Goal: Transaction & Acquisition: Register for event/course

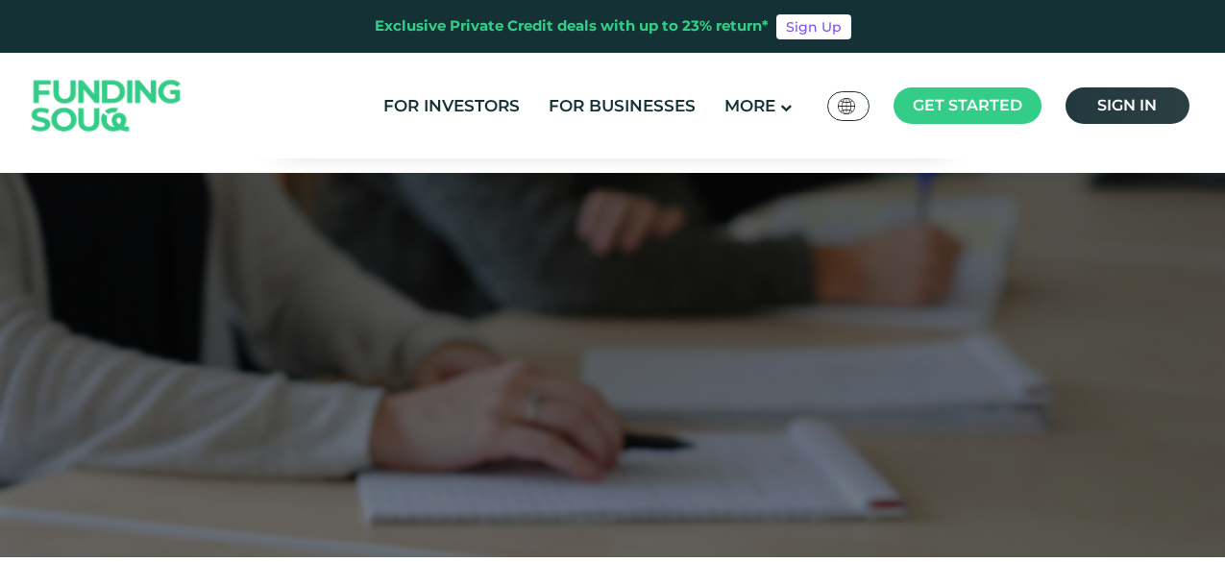
click at [1131, 87] on link "Sign in" at bounding box center [1127, 105] width 124 height 37
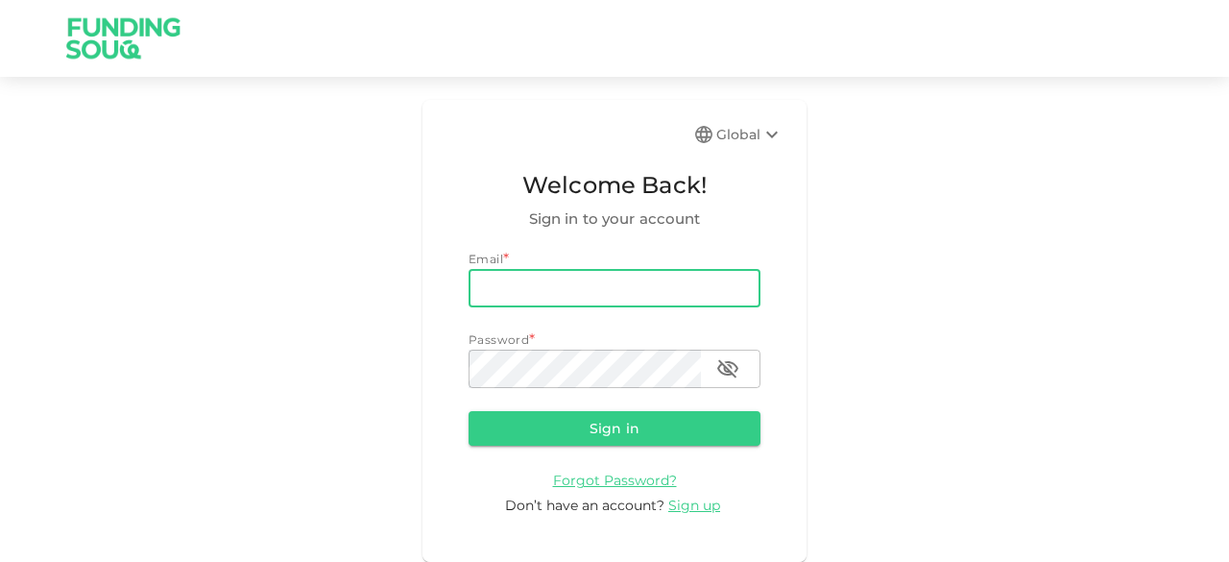
click at [552, 280] on input "email" at bounding box center [615, 288] width 292 height 38
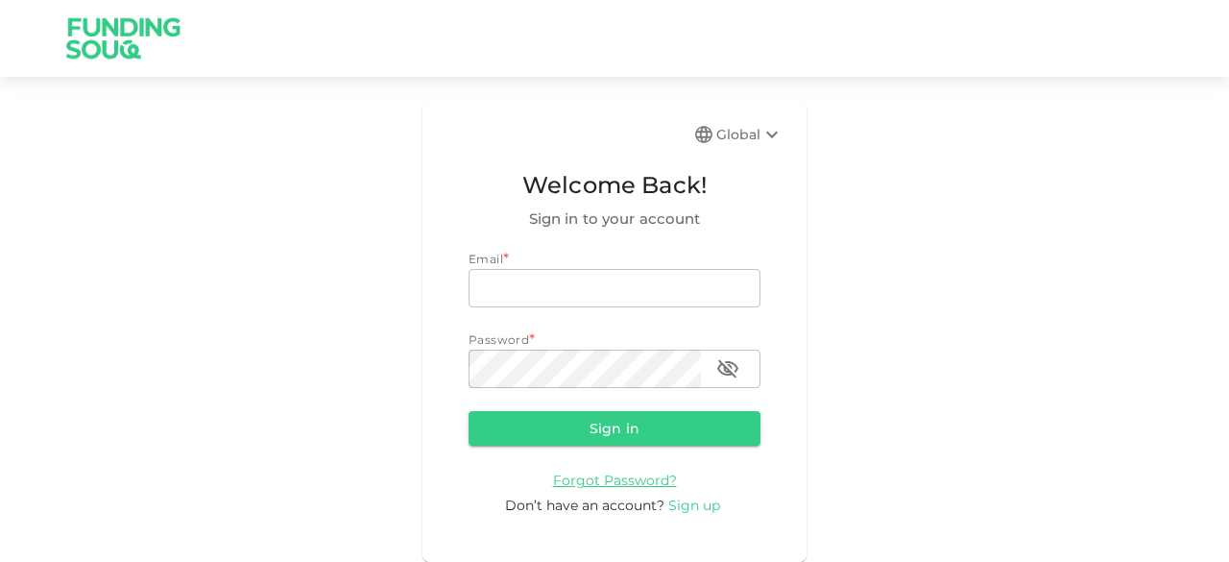
click at [690, 506] on span "Sign up" at bounding box center [695, 505] width 52 height 17
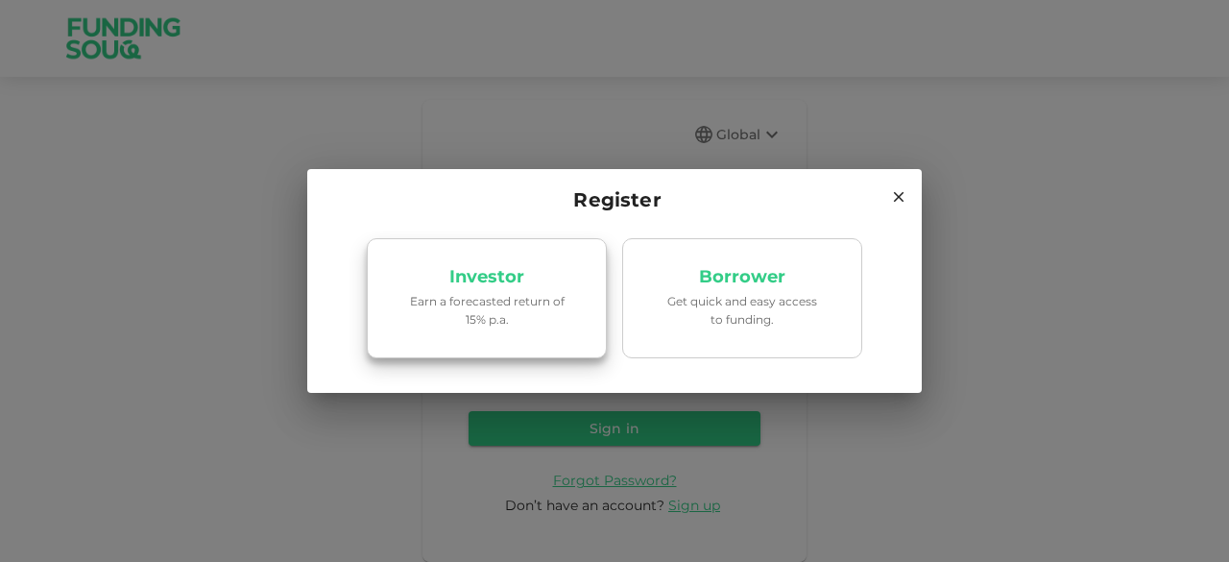
click at [577, 343] on link "Investor Earn a forecasted return of 15% p.a." at bounding box center [487, 298] width 240 height 121
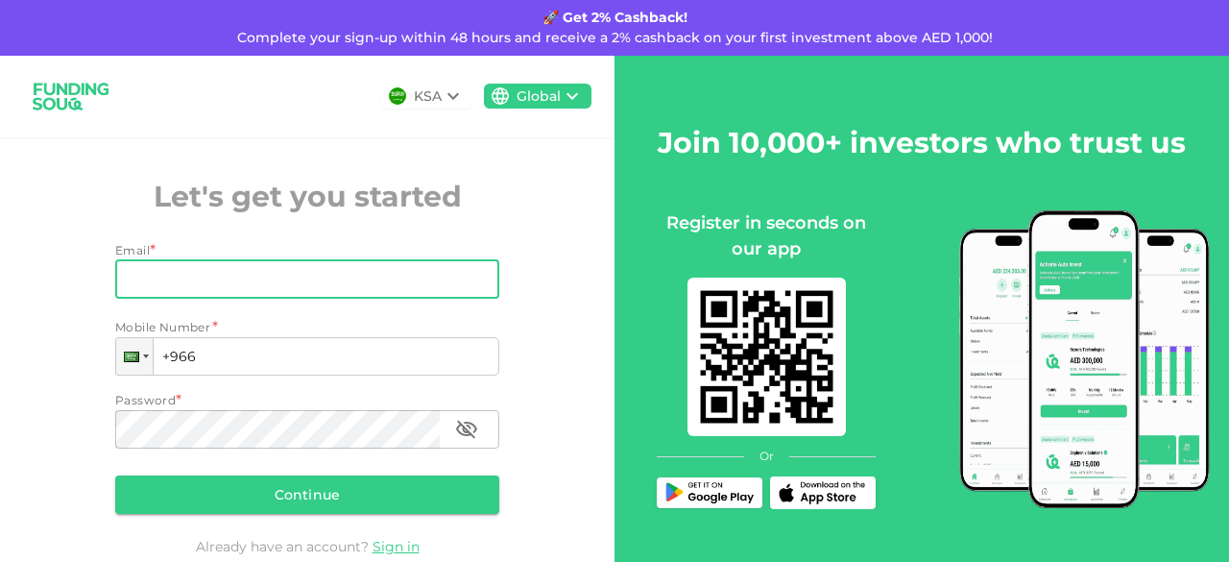
click at [367, 287] on input "Email" at bounding box center [296, 279] width 363 height 38
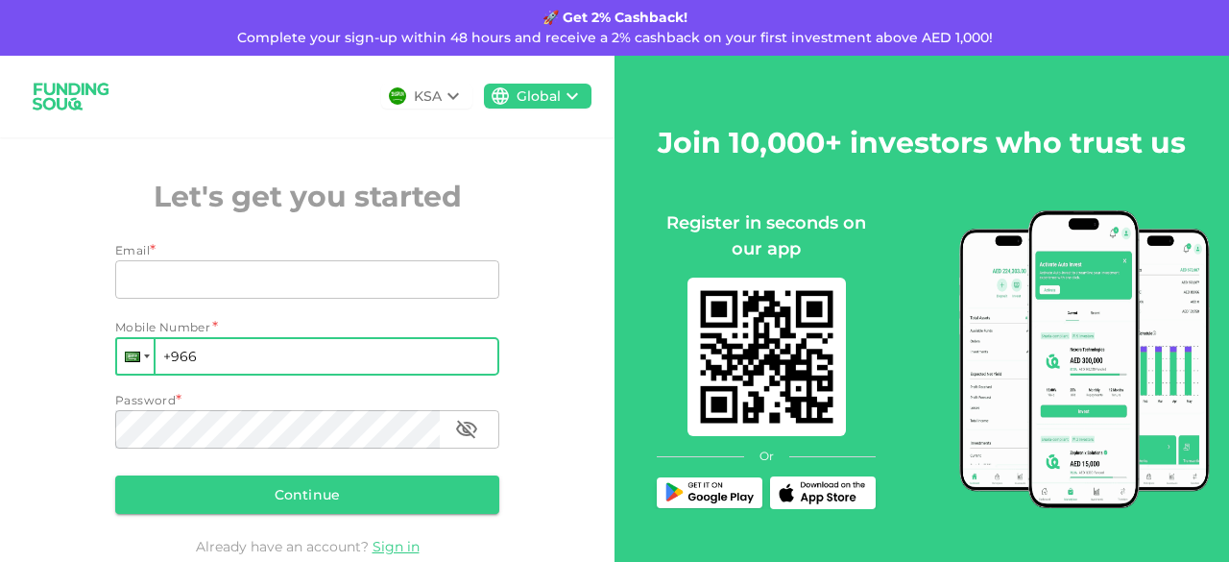
click at [142, 373] on div at bounding box center [135, 356] width 37 height 35
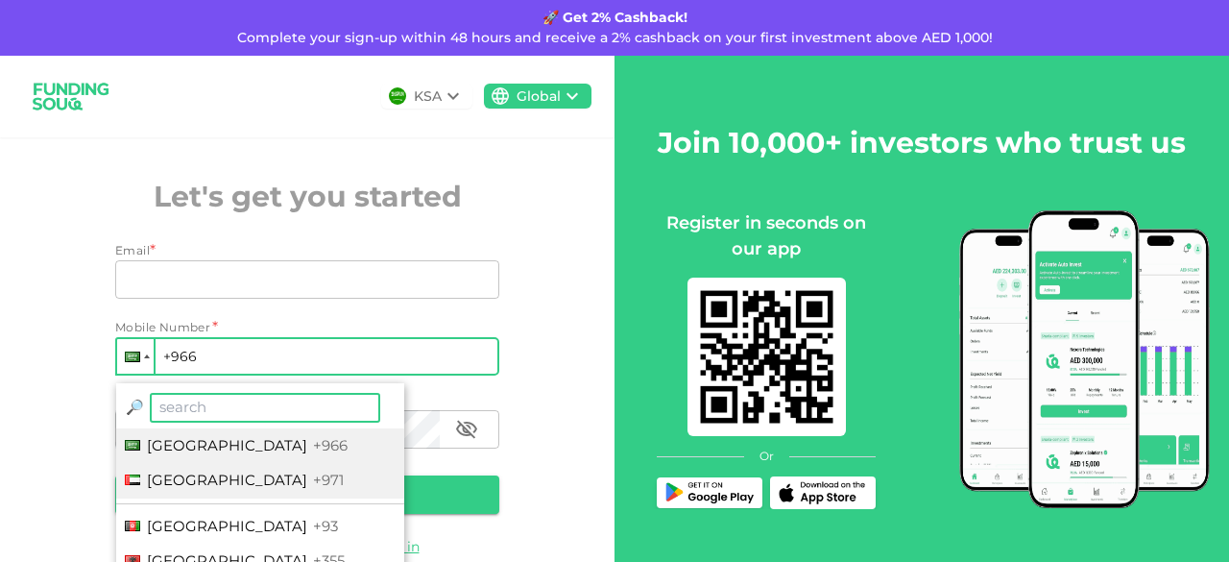
click at [220, 465] on li "[GEOGRAPHIC_DATA] +971" at bounding box center [260, 481] width 288 height 36
type input "+971"
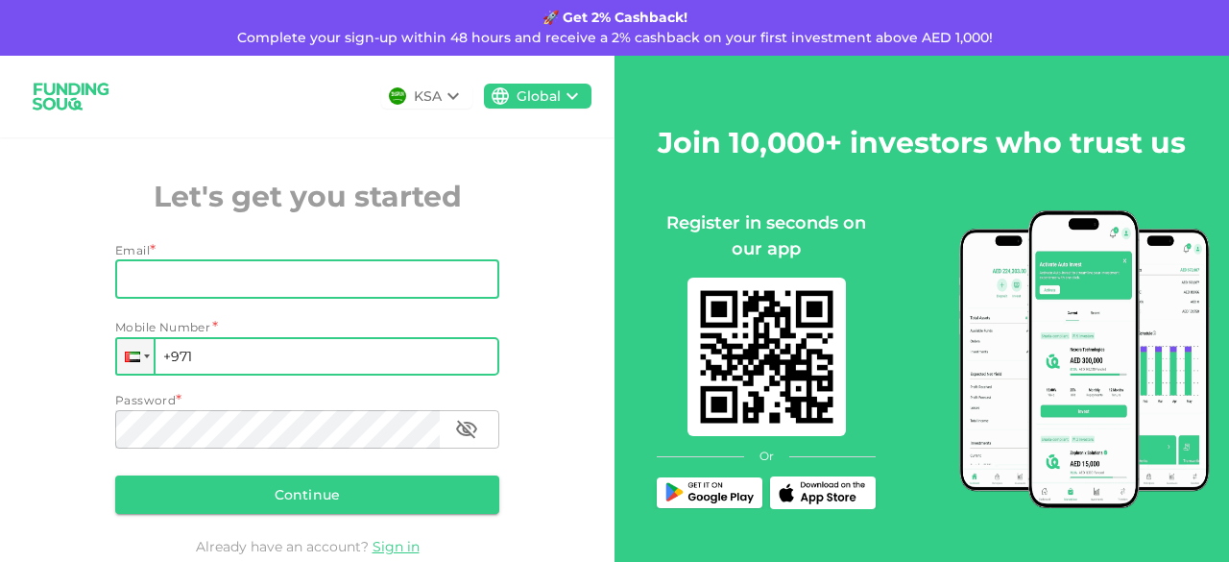
click at [188, 290] on input "Email" at bounding box center [296, 279] width 363 height 38
type input "[EMAIL_ADDRESS][DOMAIN_NAME]"
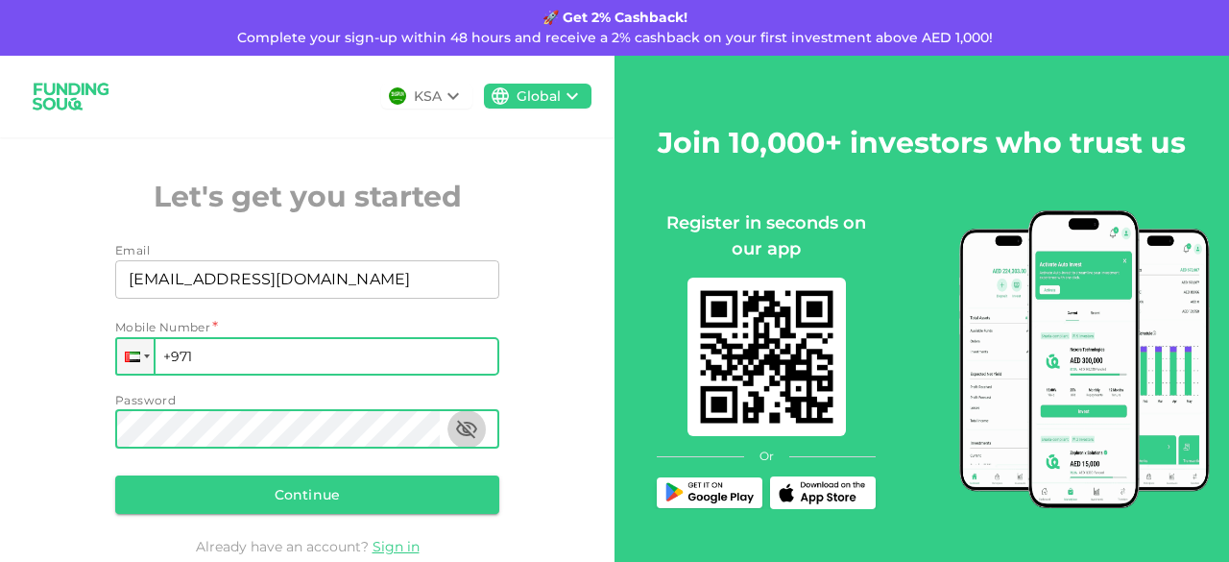
click at [462, 433] on icon "button" at bounding box center [466, 429] width 23 height 23
click at [462, 433] on icon "button" at bounding box center [466, 429] width 21 height 14
click at [333, 512] on button "Continue" at bounding box center [307, 494] width 384 height 38
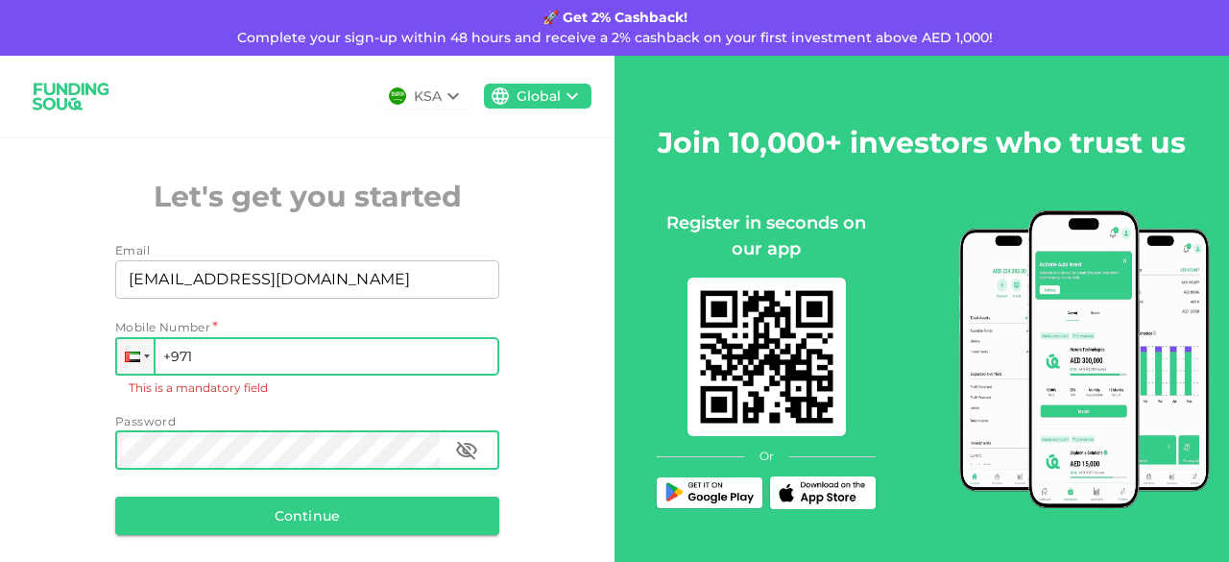
click at [216, 349] on input "+971" at bounding box center [307, 356] width 384 height 38
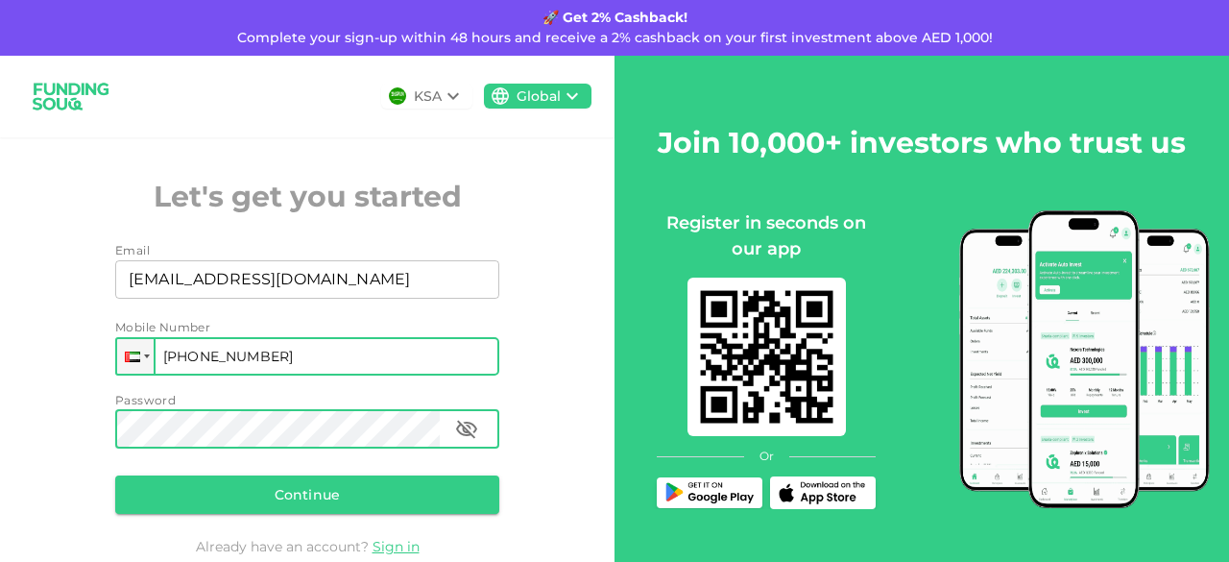
type input "[PHONE_NUMBER]"
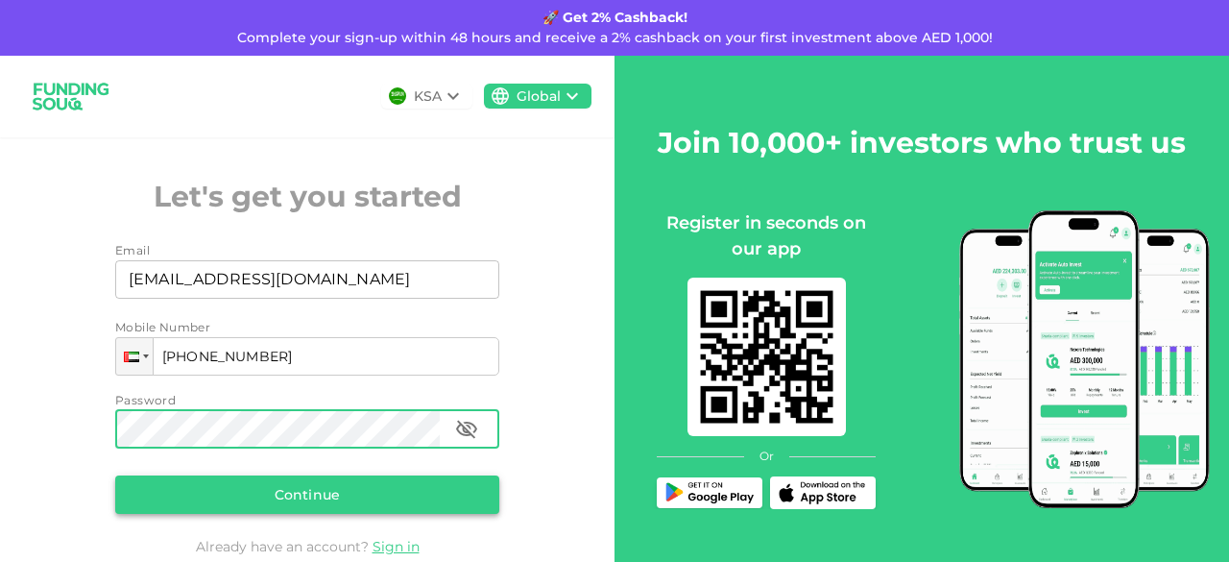
click at [299, 489] on button "Continue" at bounding box center [307, 494] width 384 height 38
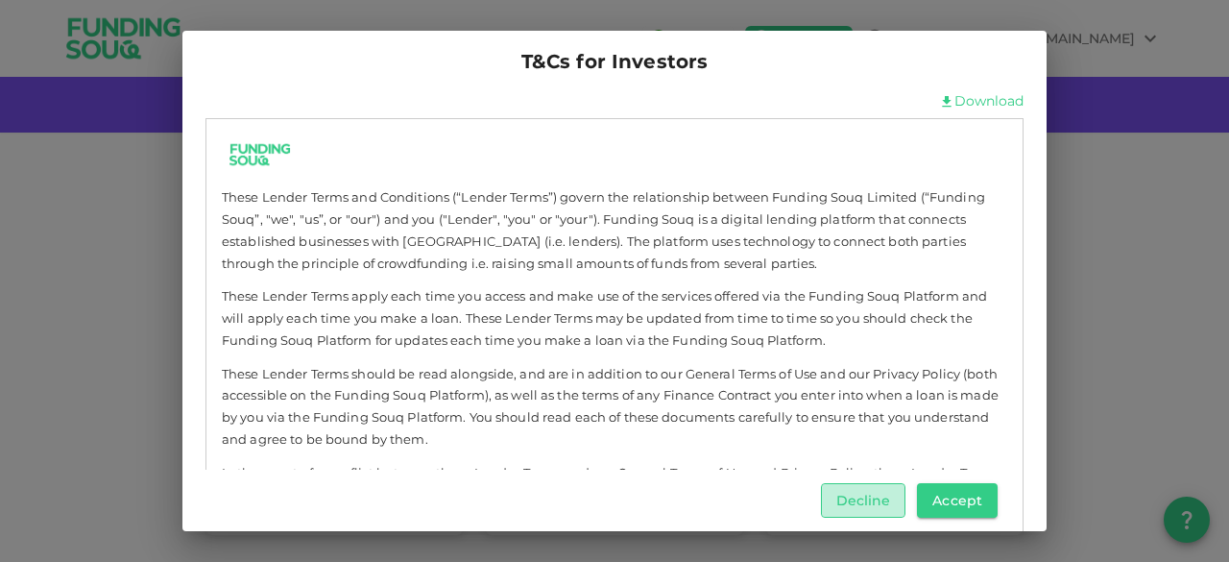
click at [865, 507] on button "Decline" at bounding box center [863, 500] width 85 height 35
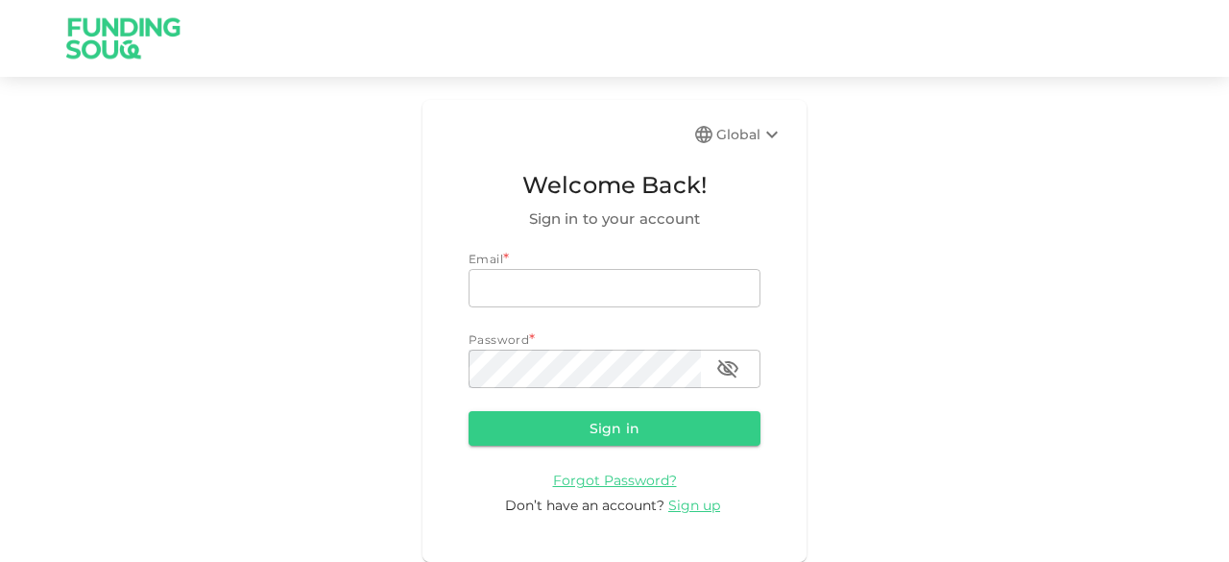
type input "[EMAIL_ADDRESS][DOMAIN_NAME]"
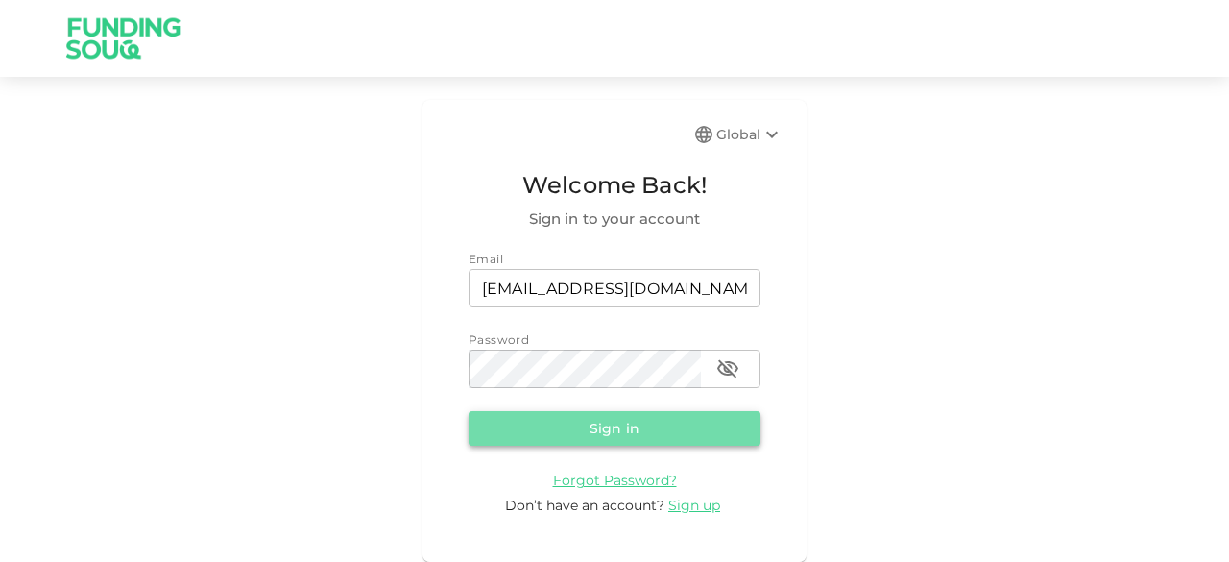
click at [626, 435] on button "Sign in" at bounding box center [615, 428] width 292 height 35
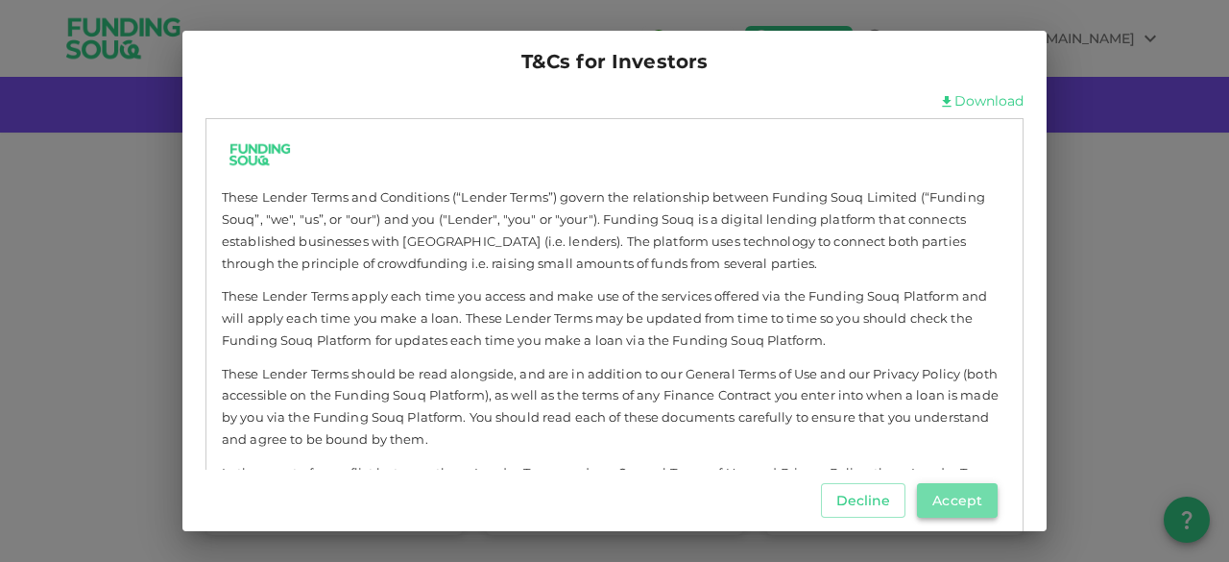
click at [949, 489] on button "Accept" at bounding box center [957, 500] width 81 height 35
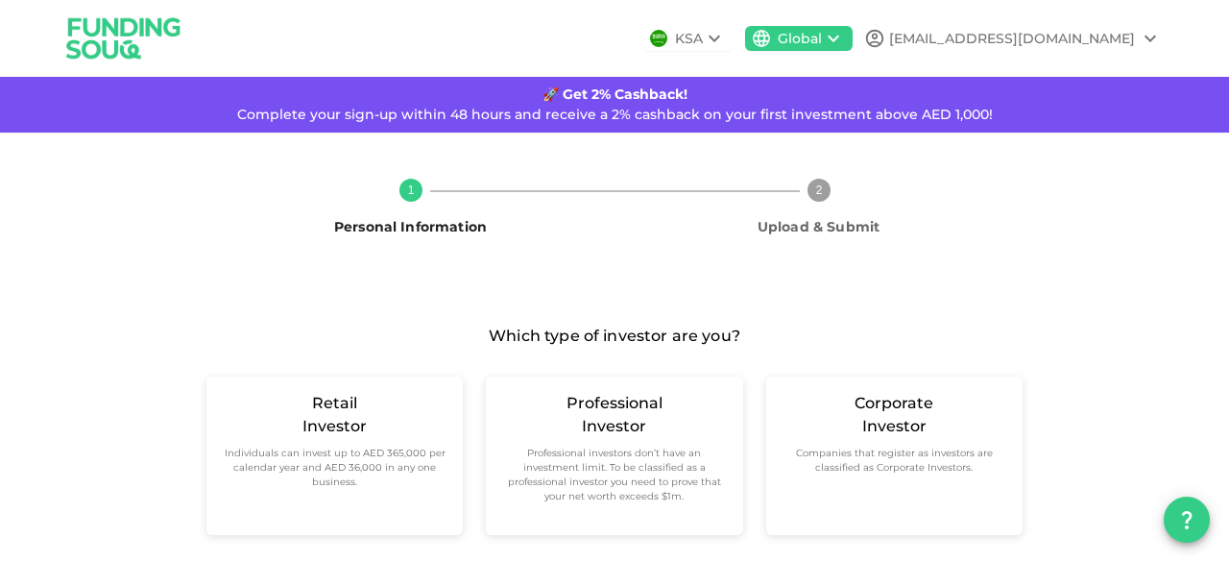
scroll to position [35, 0]
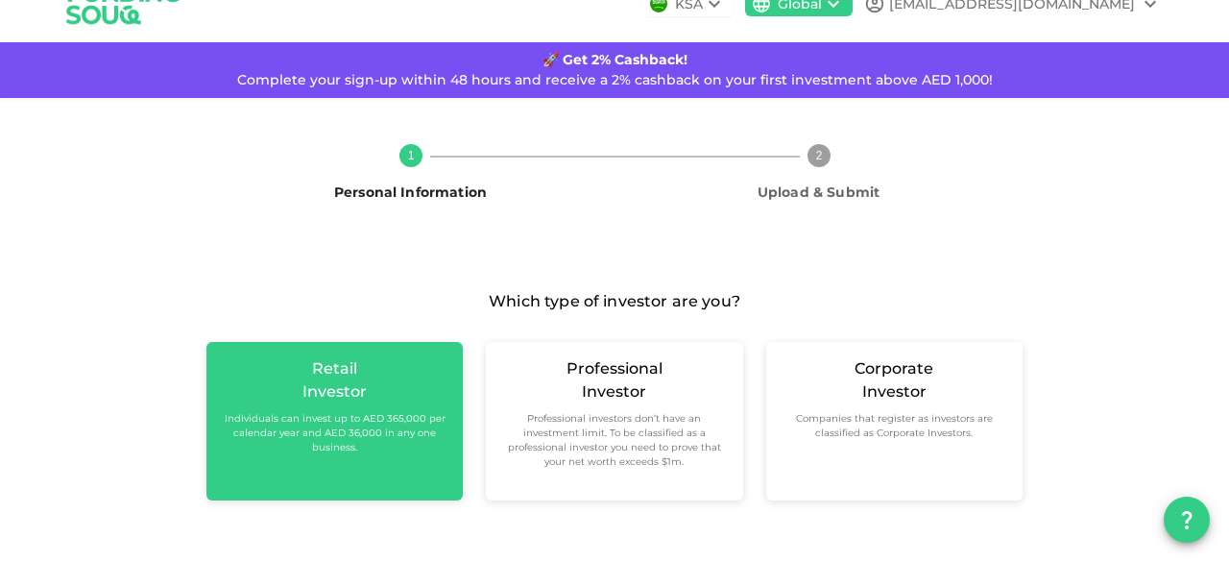
click at [409, 410] on div "Retail Investor Individuals can invest up to AED 365,000 per calendar year and …" at bounding box center [335, 405] width 226 height 97
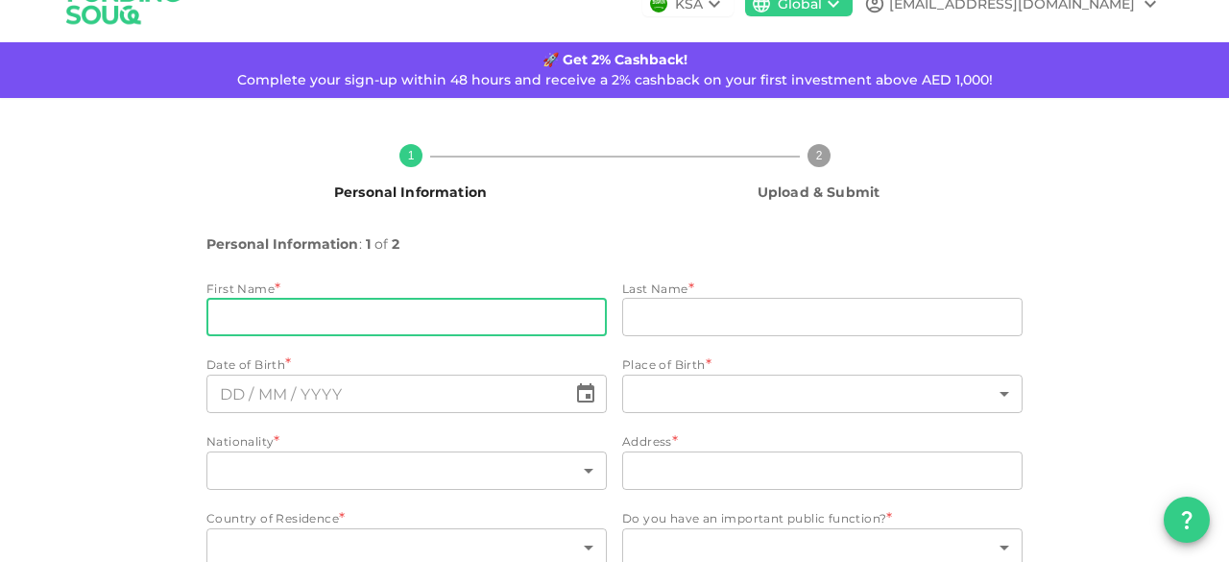
click at [355, 303] on input "firstName" at bounding box center [407, 317] width 401 height 38
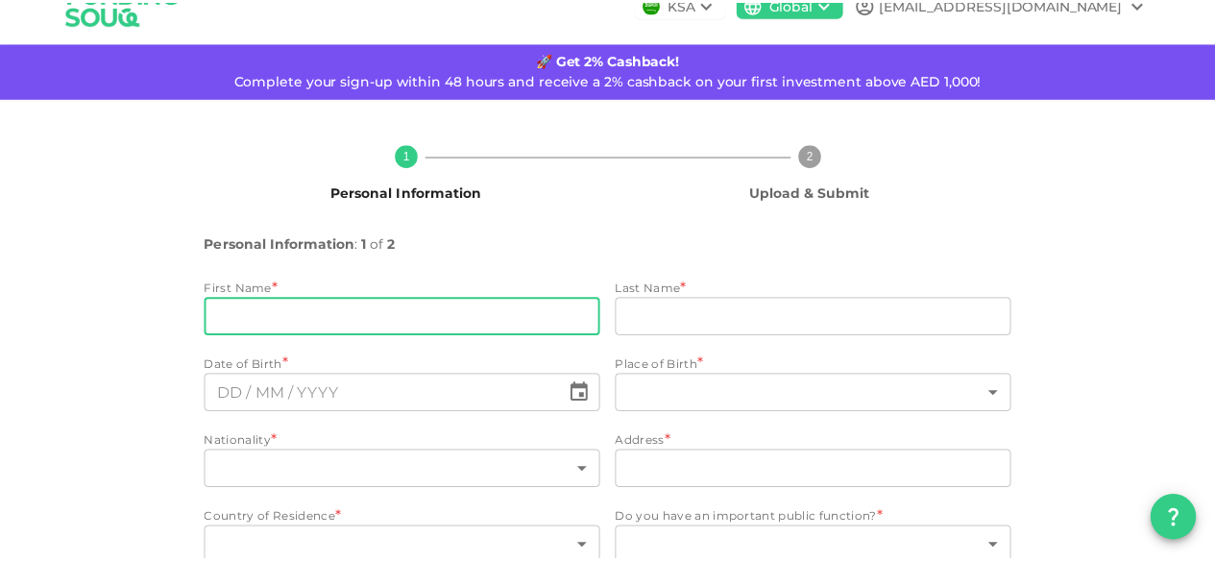
scroll to position [124, 0]
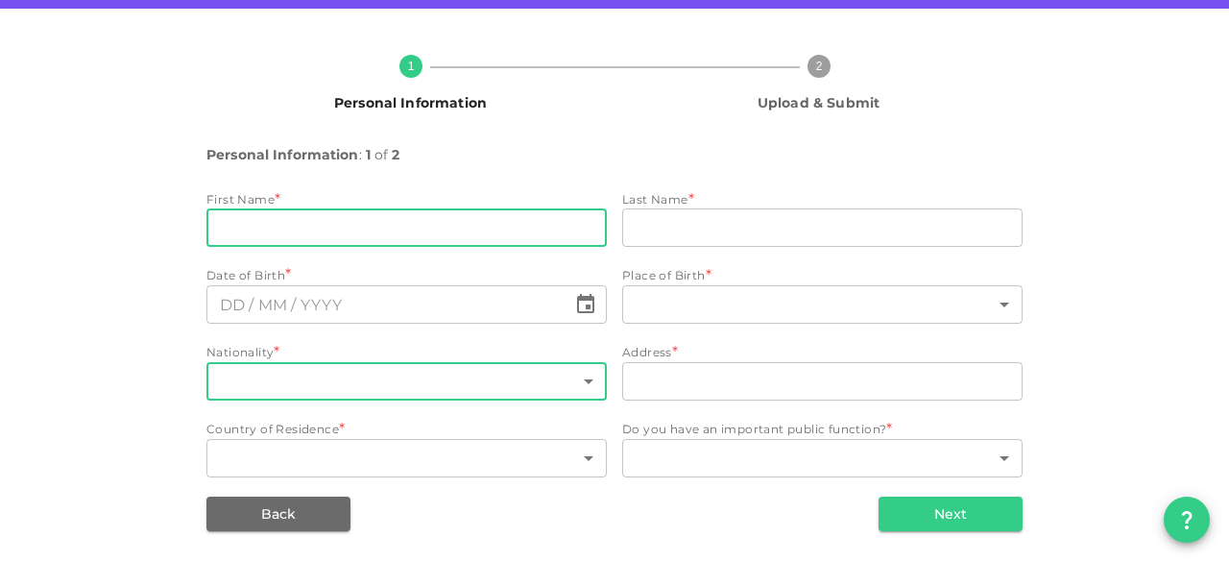
click at [509, 389] on body "KSA Global [EMAIL_ADDRESS][DOMAIN_NAME] 🚀 Get 2% Cashback! Complete your sign-u…" at bounding box center [614, 281] width 1229 height 562
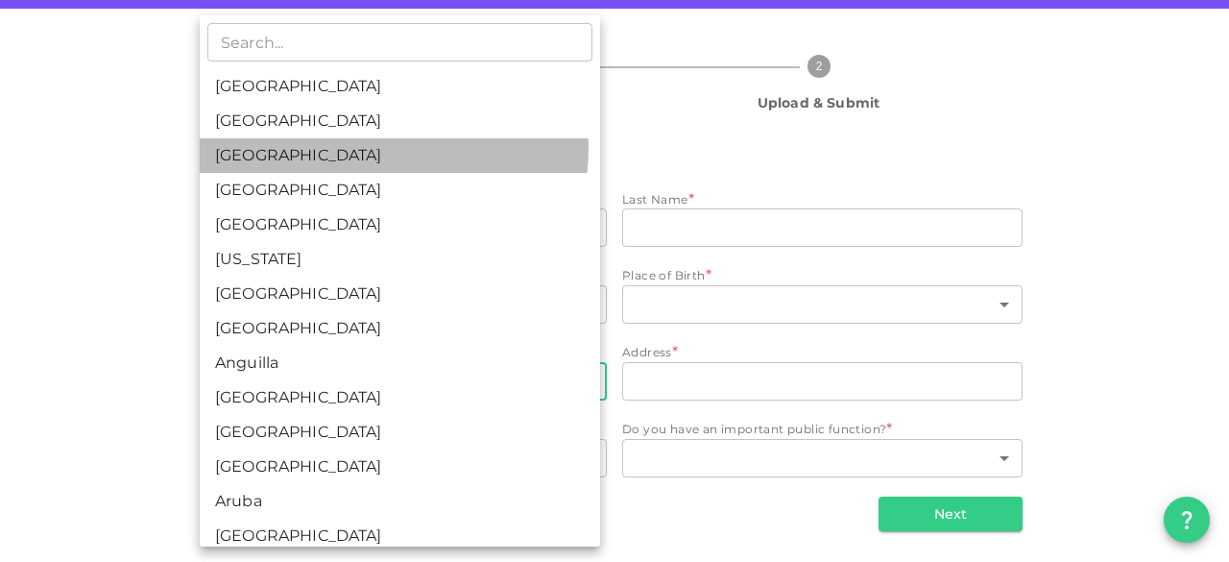
click at [352, 147] on li "[GEOGRAPHIC_DATA]" at bounding box center [400, 155] width 401 height 35
type input "3"
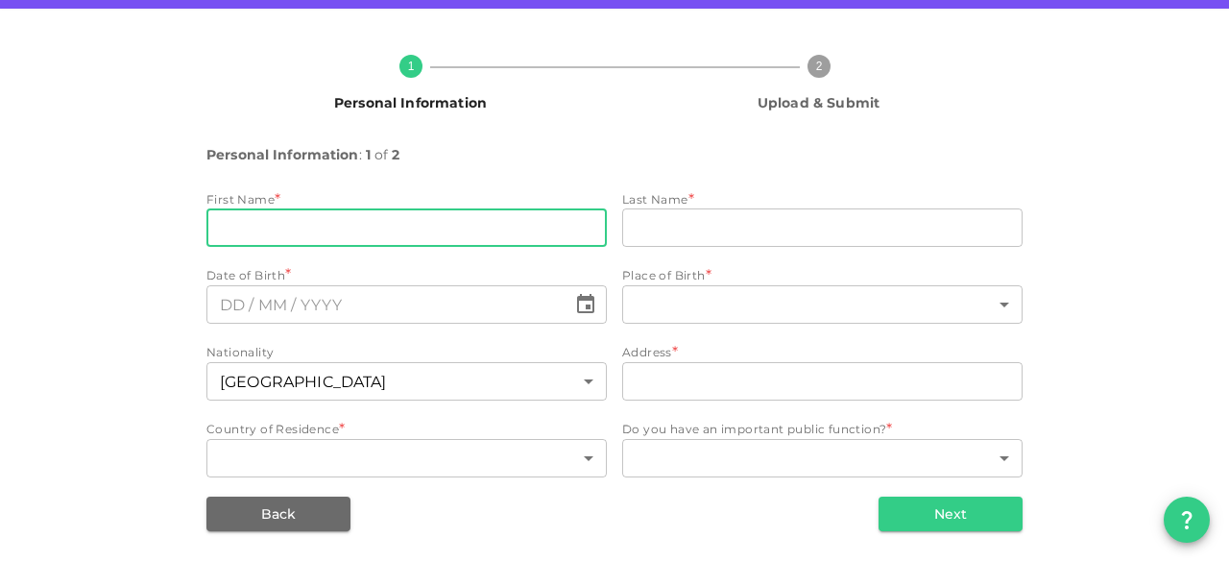
click at [451, 229] on input "firstName" at bounding box center [407, 227] width 401 height 38
type input "[PERSON_NAME]"
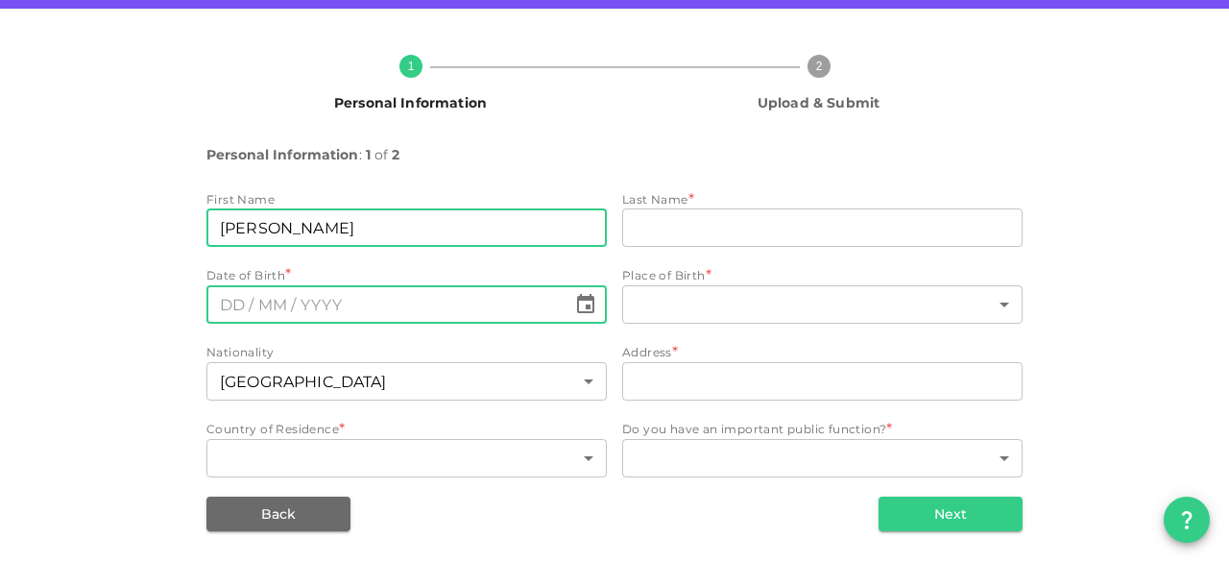
type input "⁦⁨DD⁩ / ⁨MM⁩ / ⁨YYYY⁩⁩"
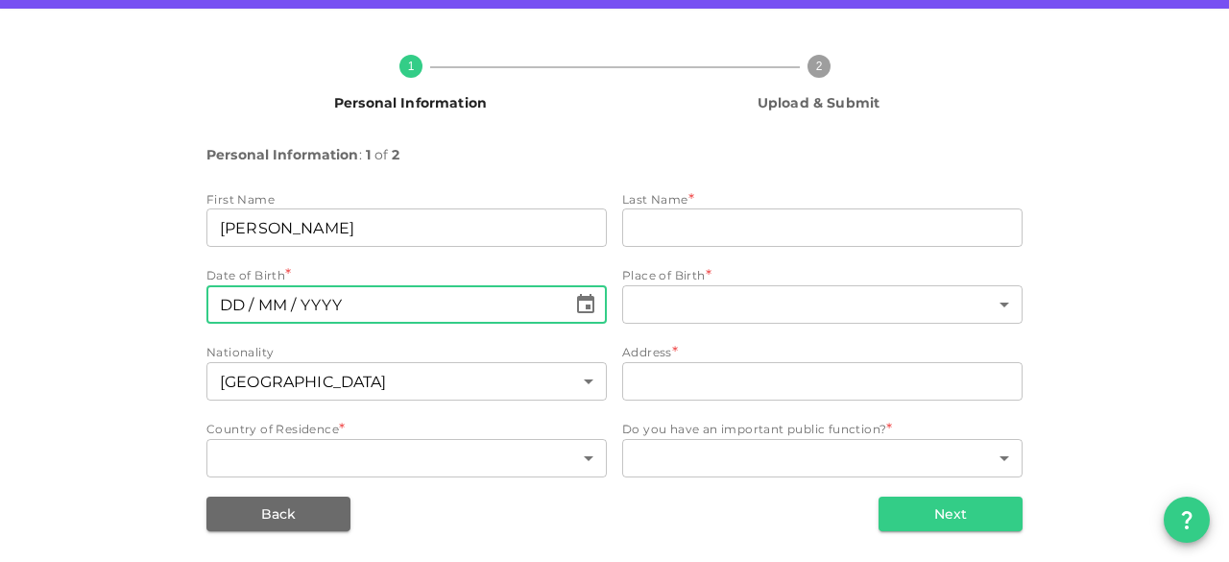
click at [365, 303] on input "⁦⁨DD⁩ / ⁨MM⁩ / ⁨YYYY⁩⁩" at bounding box center [387, 304] width 360 height 38
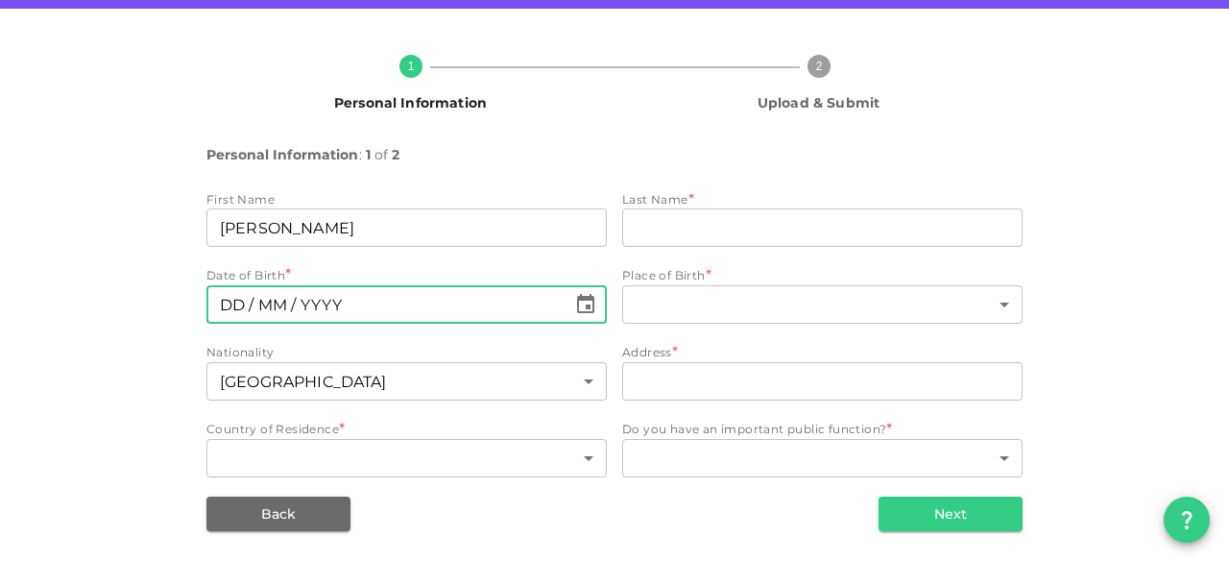
click at [365, 303] on input "⁦⁨DD⁩ / ⁨MM⁩ / ⁨YYYY⁩⁩" at bounding box center [387, 304] width 360 height 38
click at [211, 306] on input "⁦⁨DD⁩ / ⁨MM⁩ / ⁨YYYY⁩⁩" at bounding box center [387, 304] width 360 height 38
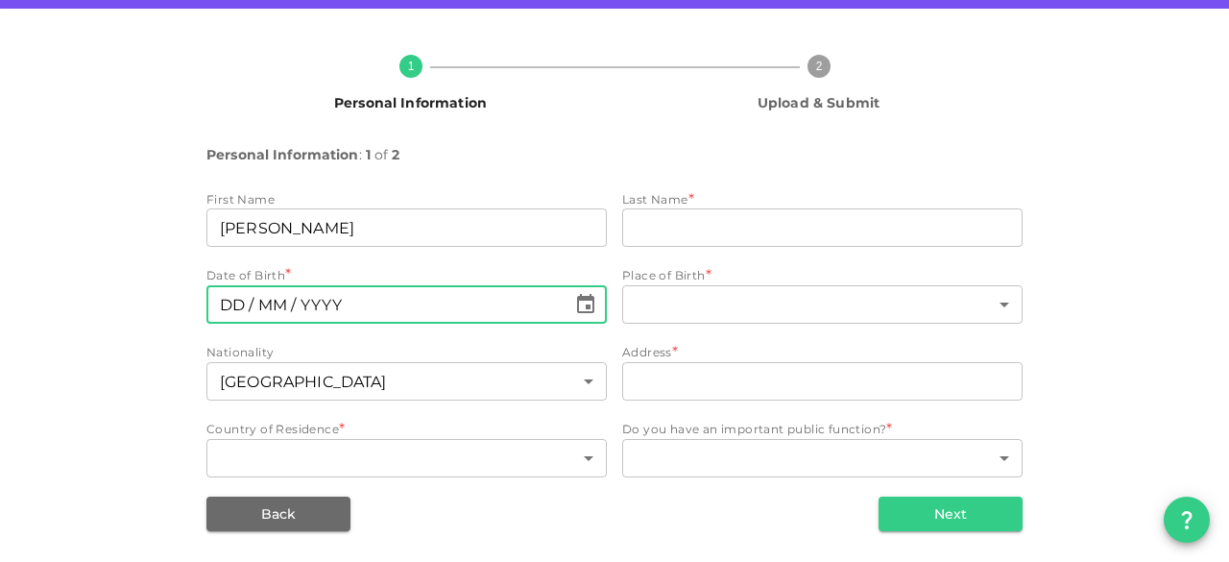
click at [211, 306] on input "⁦⁨DD⁩ / ⁨MM⁩ / ⁨YYYY⁩⁩" at bounding box center [387, 304] width 360 height 38
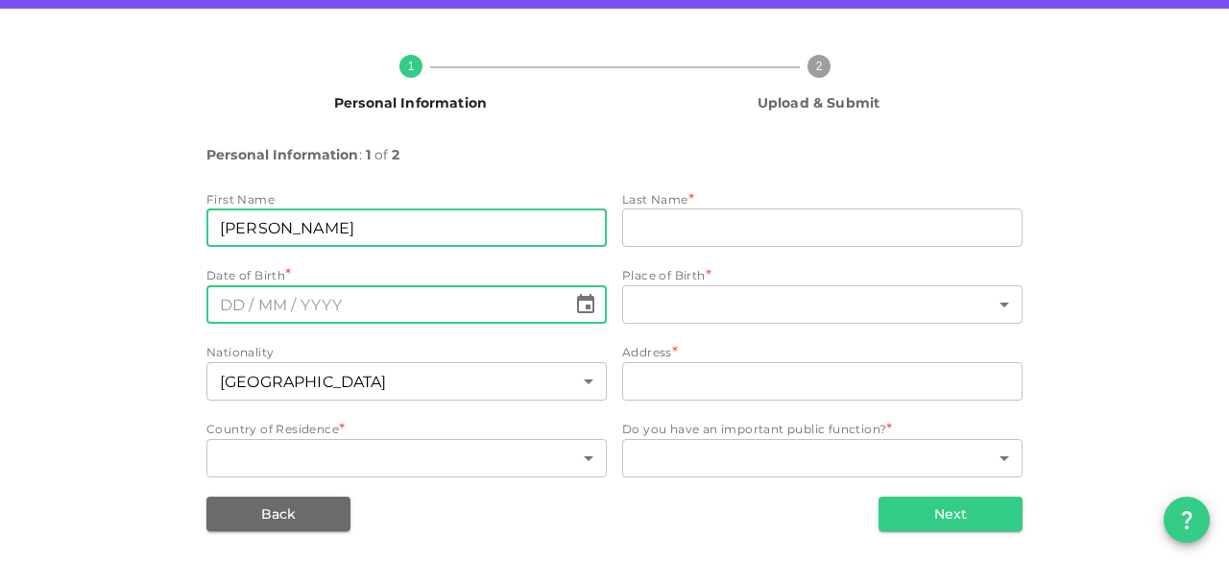
click at [321, 237] on input "[PERSON_NAME]" at bounding box center [407, 227] width 401 height 38
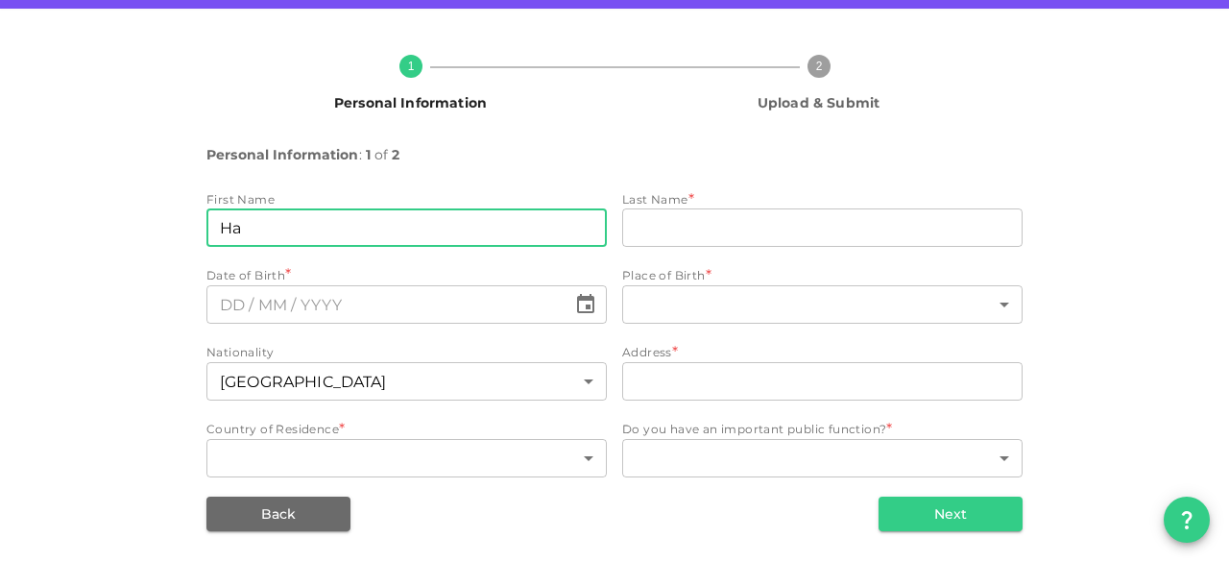
type input "H"
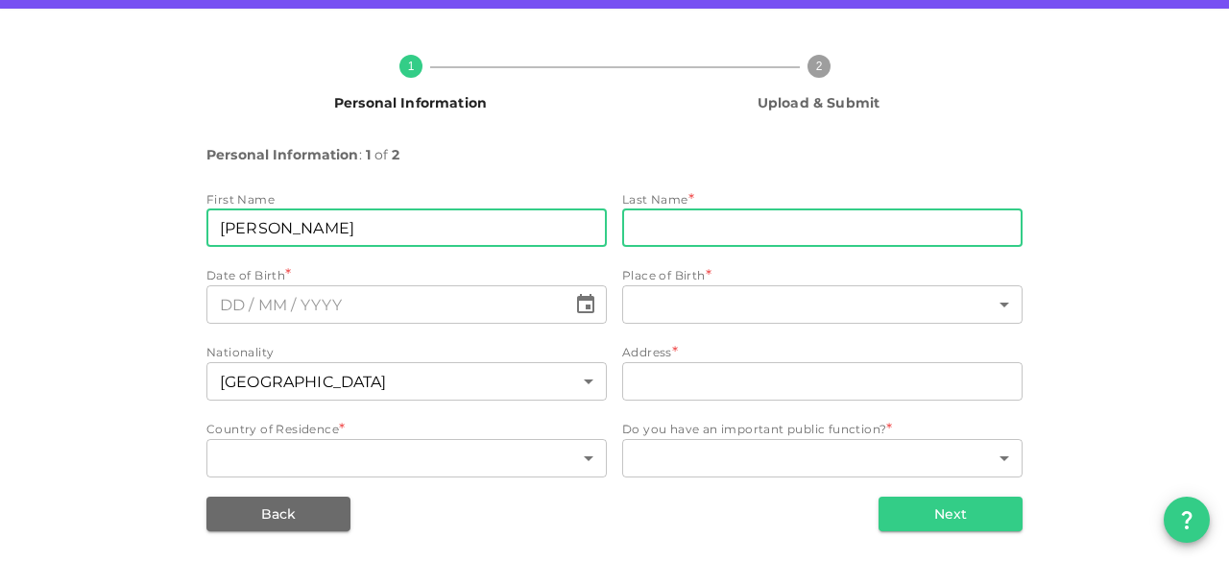
type input "[PERSON_NAME]"
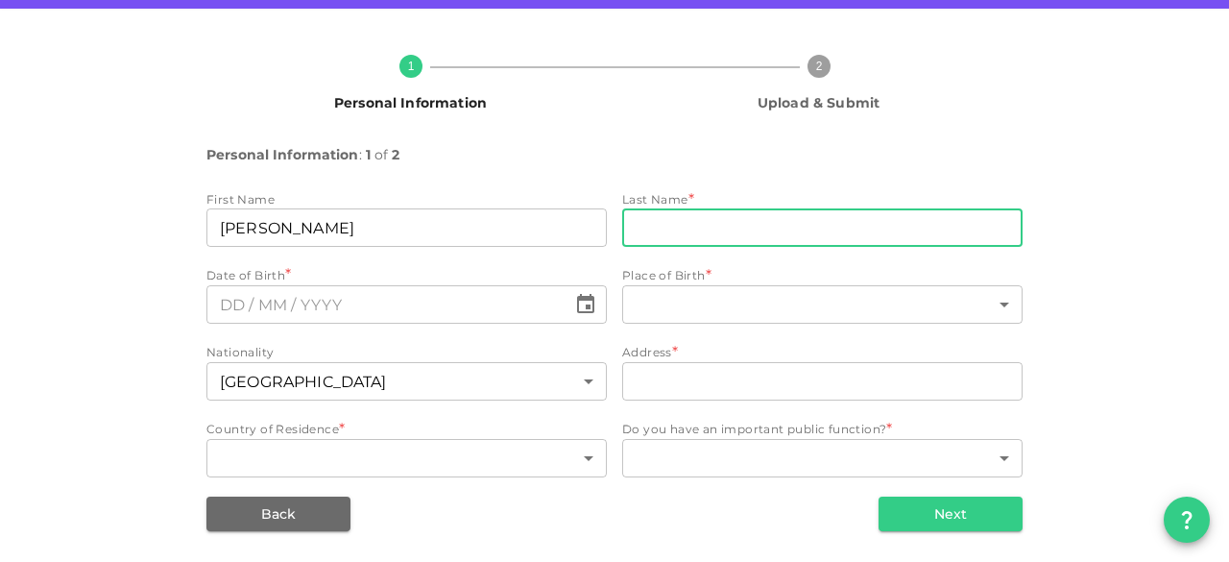
click at [623, 223] on input "lastName" at bounding box center [822, 227] width 401 height 38
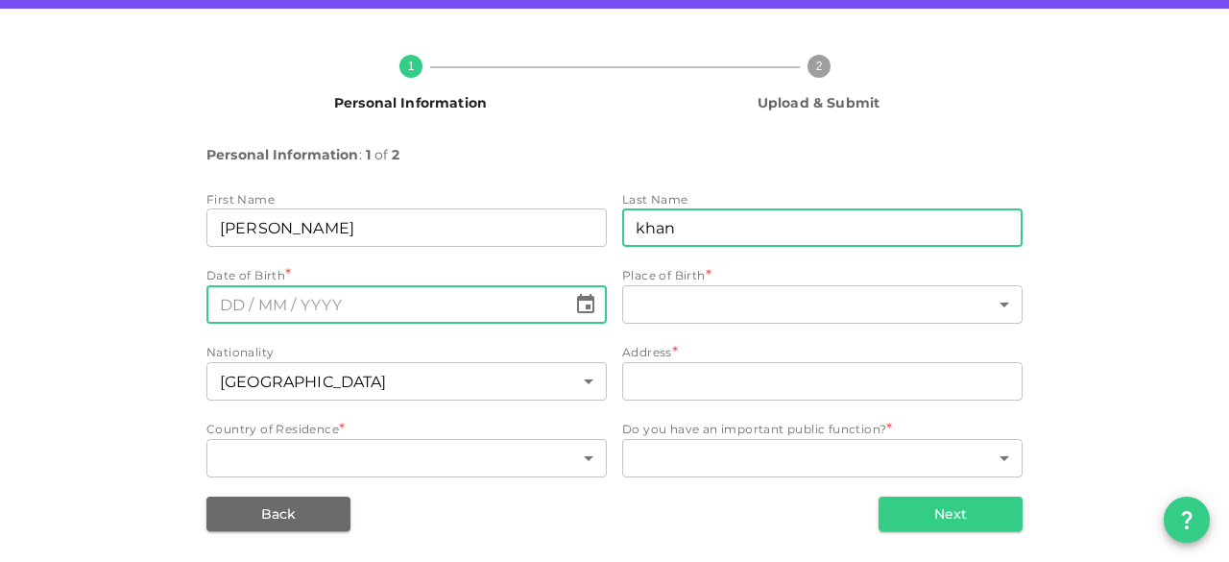
type input "khan"
click at [458, 312] on input "⁦⁨DD⁩ / ⁨MM⁩ / ⁨YYYY⁩⁩" at bounding box center [387, 304] width 360 height 38
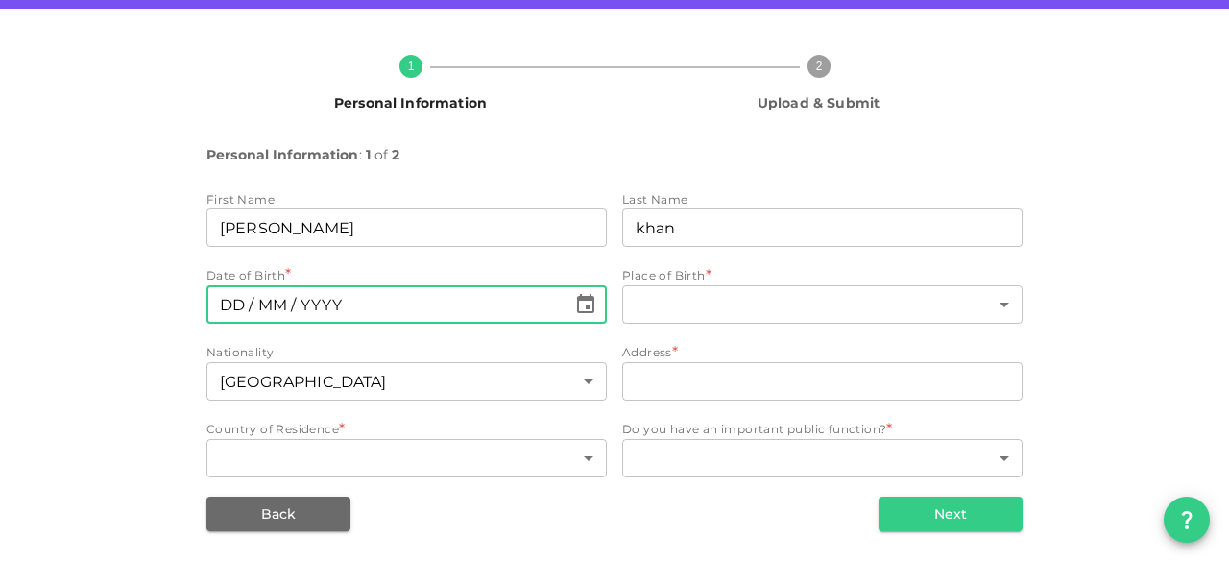
click at [458, 312] on input "⁦⁨DD⁩ / ⁨MM⁩ / ⁨YYYY⁩⁩" at bounding box center [387, 304] width 360 height 38
click at [220, 294] on input "⁦⁨DD⁩ / ⁨MM⁩ / ⁨YYYY⁩⁩" at bounding box center [387, 304] width 360 height 38
type input "⁦⁨DD⁩ / ⁨MM⁩ / ⁨YYYY⁩⁩"
click at [577, 297] on icon "Choose date" at bounding box center [585, 303] width 17 height 19
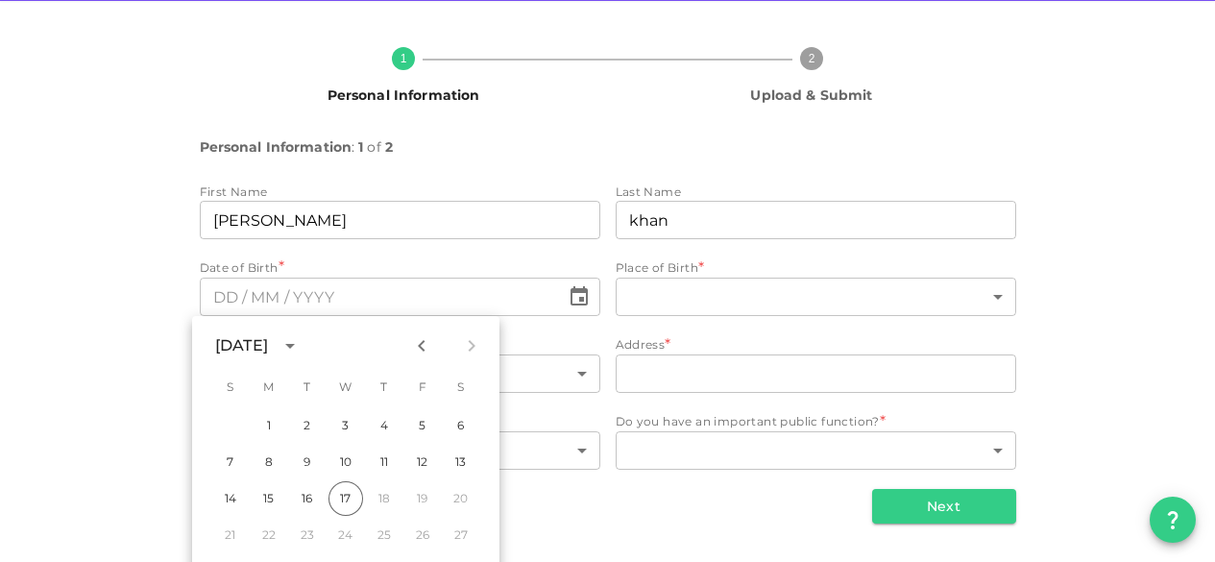
scroll to position [9, 0]
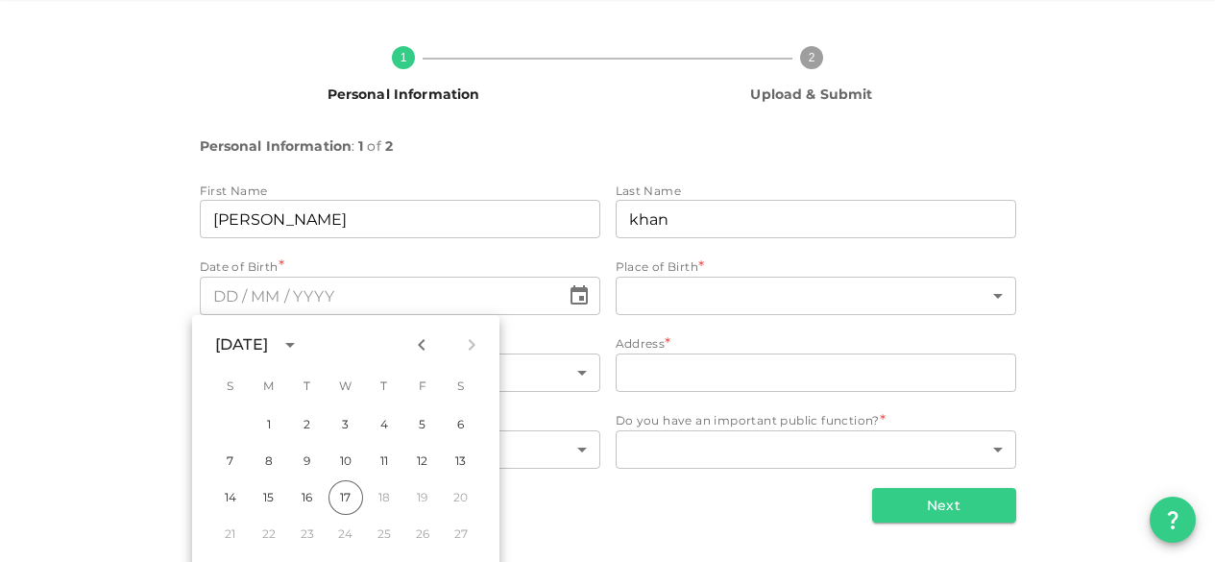
click at [361, 362] on div "[DATE] S M T W T F S 1 2 3 4 5 6 7 8 9 10 11 12 13 14 15 16 17 18 19 20 21 22 2…" at bounding box center [345, 475] width 307 height 321
click at [268, 355] on div "[DATE]" at bounding box center [241, 344] width 53 height 23
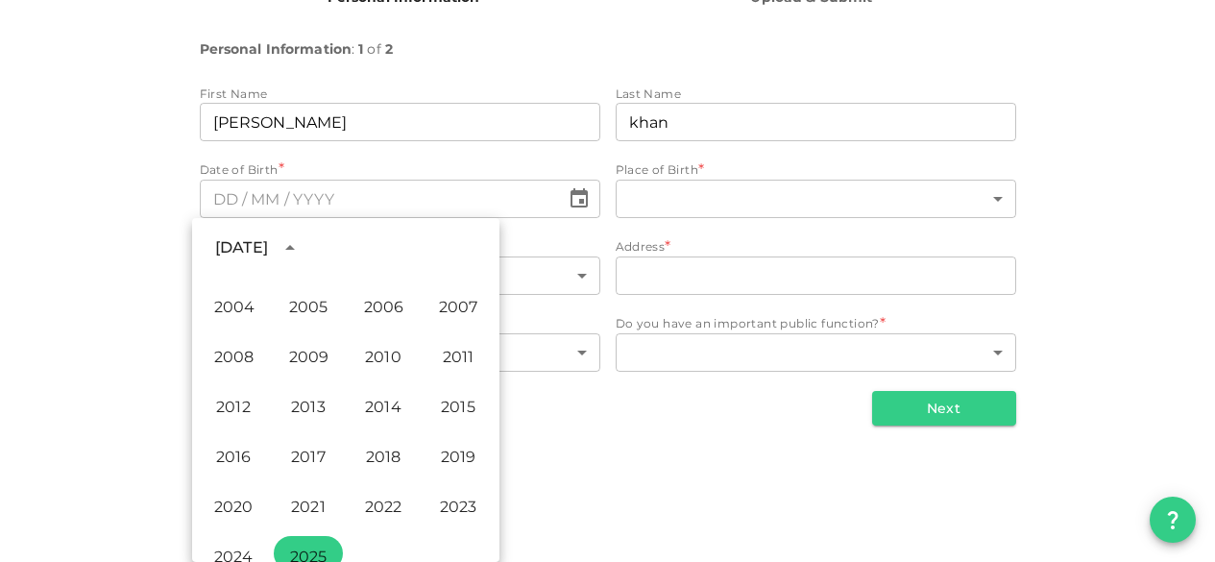
scroll to position [1306, 0]
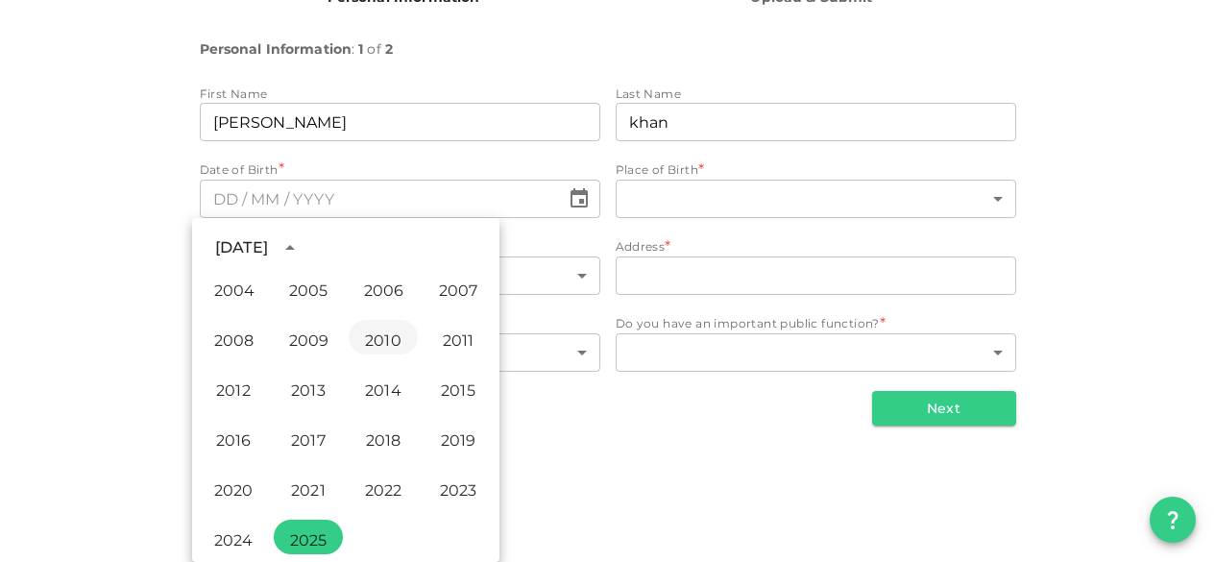
click at [375, 339] on button "2010" at bounding box center [383, 337] width 69 height 35
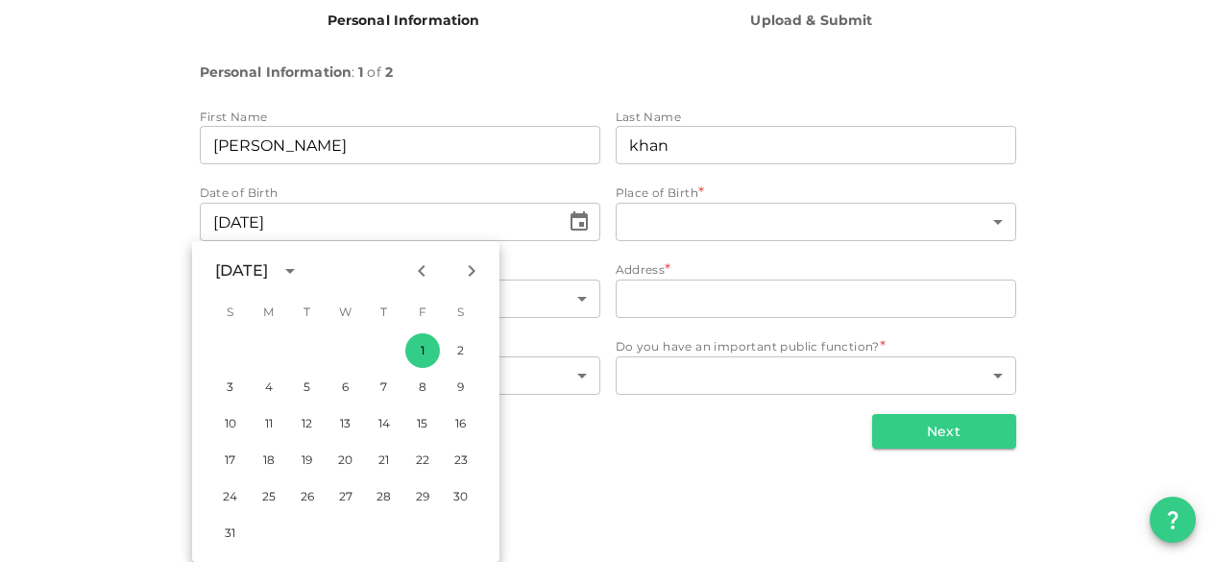
scroll to position [83, 0]
click at [306, 495] on button "26" at bounding box center [307, 496] width 35 height 35
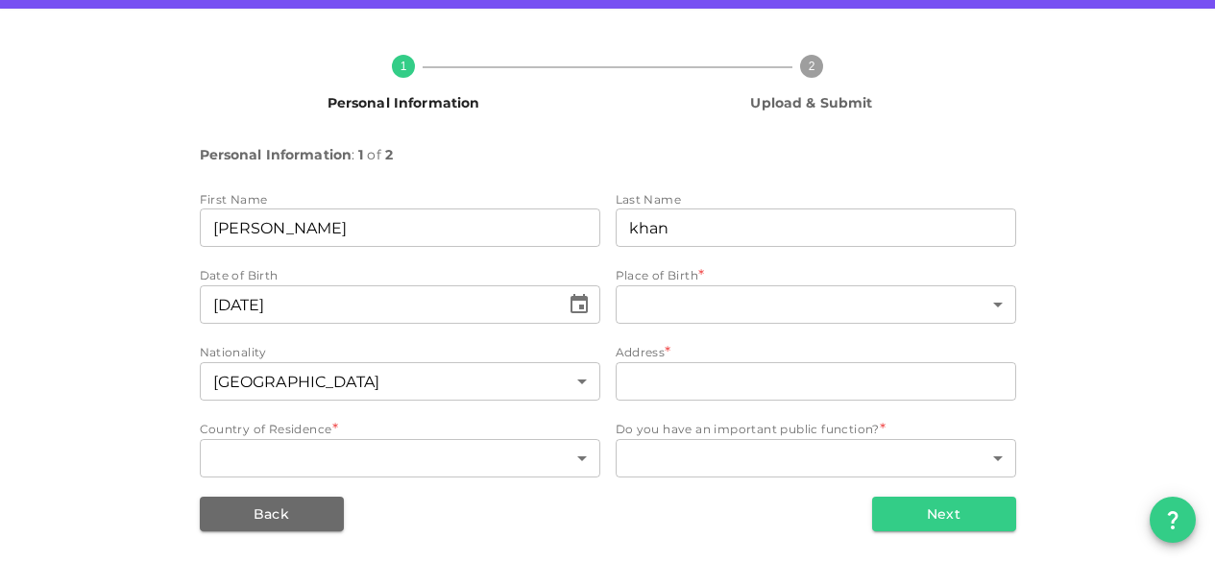
scroll to position [0, 0]
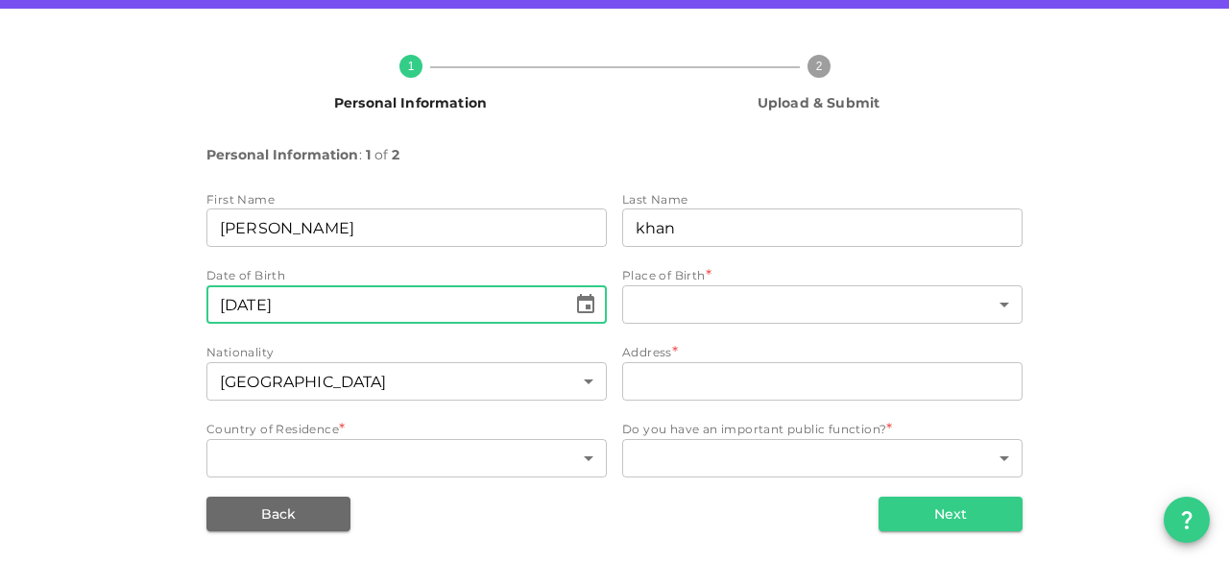
click at [328, 292] on input "⁦⁨[DATE]⁩⁩" at bounding box center [387, 304] width 360 height 38
click at [249, 317] on input "⁦⁨[DATE]⁩⁩" at bounding box center [387, 304] width 360 height 38
click at [591, 295] on button "Choose date, selected date is Jan 26, 2010" at bounding box center [586, 304] width 38 height 38
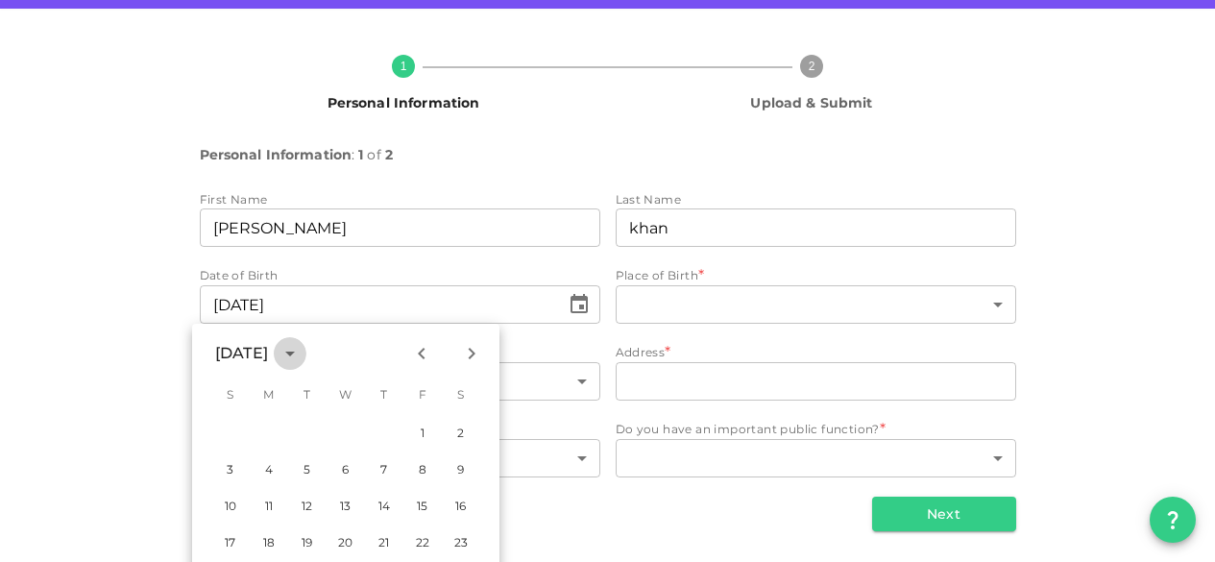
click at [306, 353] on button "calendar view is open, switch to year view" at bounding box center [290, 353] width 33 height 33
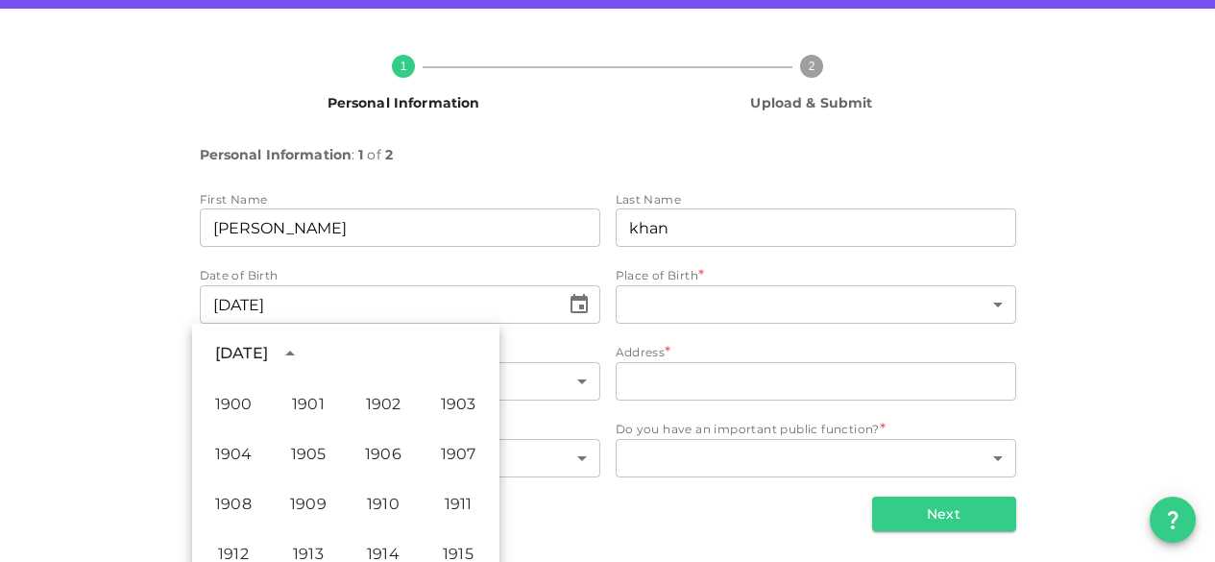
scroll to position [1228, 0]
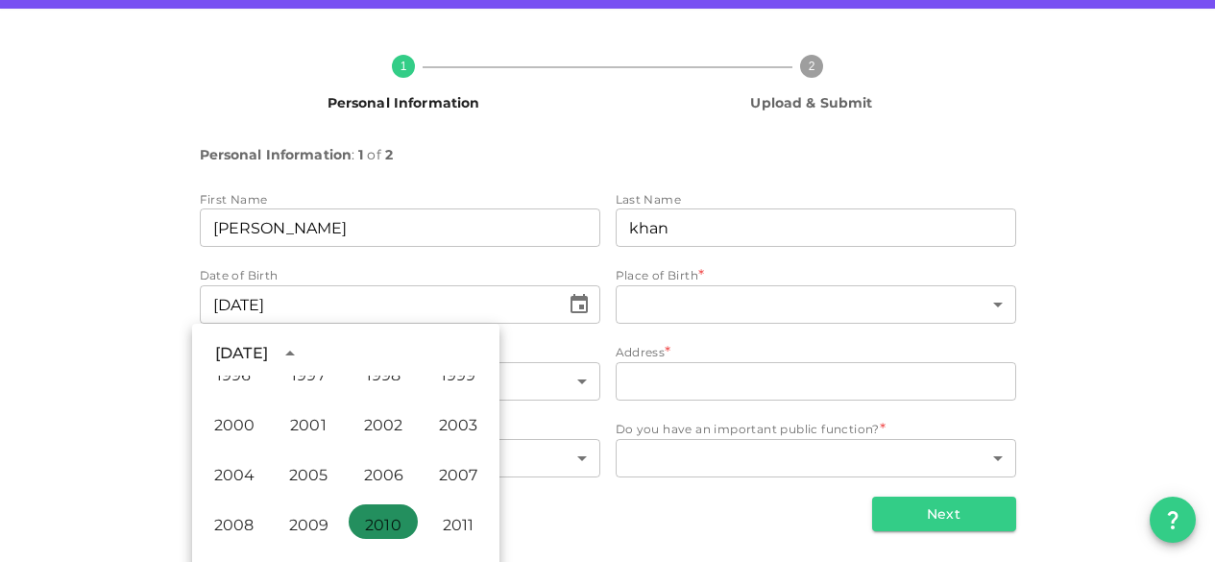
click at [383, 534] on button "2010" at bounding box center [383, 521] width 69 height 35
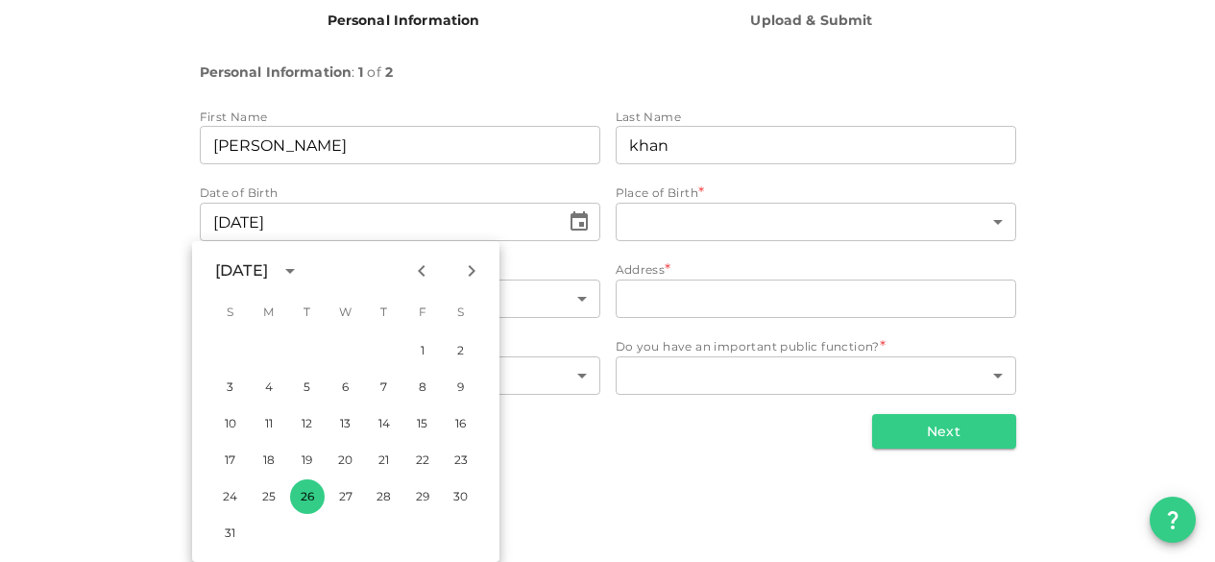
click at [259, 271] on div "[DATE]" at bounding box center [241, 270] width 53 height 23
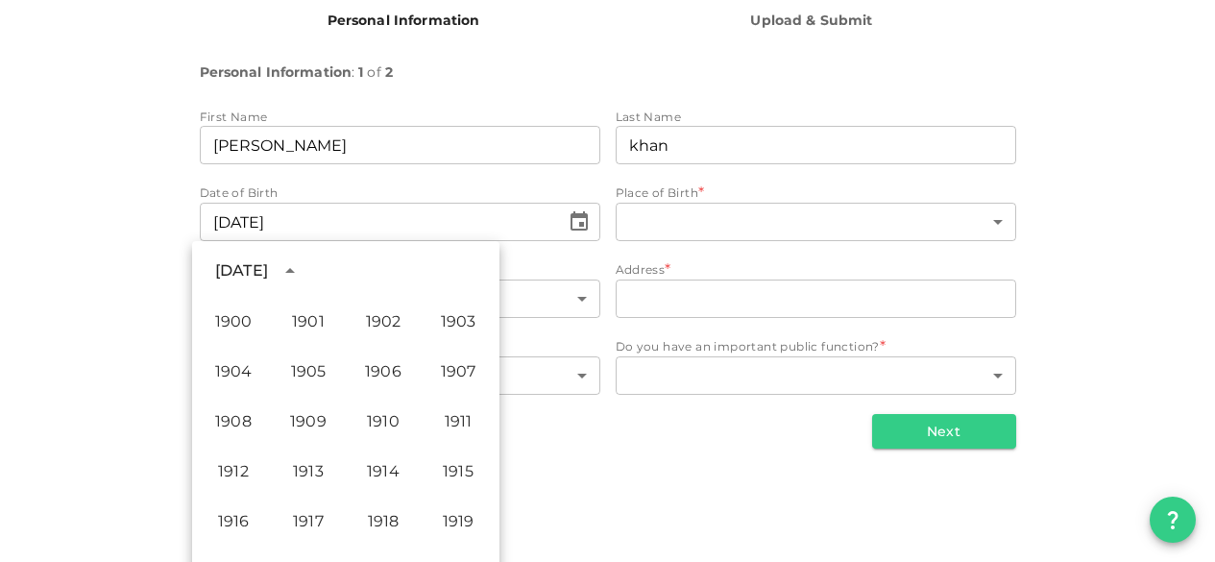
scroll to position [1228, 0]
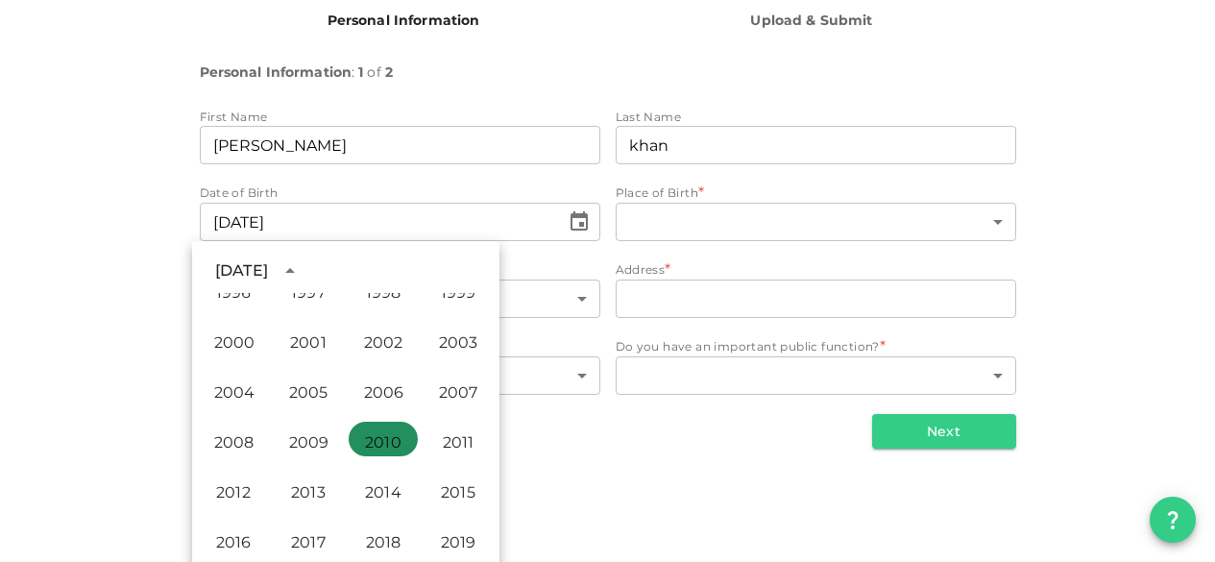
click at [385, 431] on button "2010" at bounding box center [383, 439] width 69 height 35
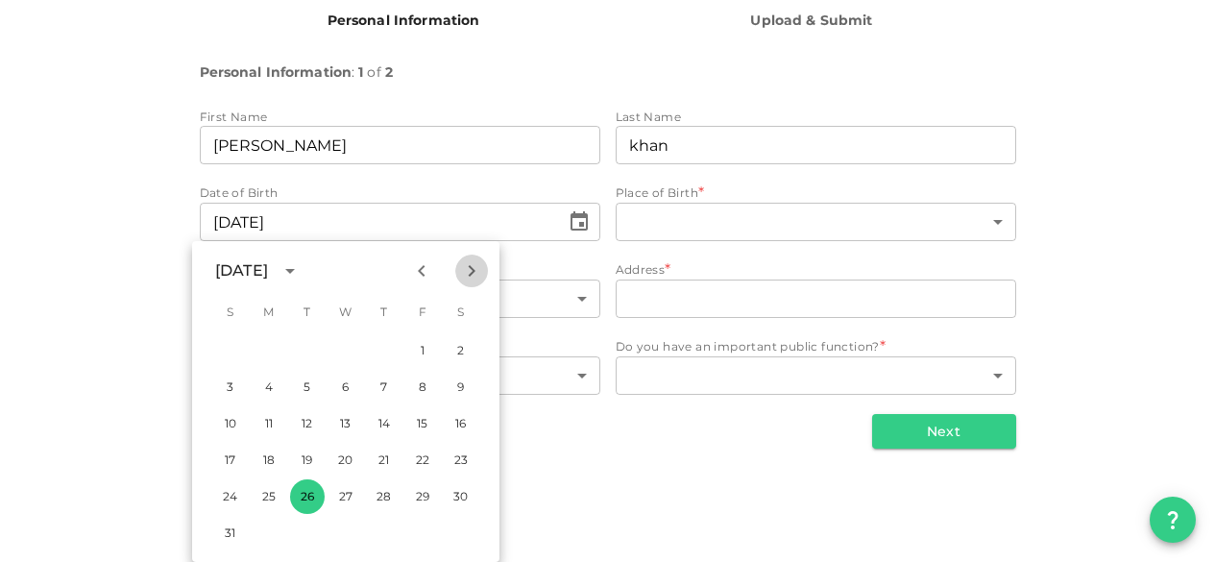
click at [479, 269] on icon "Next month" at bounding box center [471, 270] width 23 height 23
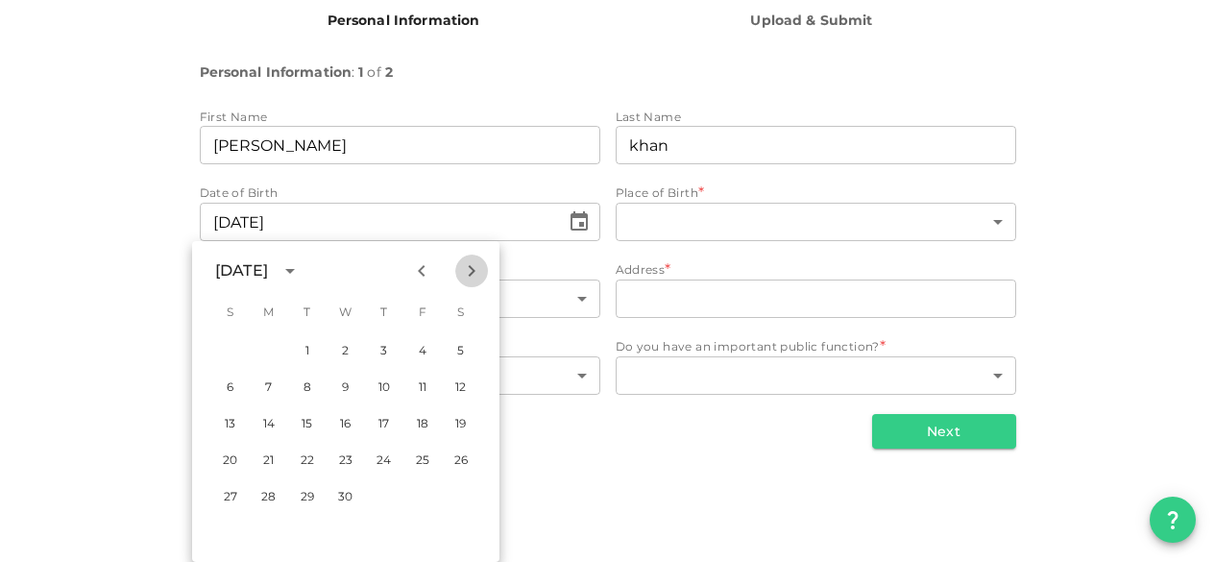
click at [479, 269] on icon "Next month" at bounding box center [471, 270] width 23 height 23
click at [303, 485] on button "26" at bounding box center [307, 496] width 35 height 35
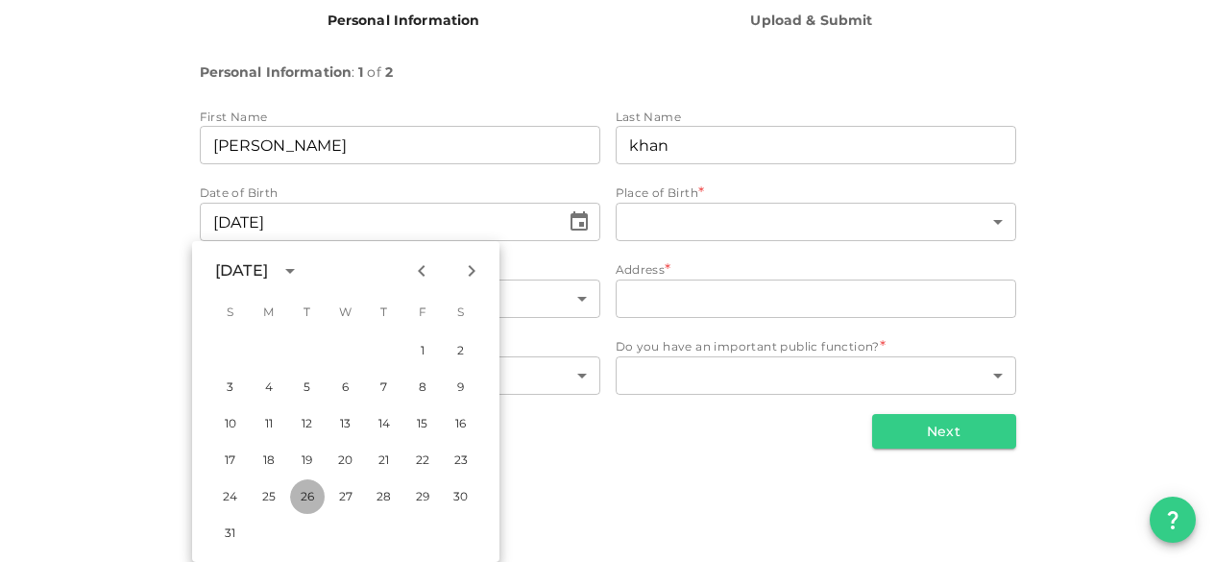
type input "⁦⁨[DATE]⁩⁩"
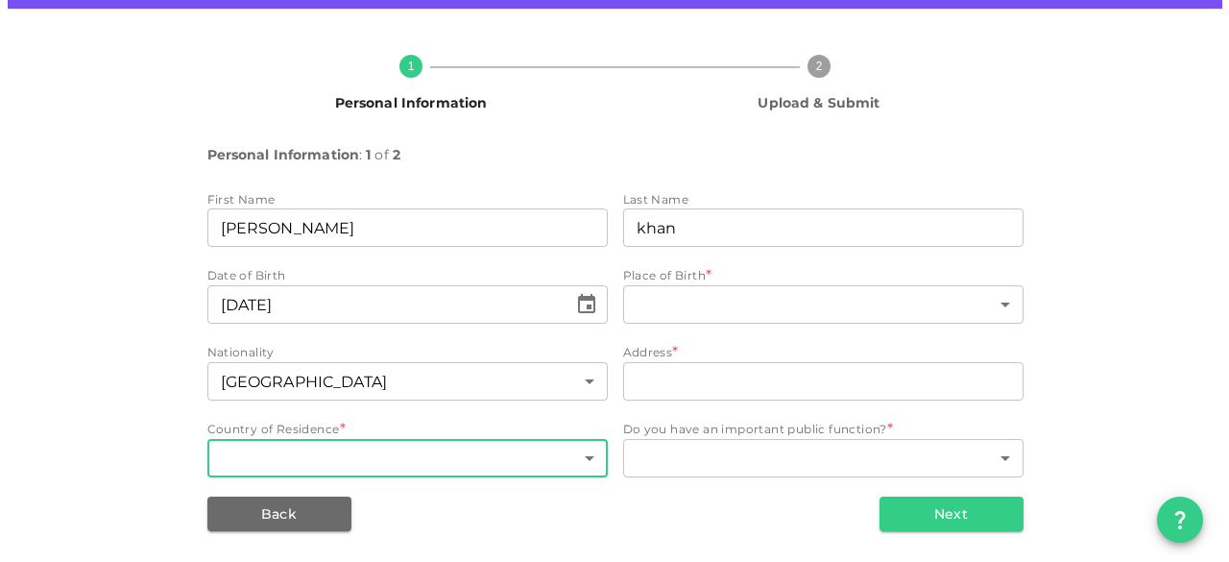
scroll to position [0, 0]
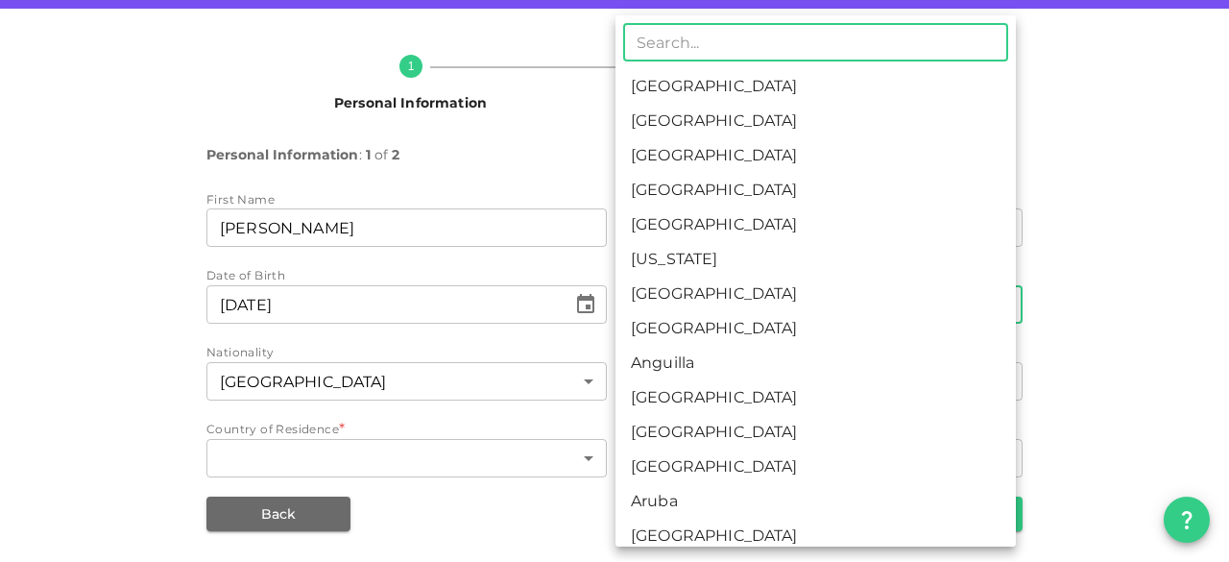
click at [694, 314] on body "KSA Global [EMAIL_ADDRESS][DOMAIN_NAME] 🚀 Get 2% Cashback! Complete your sign-u…" at bounding box center [614, 281] width 1229 height 562
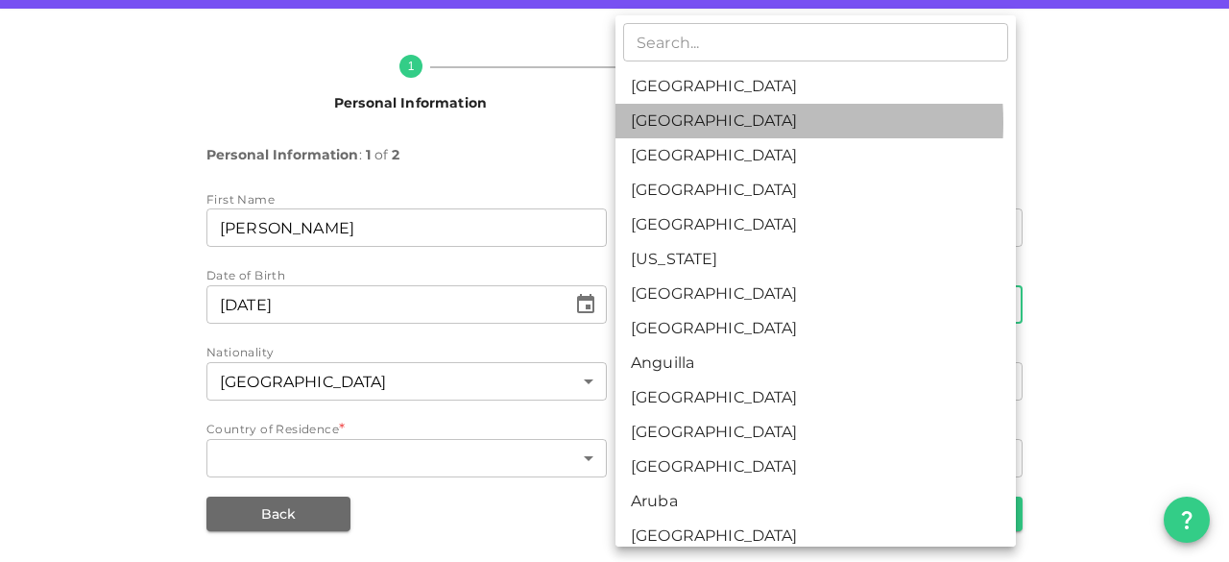
click at [692, 123] on li "[GEOGRAPHIC_DATA]" at bounding box center [816, 121] width 401 height 35
type input "2"
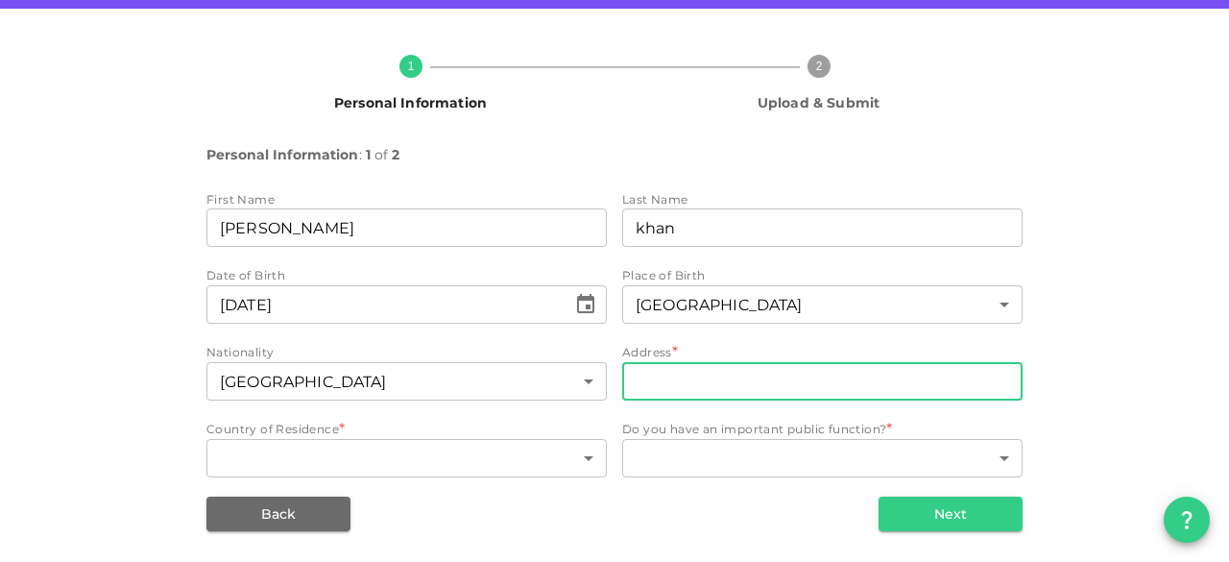
click at [764, 375] on input "address" at bounding box center [822, 381] width 401 height 38
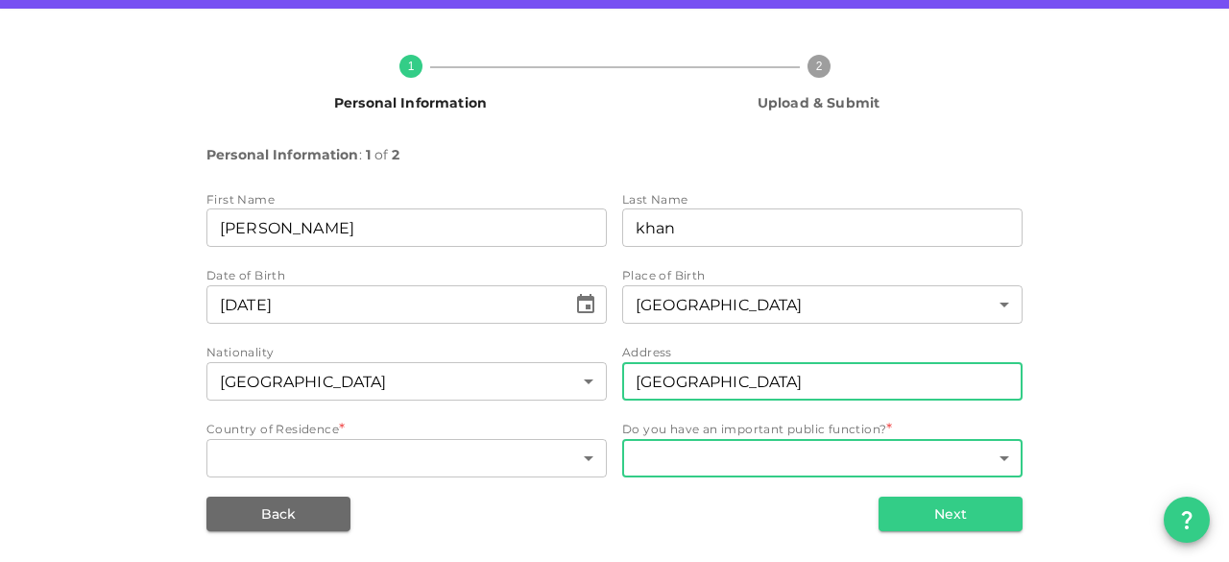
type input "[GEOGRAPHIC_DATA]"
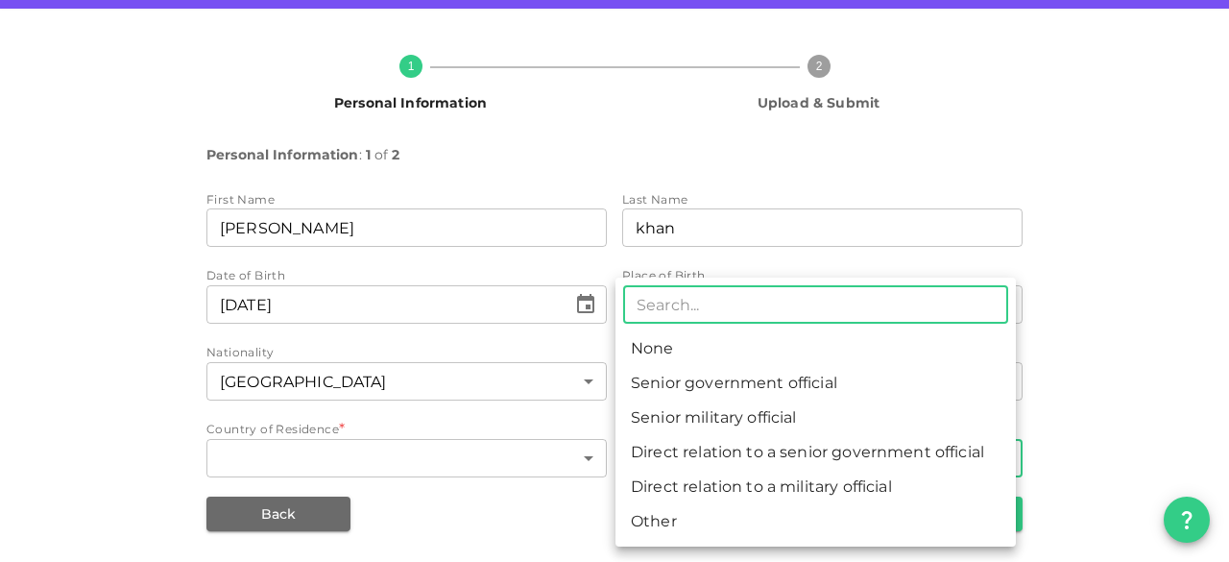
click at [681, 466] on body "KSA Global [EMAIL_ADDRESS][DOMAIN_NAME] 🚀 Get 2% Cashback! Complete your sign-u…" at bounding box center [614, 281] width 1229 height 562
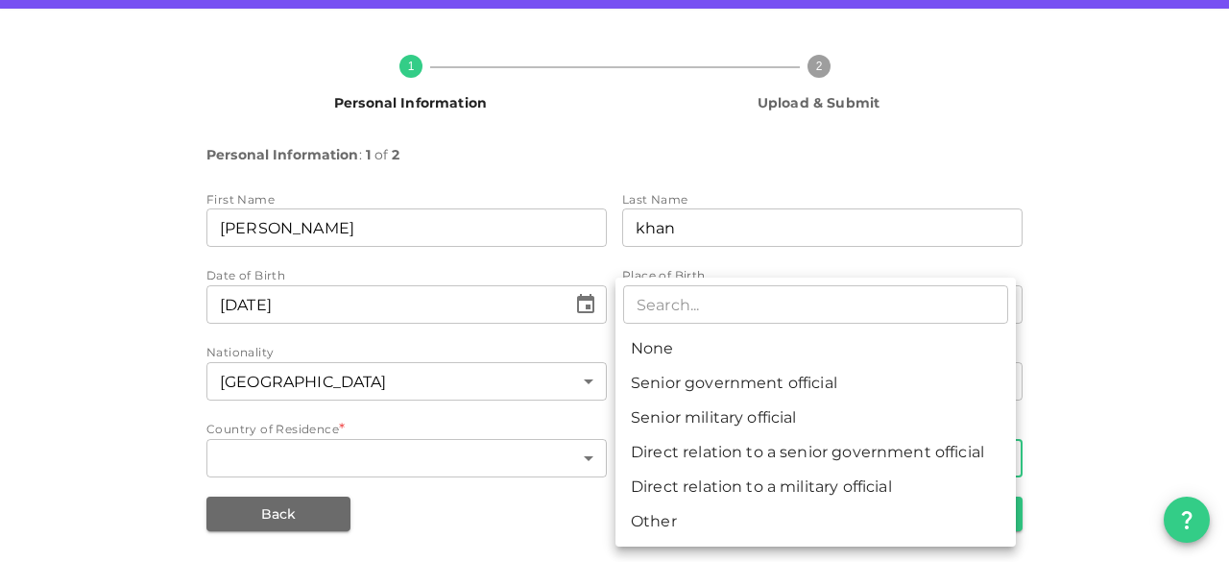
click at [480, 513] on div at bounding box center [614, 281] width 1229 height 562
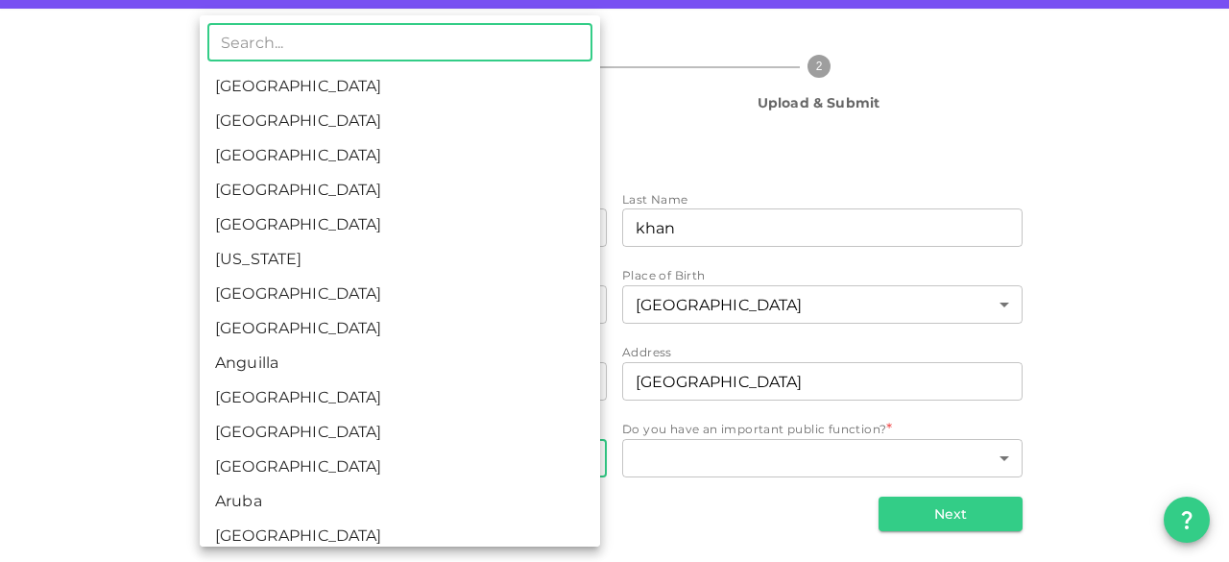
click at [426, 458] on body "KSA Global [EMAIL_ADDRESS][DOMAIN_NAME] 🚀 Get 2% Cashback! Complete your sign-u…" at bounding box center [614, 281] width 1229 height 562
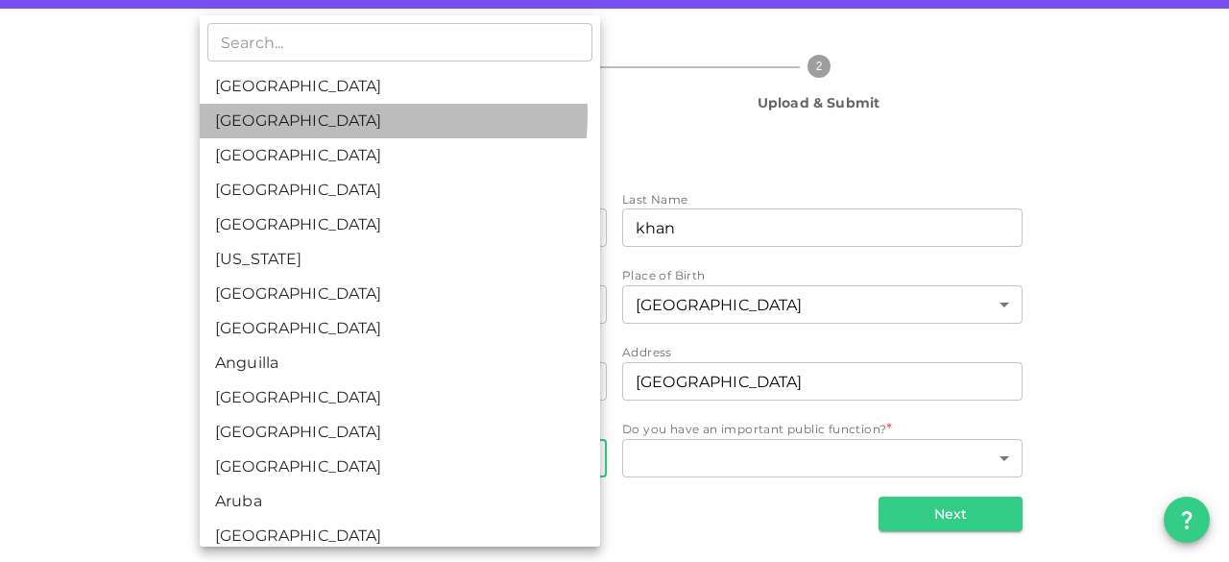
click at [317, 114] on li "[GEOGRAPHIC_DATA]" at bounding box center [400, 121] width 401 height 35
type input "2"
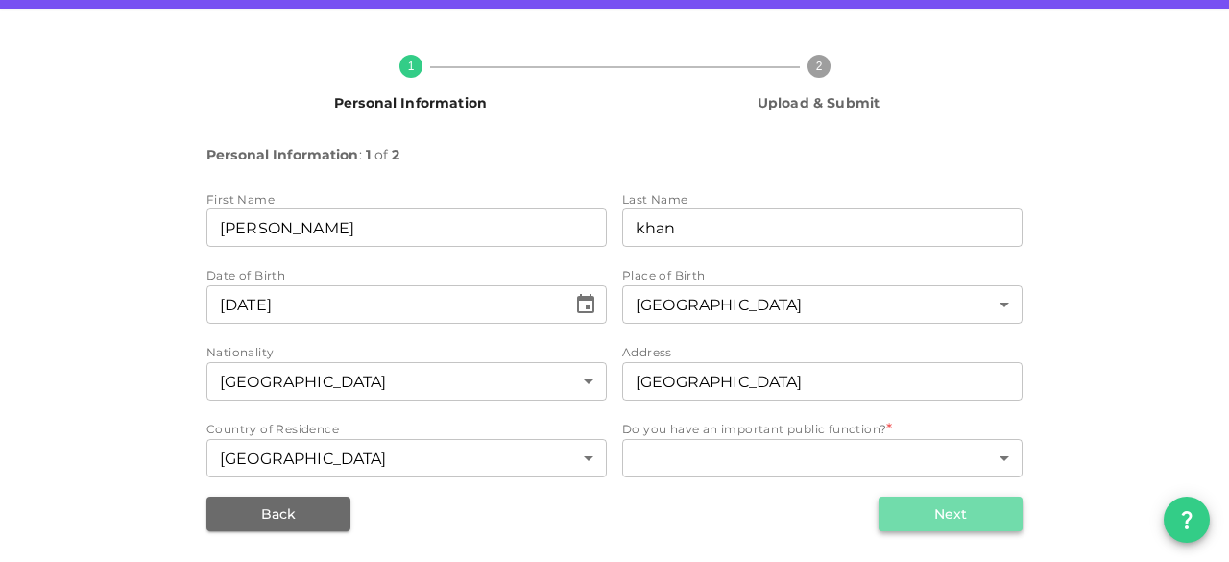
click at [942, 525] on button "Next" at bounding box center [951, 514] width 144 height 35
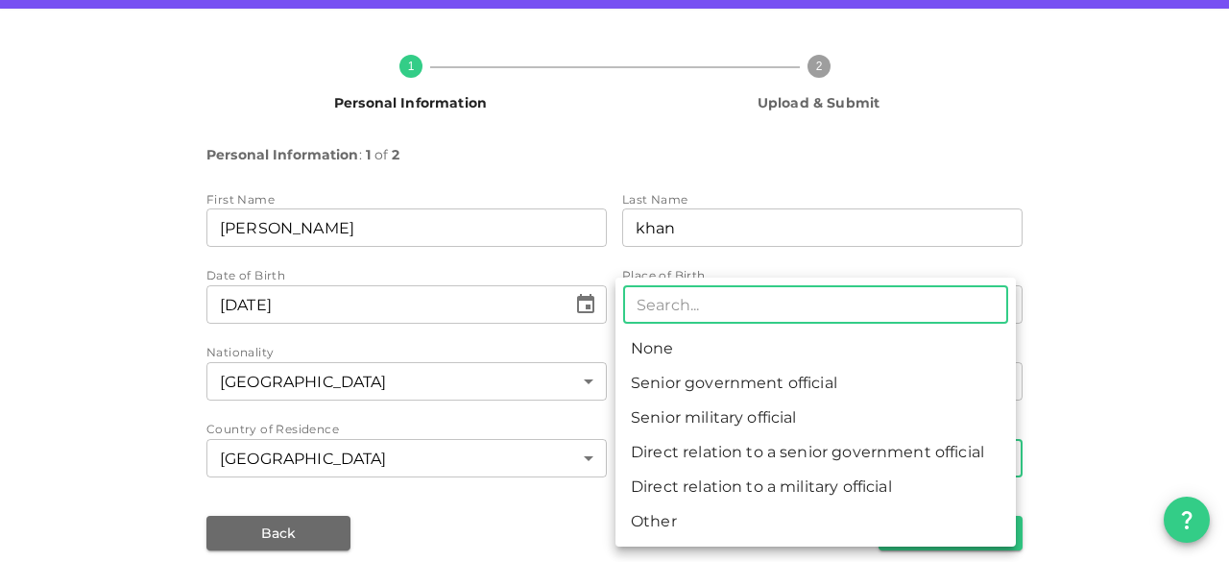
click at [840, 467] on body "KSA Global [EMAIL_ADDRESS][DOMAIN_NAME] 🚀 Get 2% Cashback! Complete your sign-u…" at bounding box center [614, 281] width 1229 height 562
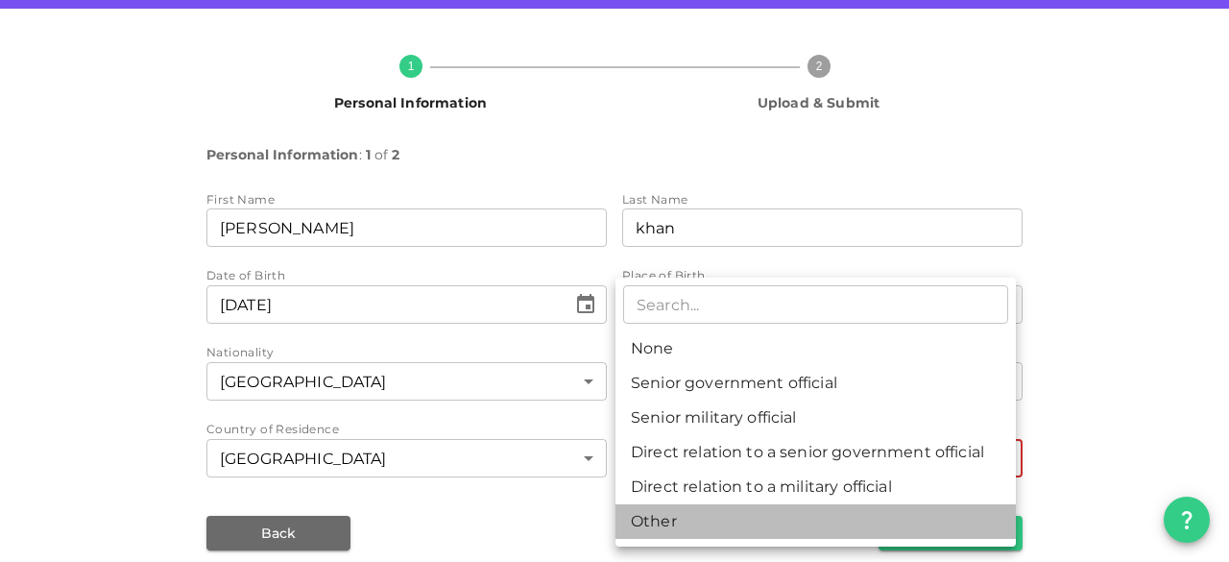
click at [711, 525] on li "Other" at bounding box center [816, 521] width 401 height 35
type input "6"
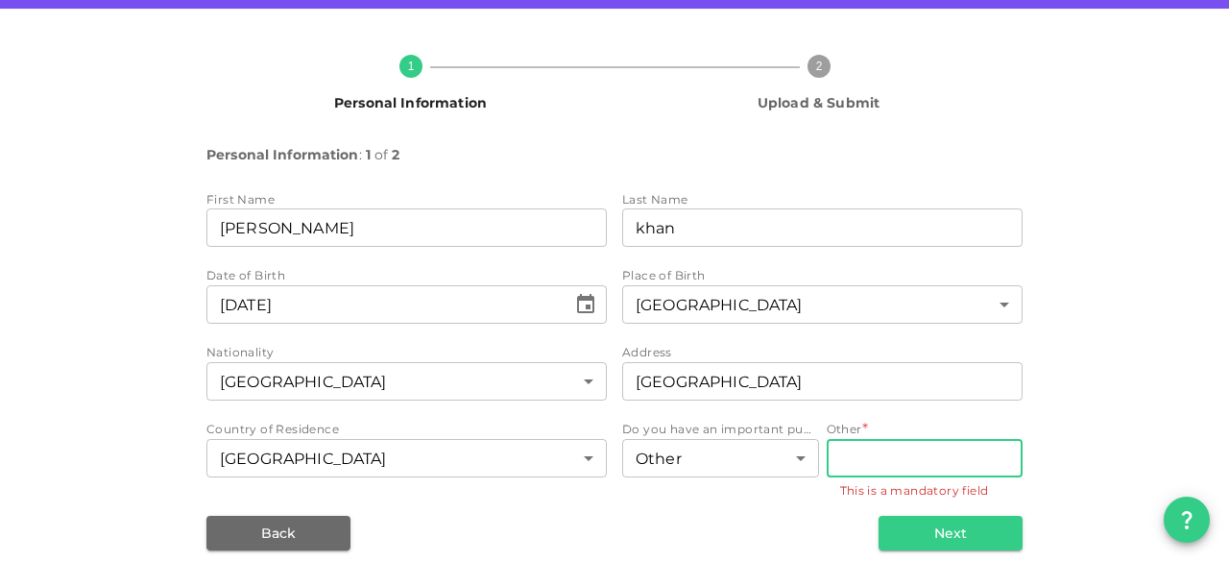
click at [872, 472] on input "Other" at bounding box center [925, 458] width 197 height 38
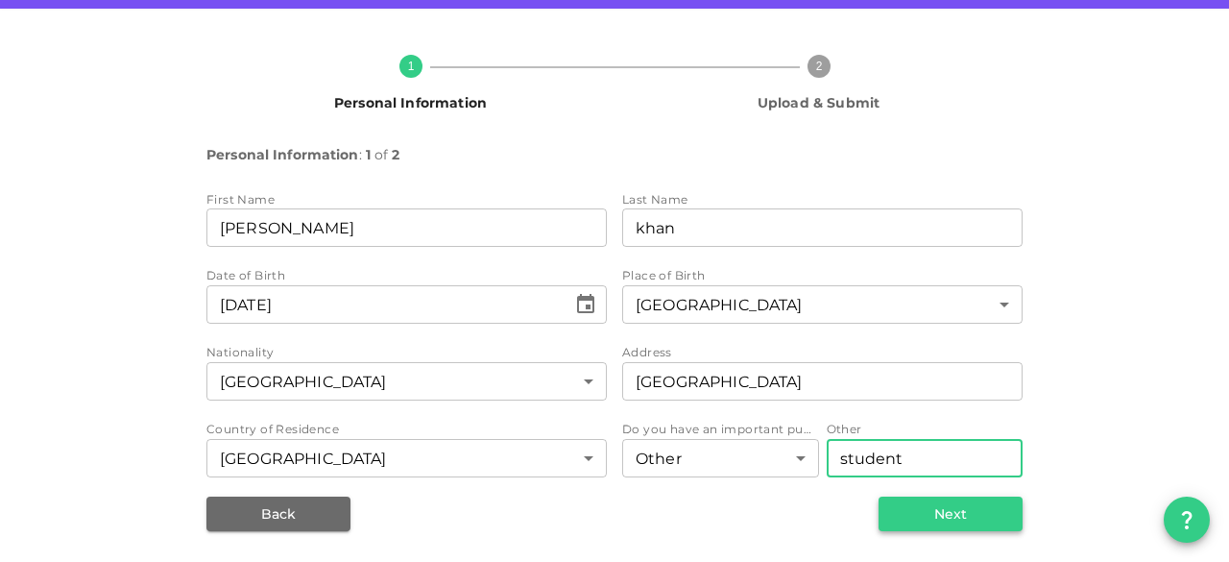
type input "student"
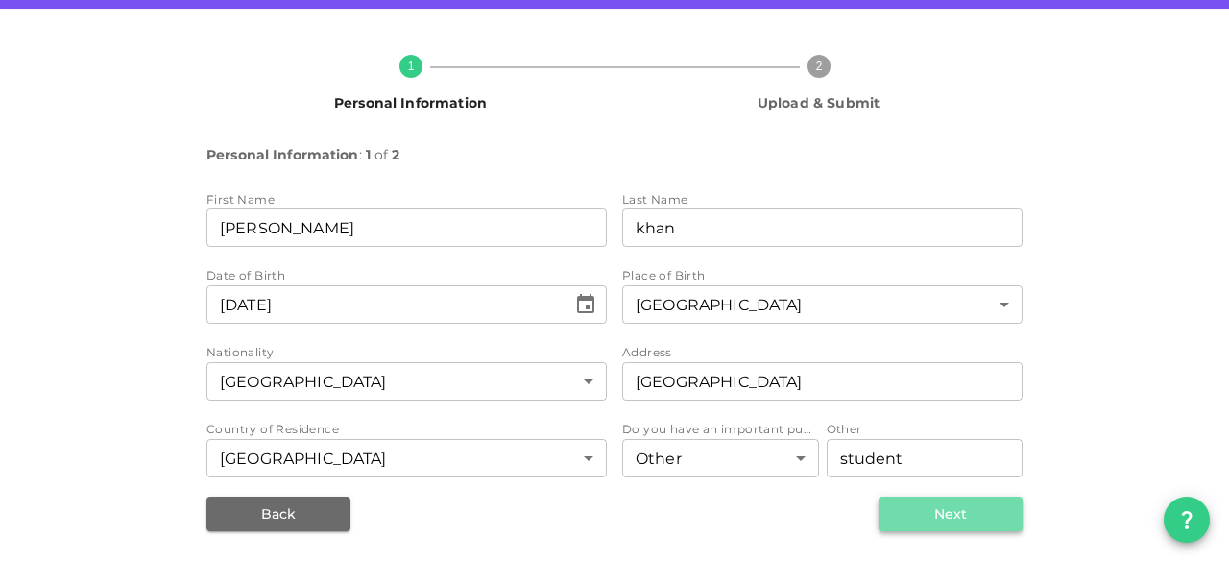
click at [928, 523] on button "Next" at bounding box center [951, 514] width 144 height 35
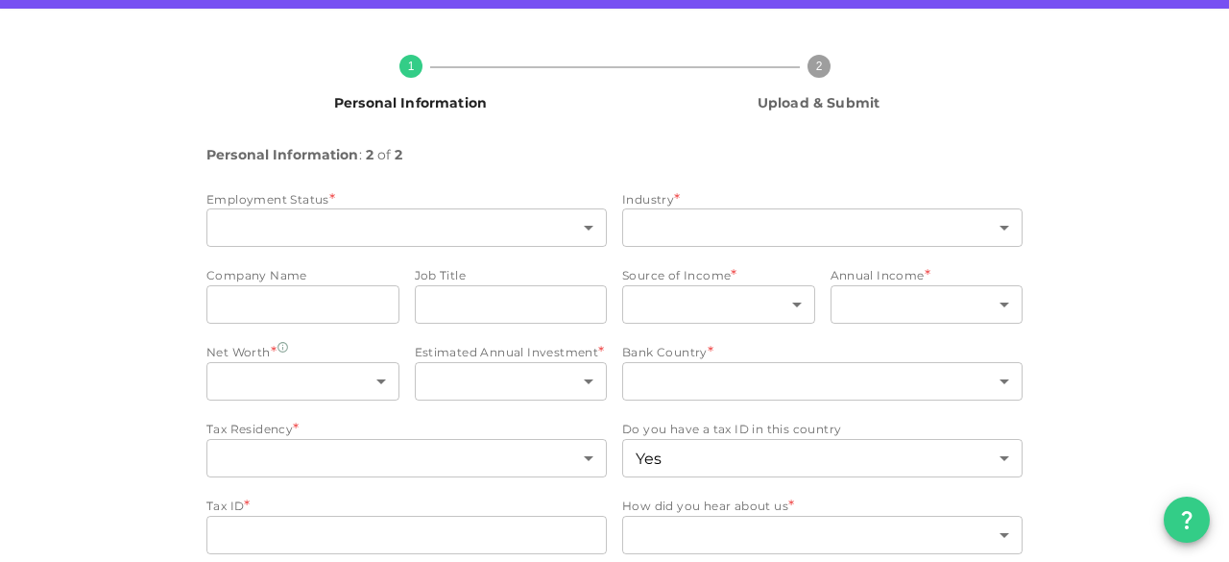
type input "2"
type input "false"
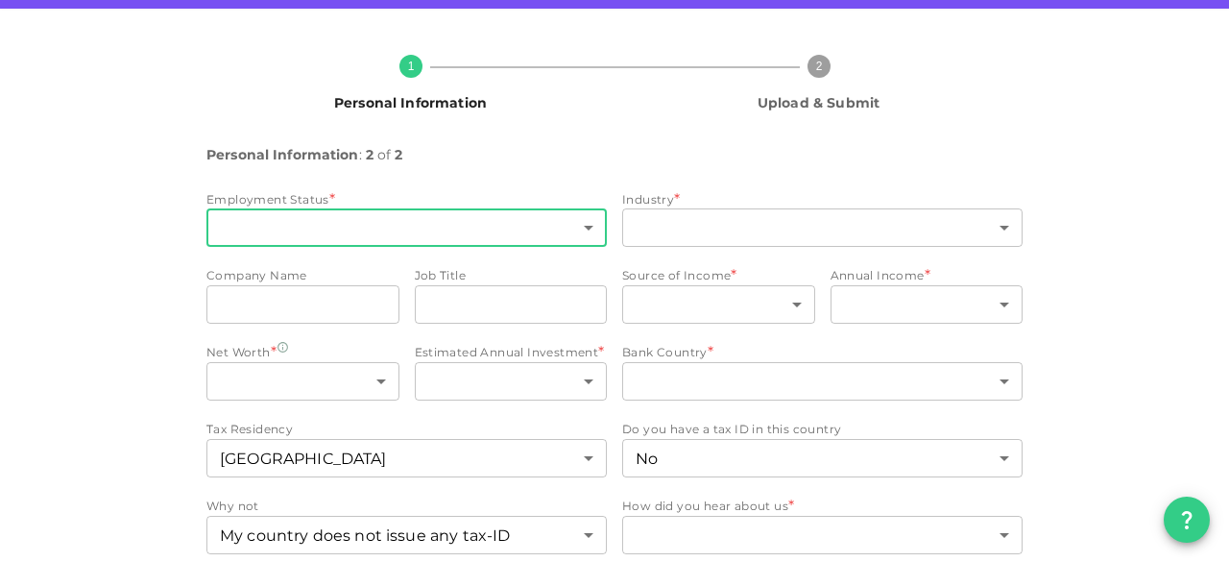
scroll to position [201, 0]
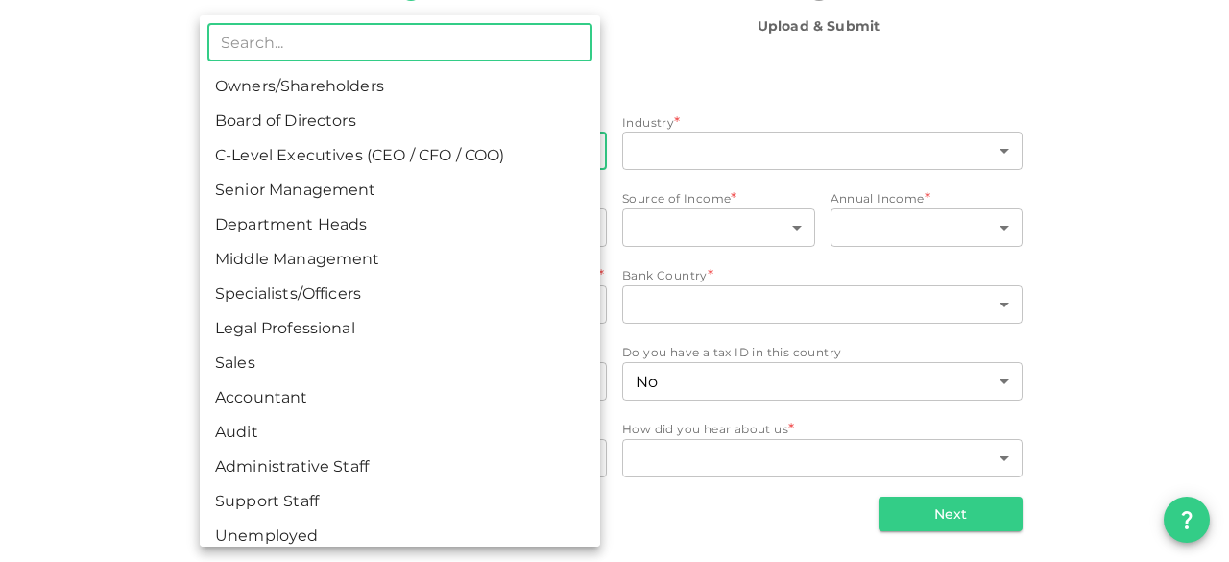
click at [494, 145] on body "KSA Global [EMAIL_ADDRESS][DOMAIN_NAME] 🚀 Get 2% Cashback! Complete your sign-u…" at bounding box center [614, 281] width 1229 height 562
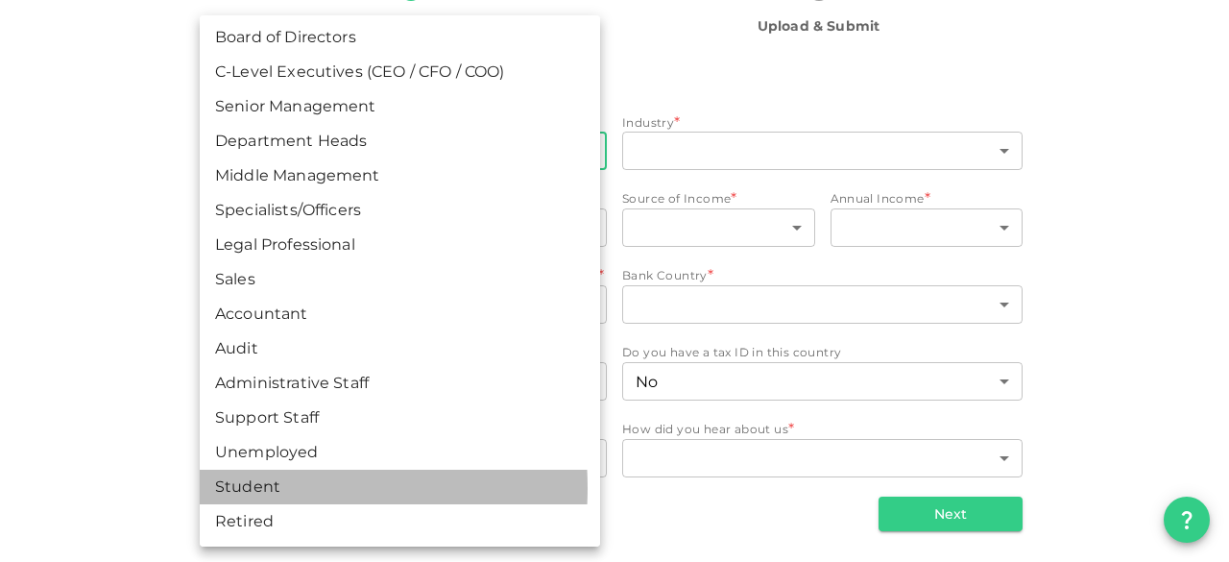
click at [256, 488] on li "Student" at bounding box center [400, 487] width 401 height 35
type input "15"
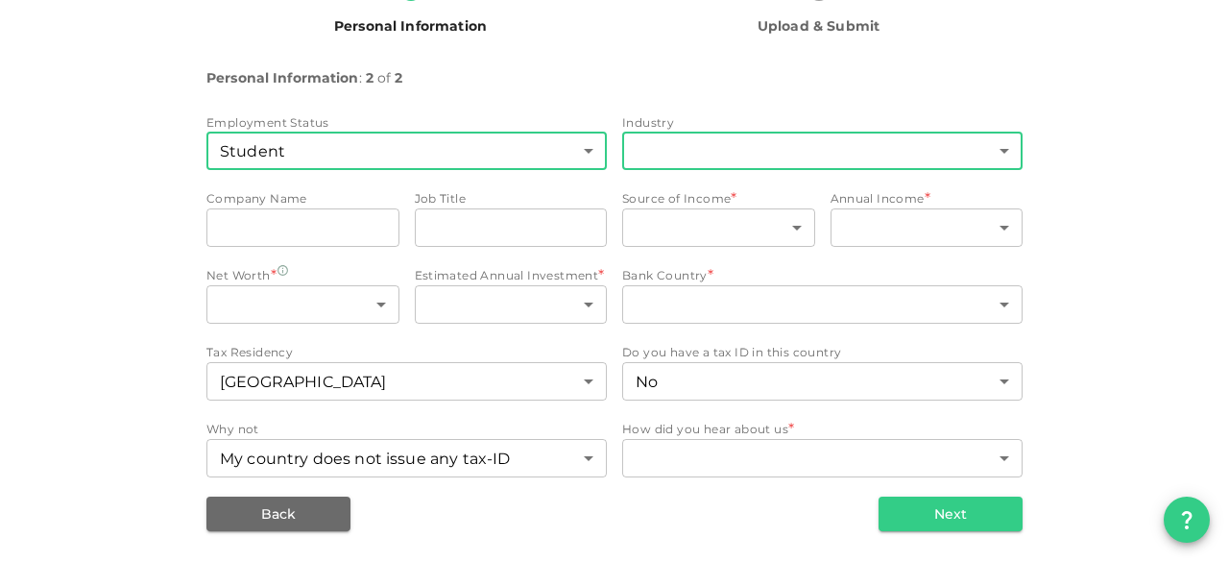
click at [726, 143] on body "KSA Global [EMAIL_ADDRESS][DOMAIN_NAME] 🚀 Get 2% Cashback! Complete your sign-u…" at bounding box center [614, 281] width 1229 height 562
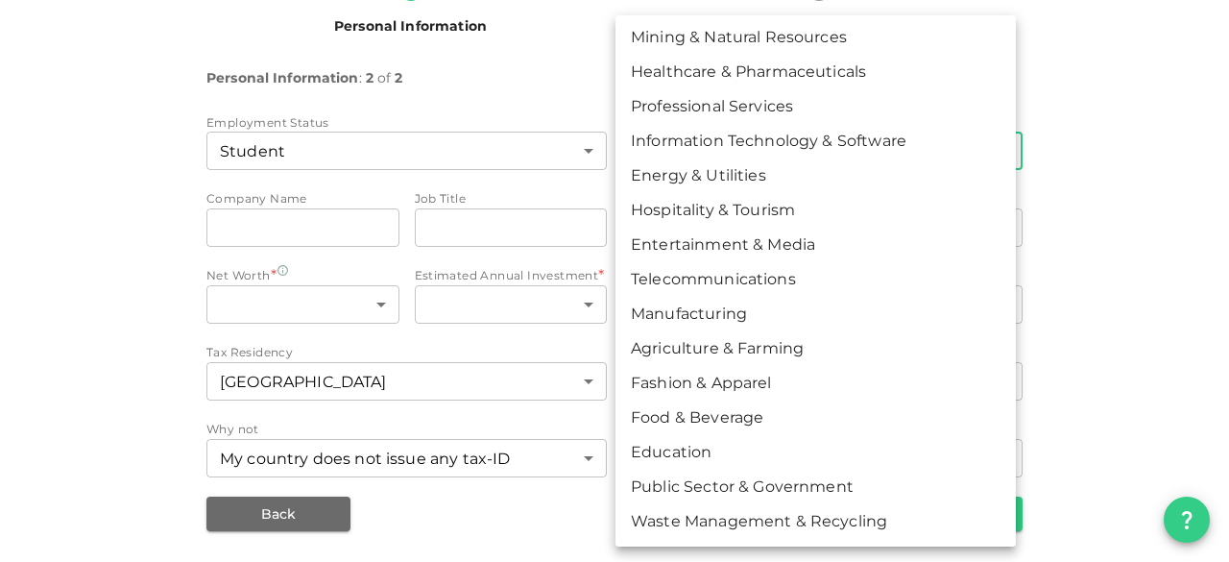
scroll to position [0, 0]
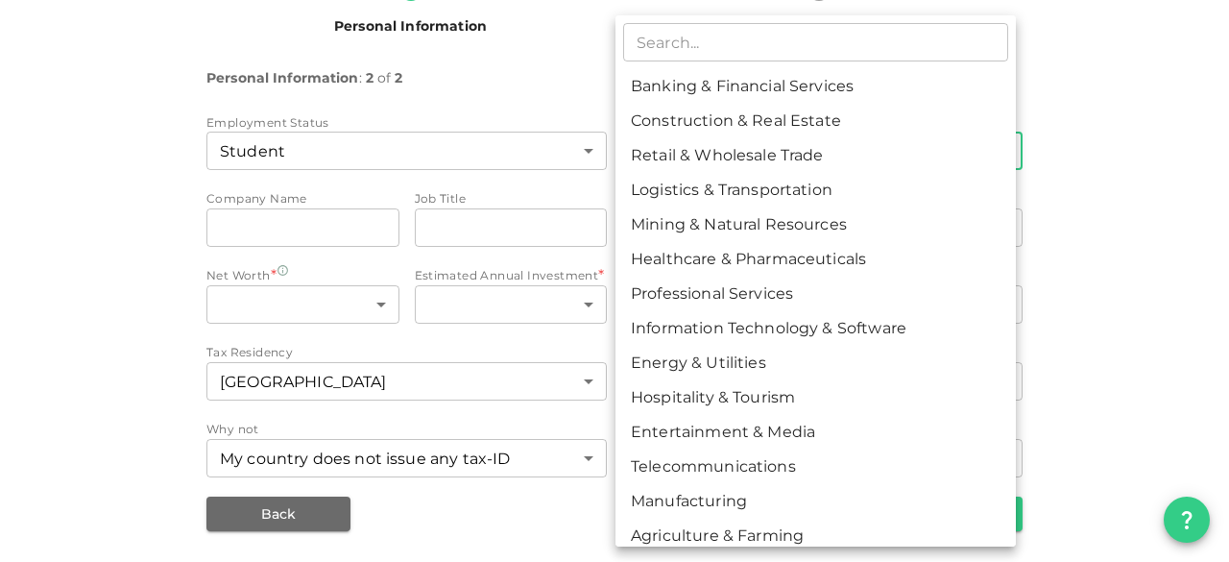
click at [469, 78] on div at bounding box center [614, 281] width 1229 height 562
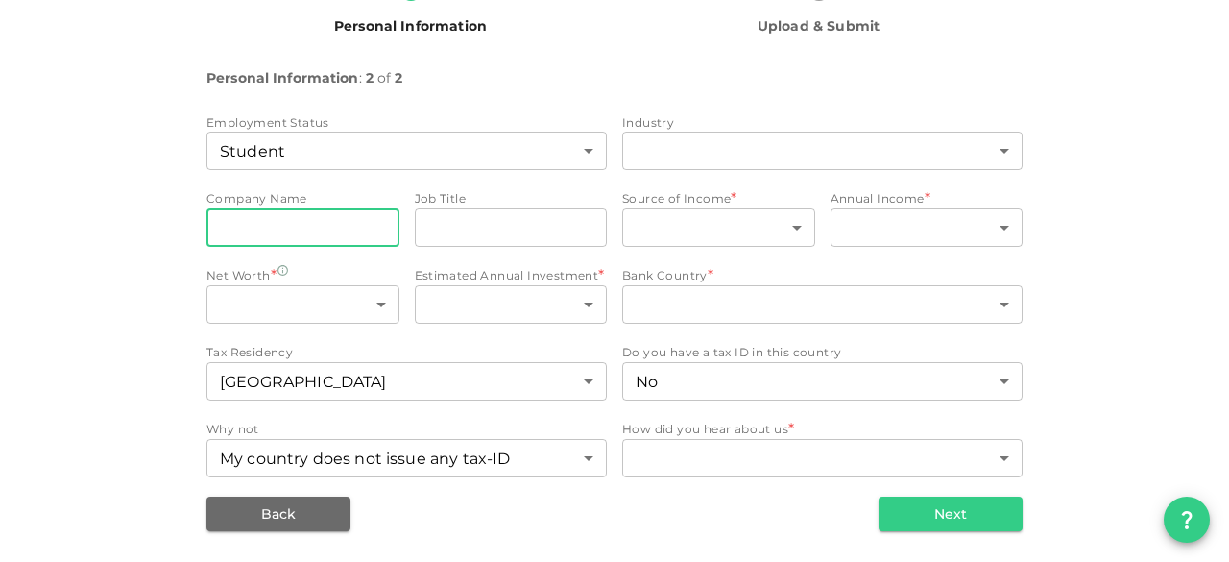
click at [279, 233] on input "companyName" at bounding box center [303, 227] width 193 height 38
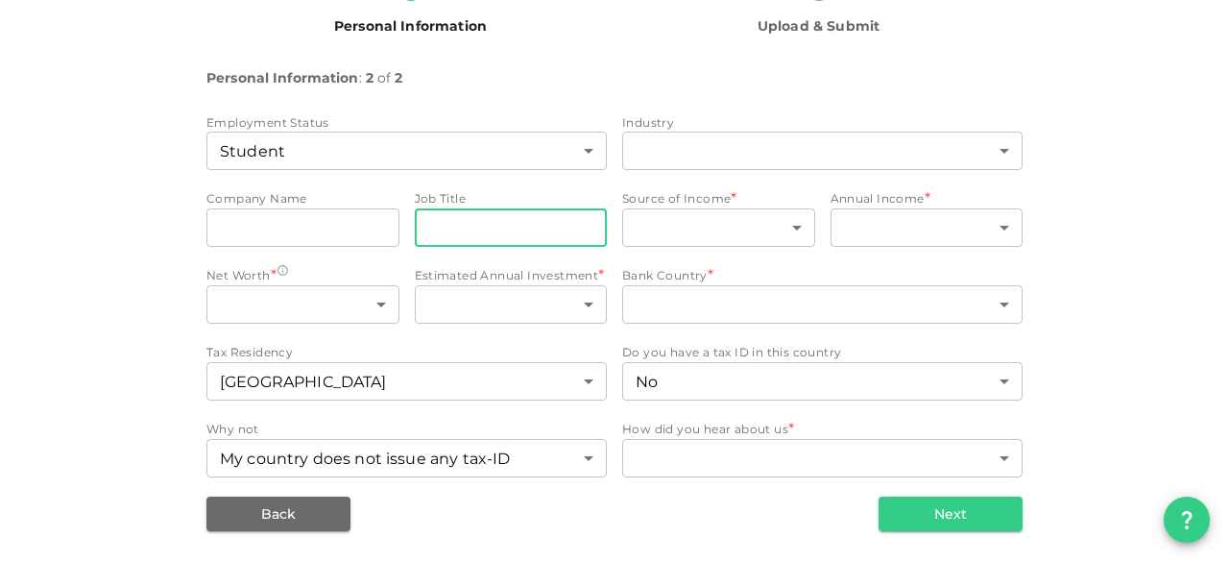
click at [483, 234] on input "jobTitle" at bounding box center [511, 227] width 193 height 38
click at [689, 251] on div "​ ​" at bounding box center [718, 229] width 193 height 42
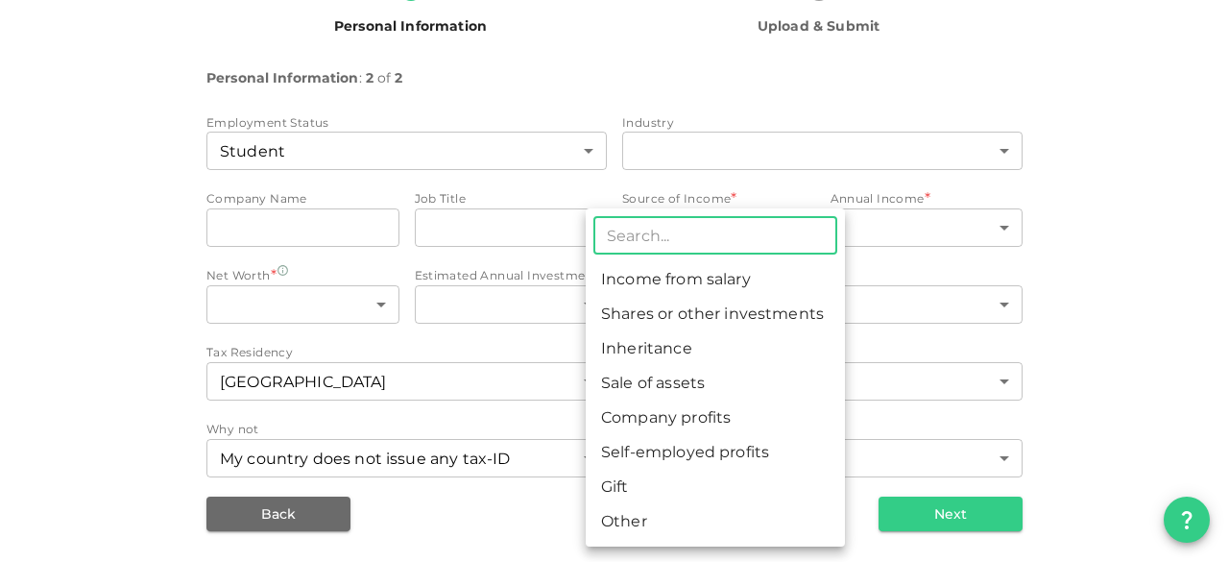
click at [688, 237] on body "KSA Global [EMAIL_ADDRESS][DOMAIN_NAME] 🚀 Get 2% Cashback! Complete your sign-u…" at bounding box center [614, 281] width 1229 height 562
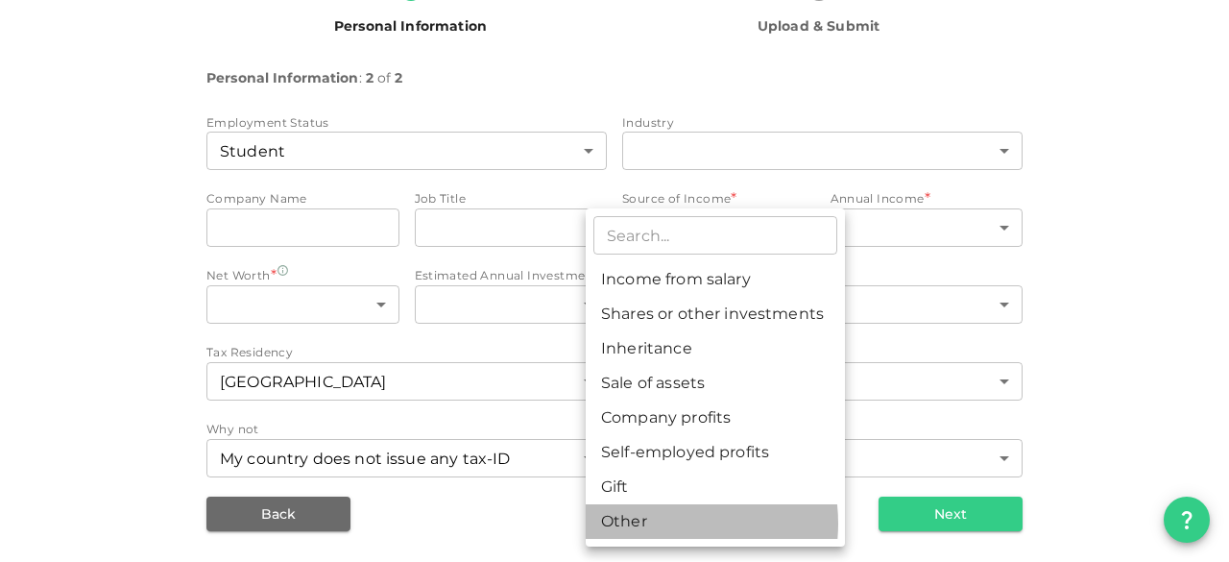
click at [654, 523] on li "Other" at bounding box center [715, 521] width 259 height 35
type input "8"
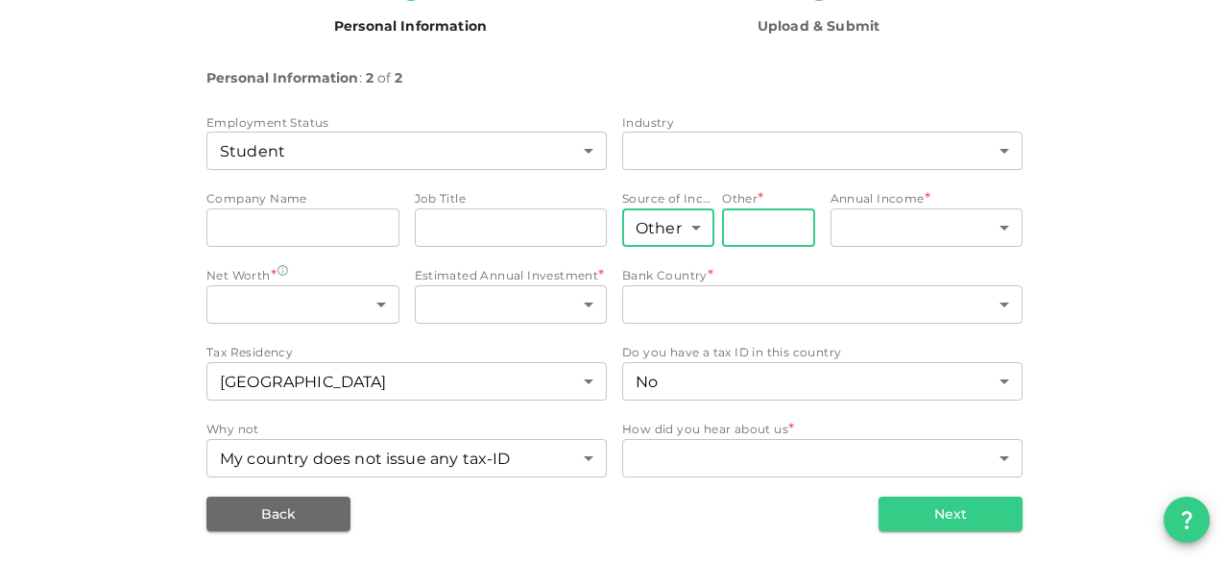
click at [733, 230] on input "Other" at bounding box center [768, 227] width 92 height 38
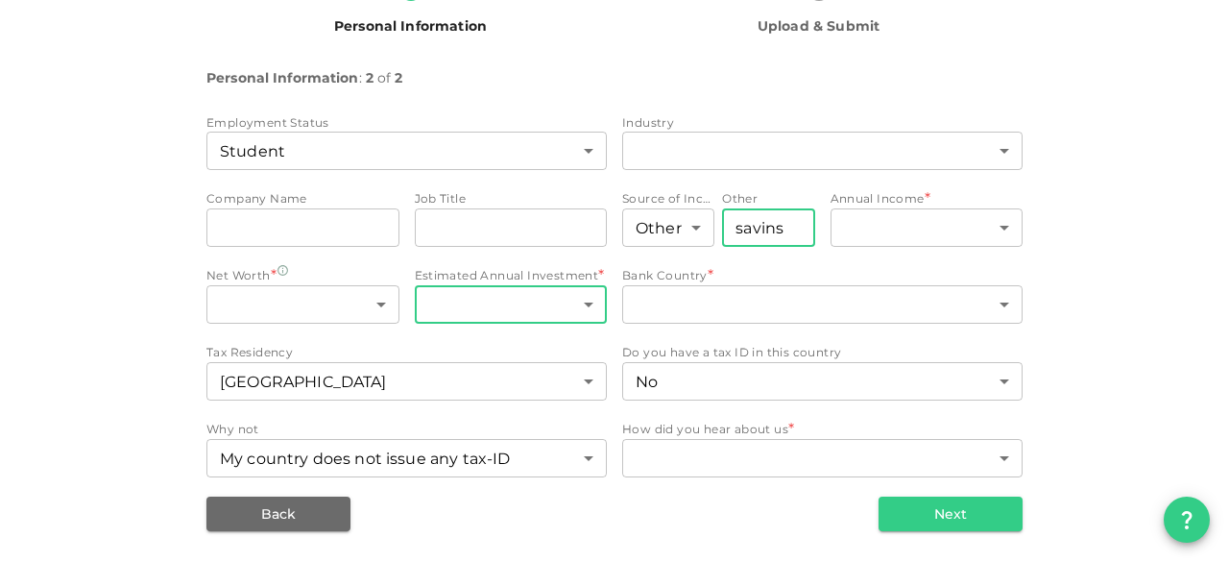
type input "savins"
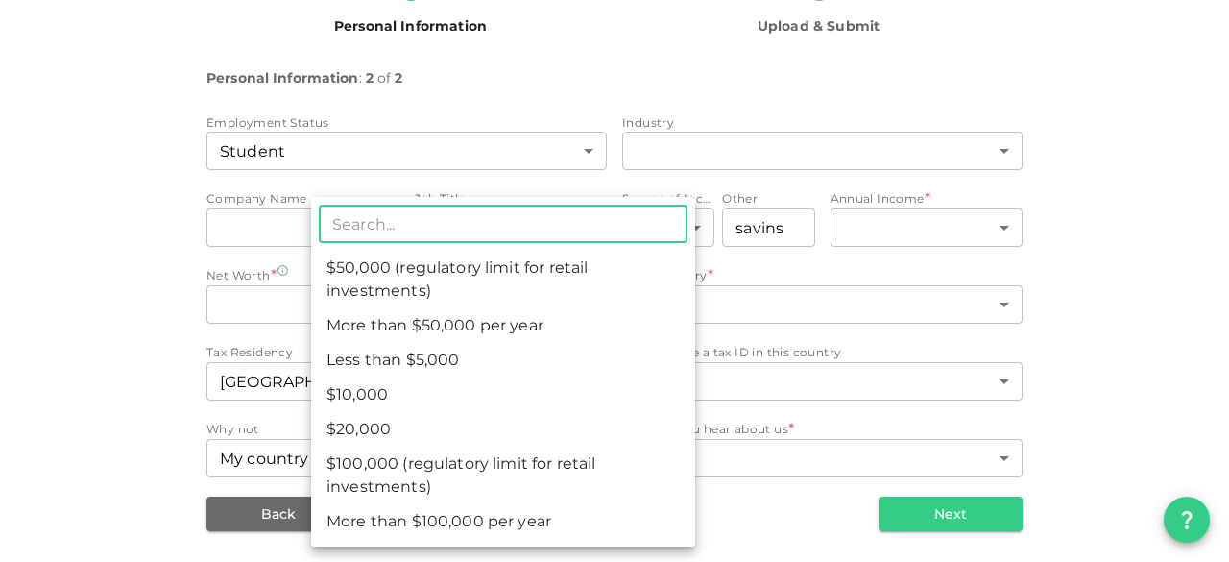
click at [426, 308] on body "KSA Global [EMAIL_ADDRESS][DOMAIN_NAME] 🚀 Get 2% Cashback! Complete your sign-u…" at bounding box center [614, 281] width 1229 height 562
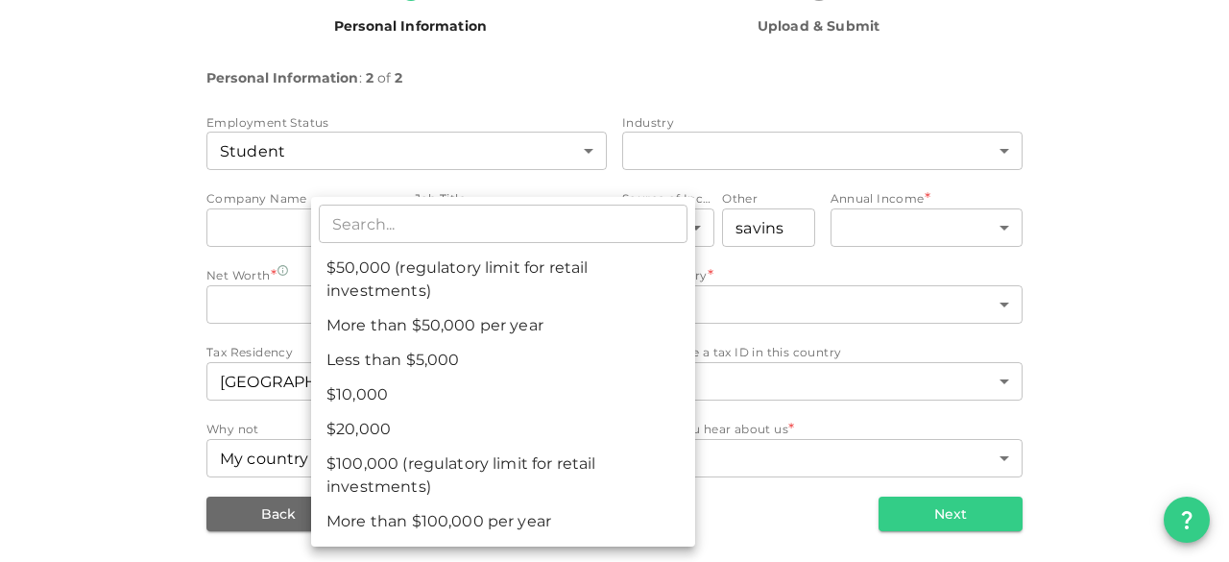
click at [1008, 180] on div at bounding box center [614, 281] width 1229 height 562
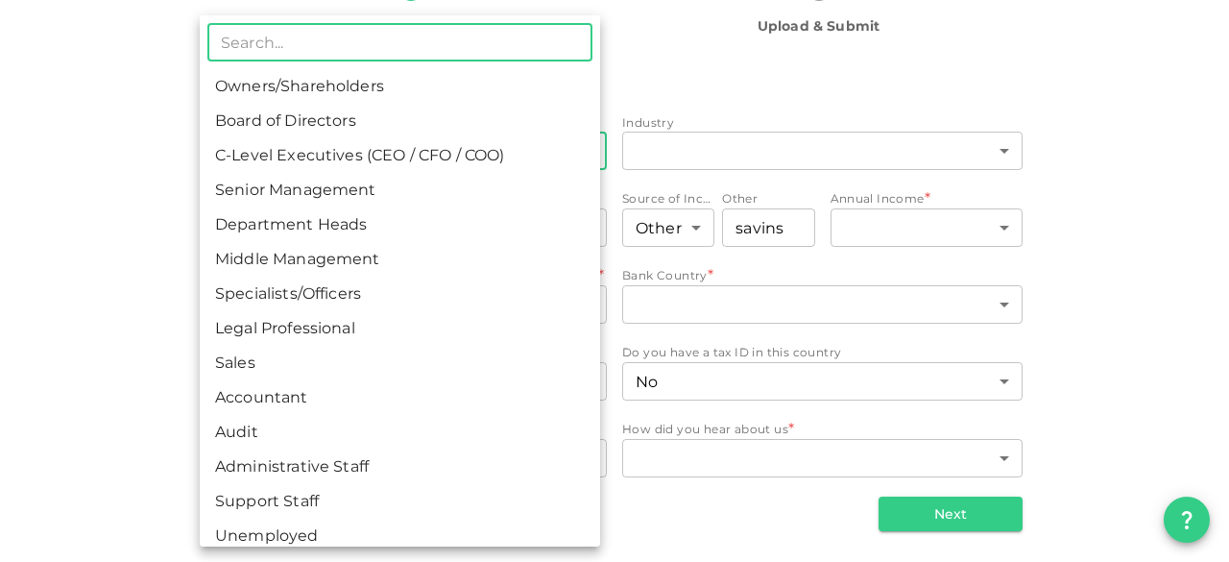
click at [371, 146] on body "KSA Global [EMAIL_ADDRESS][DOMAIN_NAME] 🚀 Get 2% Cashback! Complete your sign-u…" at bounding box center [614, 281] width 1229 height 562
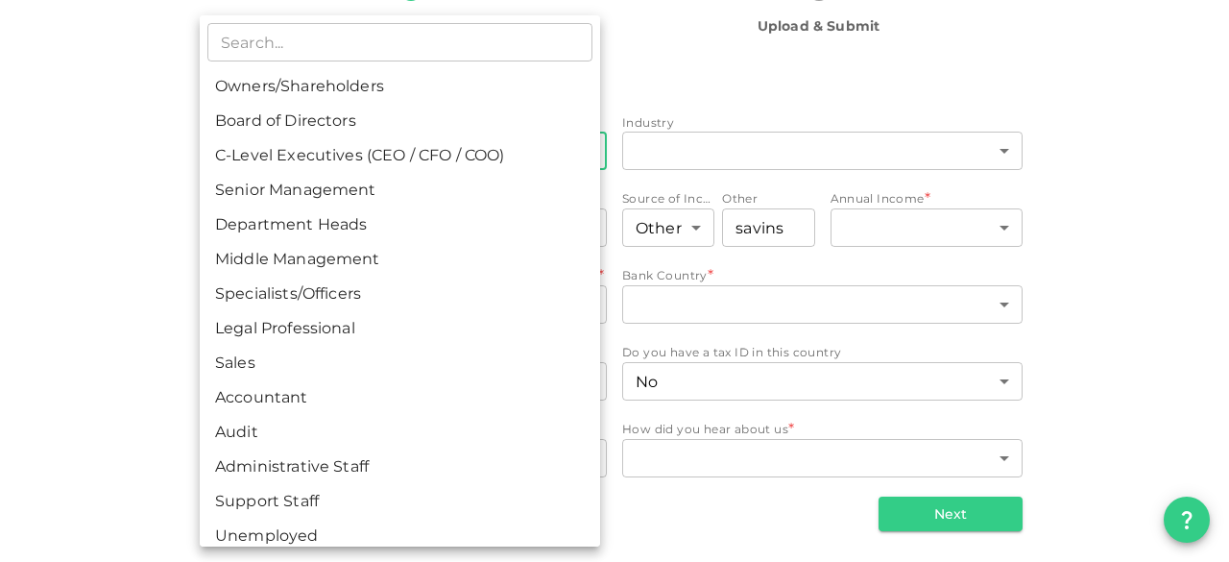
click at [671, 78] on div at bounding box center [614, 281] width 1229 height 562
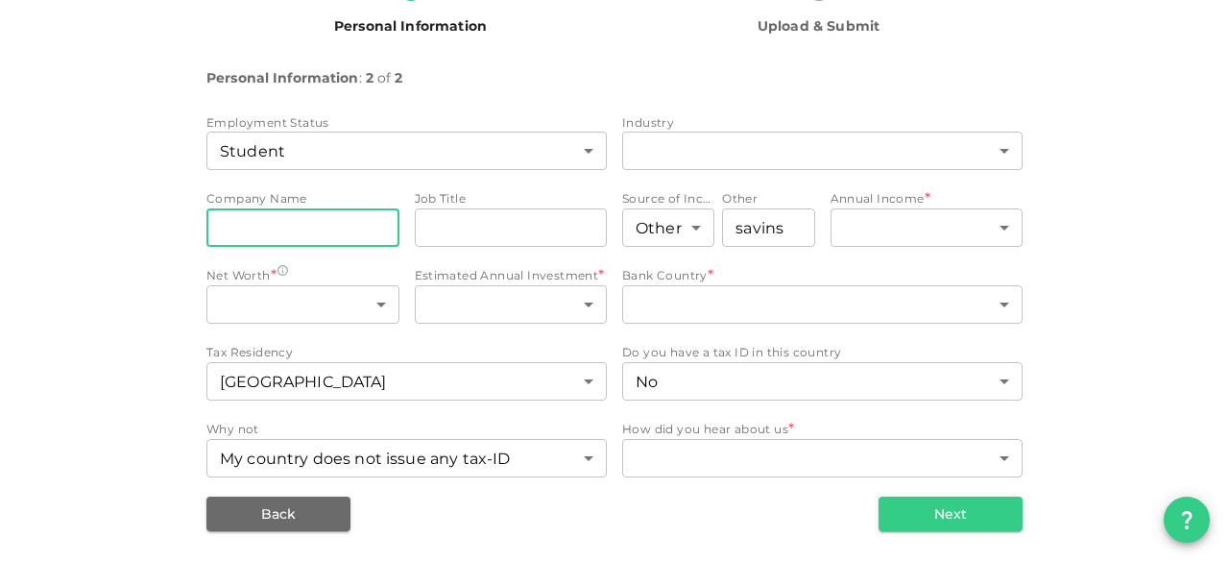
click at [299, 231] on input "companyName" at bounding box center [303, 227] width 193 height 38
type input "ikea"
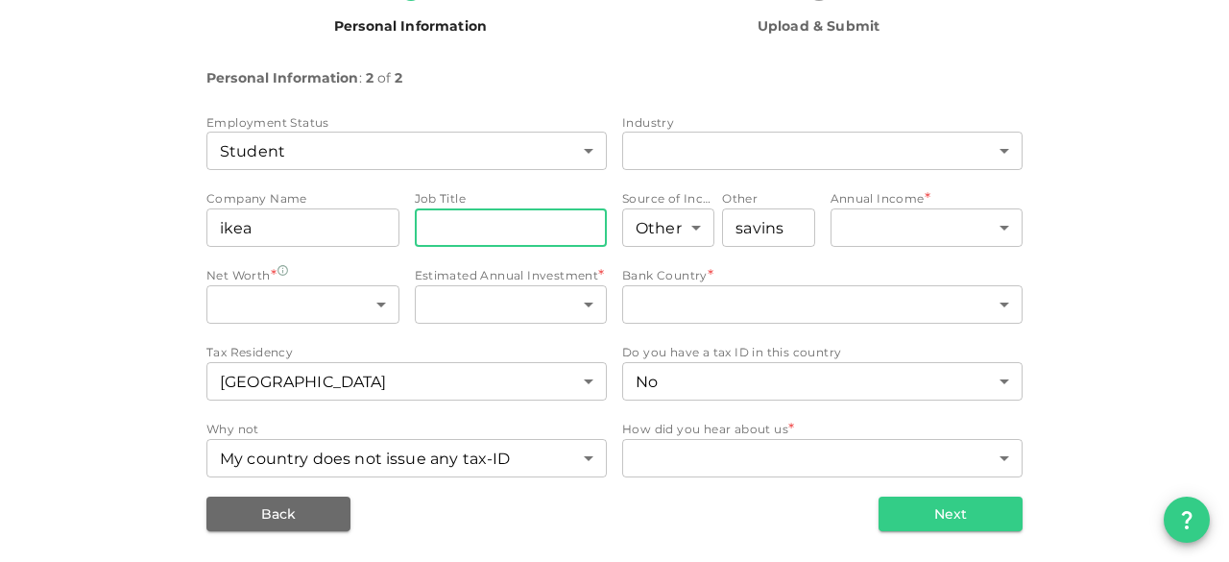
click at [435, 243] on input "jobTitle" at bounding box center [511, 227] width 193 height 38
type input "manager"
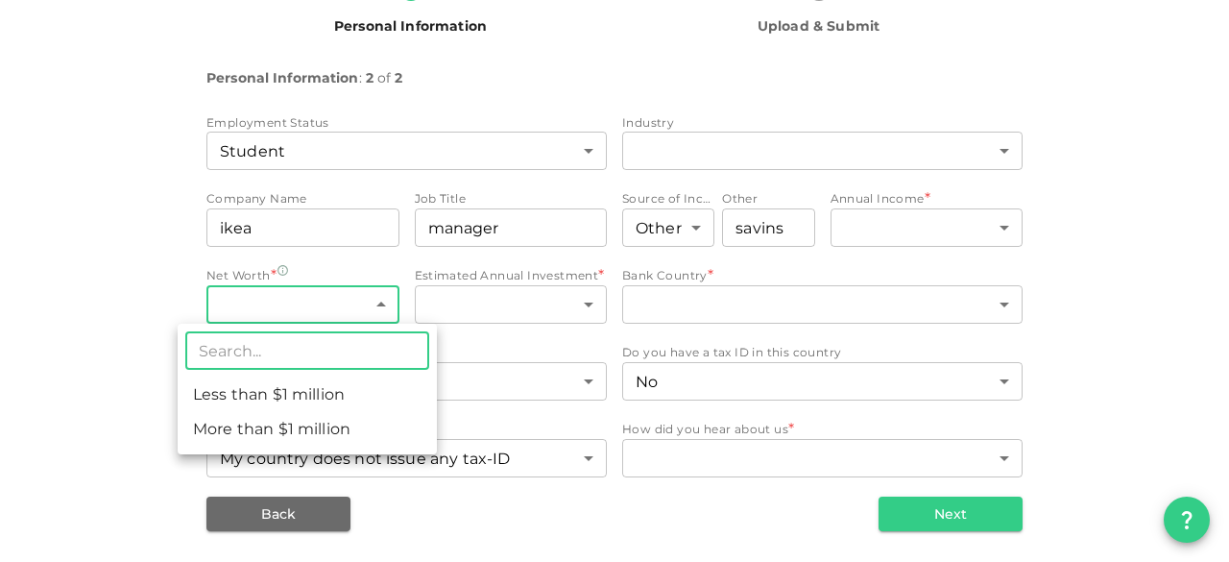
click at [287, 301] on body "KSA Global [EMAIL_ADDRESS][DOMAIN_NAME] 🚀 Get 2% Cashback! Complete your sign-u…" at bounding box center [614, 281] width 1229 height 562
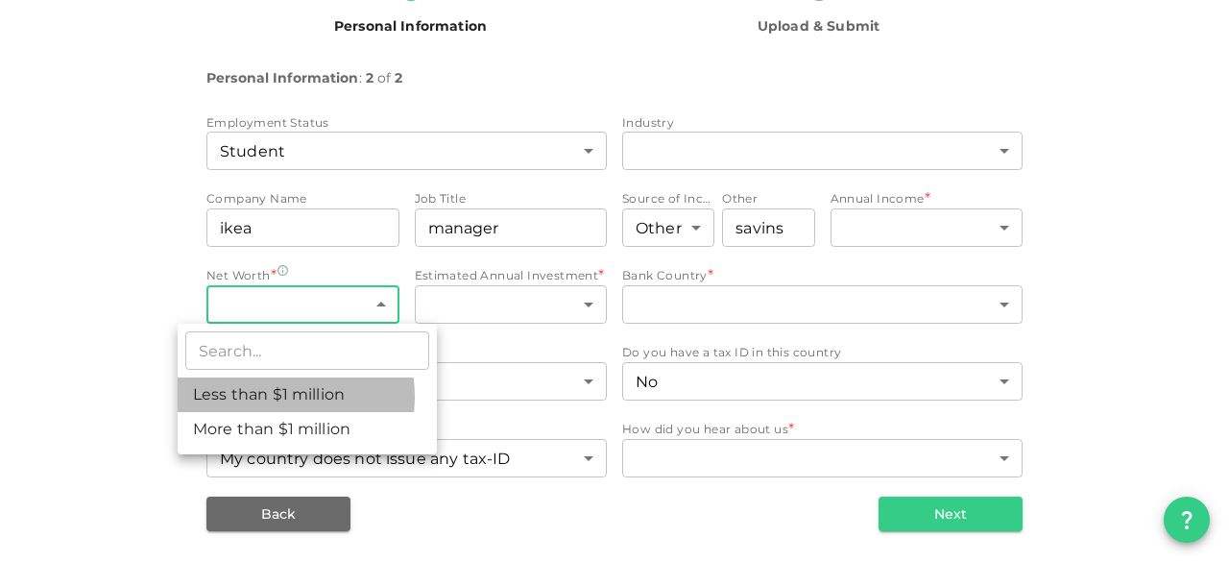
click at [262, 397] on li "Less than $1 million" at bounding box center [307, 394] width 259 height 35
type input "1"
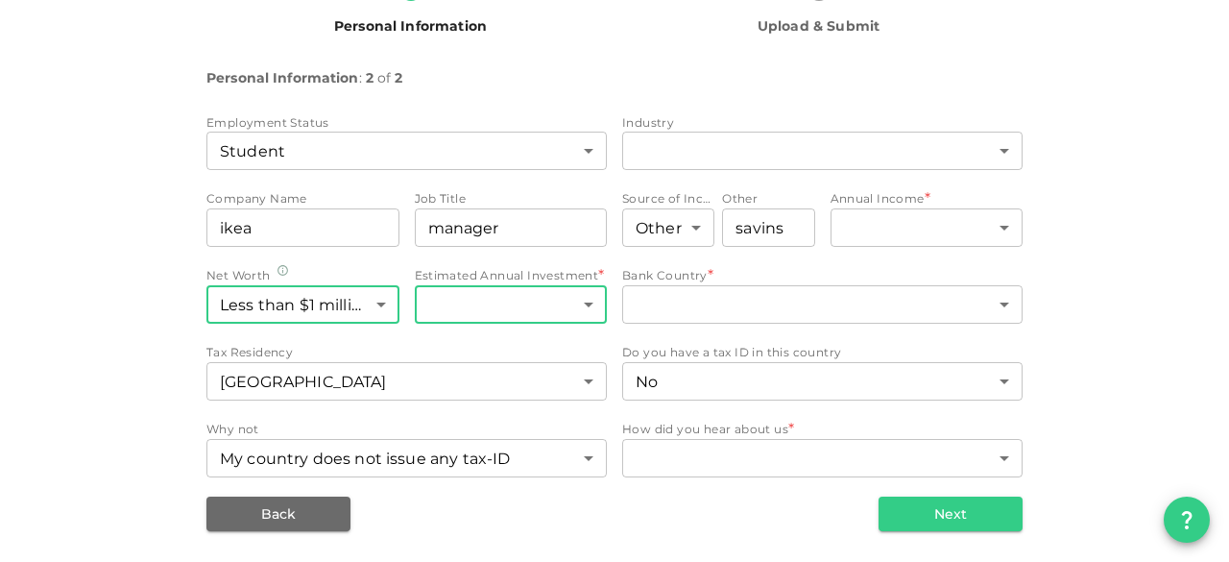
click at [480, 316] on body "KSA Global [EMAIL_ADDRESS][DOMAIN_NAME] 🚀 Get 2% Cashback! Complete your sign-u…" at bounding box center [614, 281] width 1229 height 562
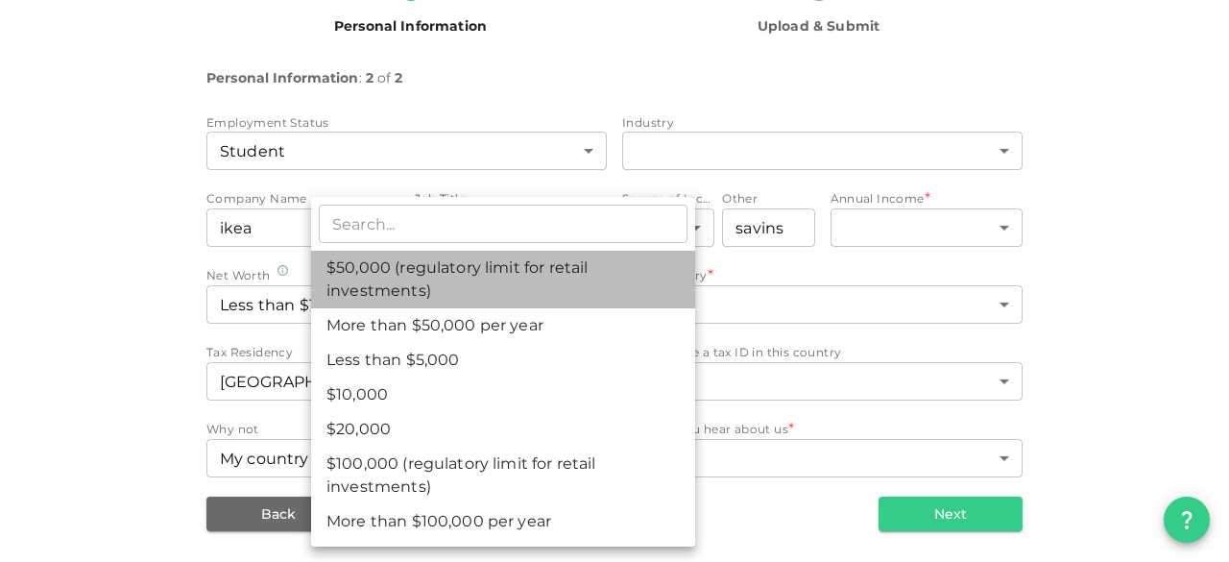
click at [454, 258] on li "$50,000 (regulatory limit for retail investments)" at bounding box center [503, 280] width 384 height 58
type input "4"
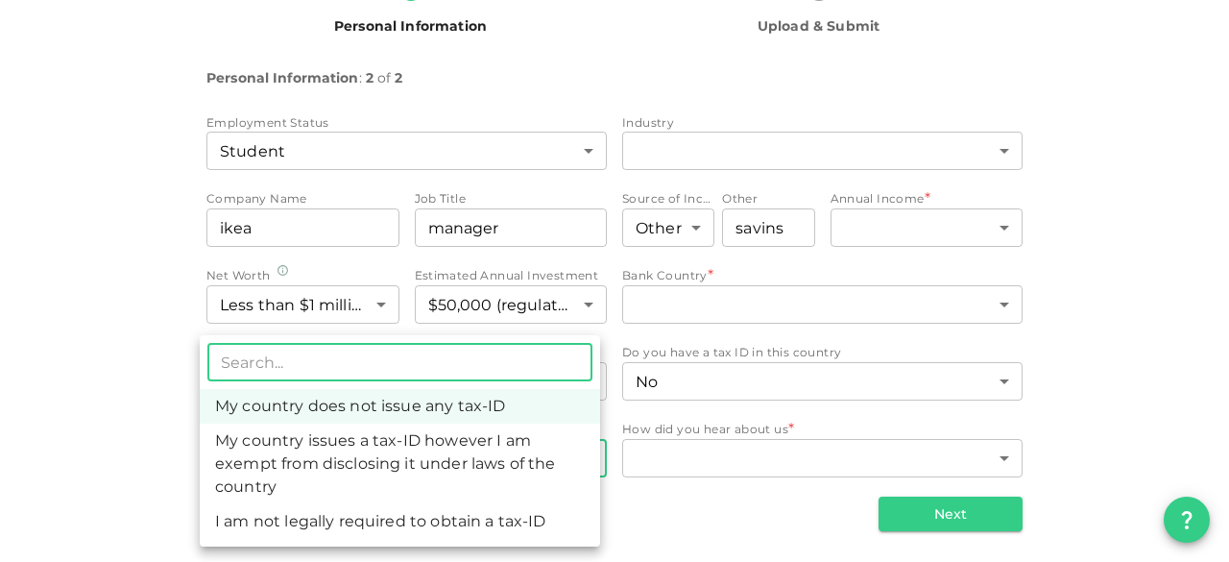
click at [533, 458] on body "KSA Global [EMAIL_ADDRESS][DOMAIN_NAME] 🚀 Get 2% Cashback! Complete your sign-u…" at bounding box center [614, 281] width 1229 height 562
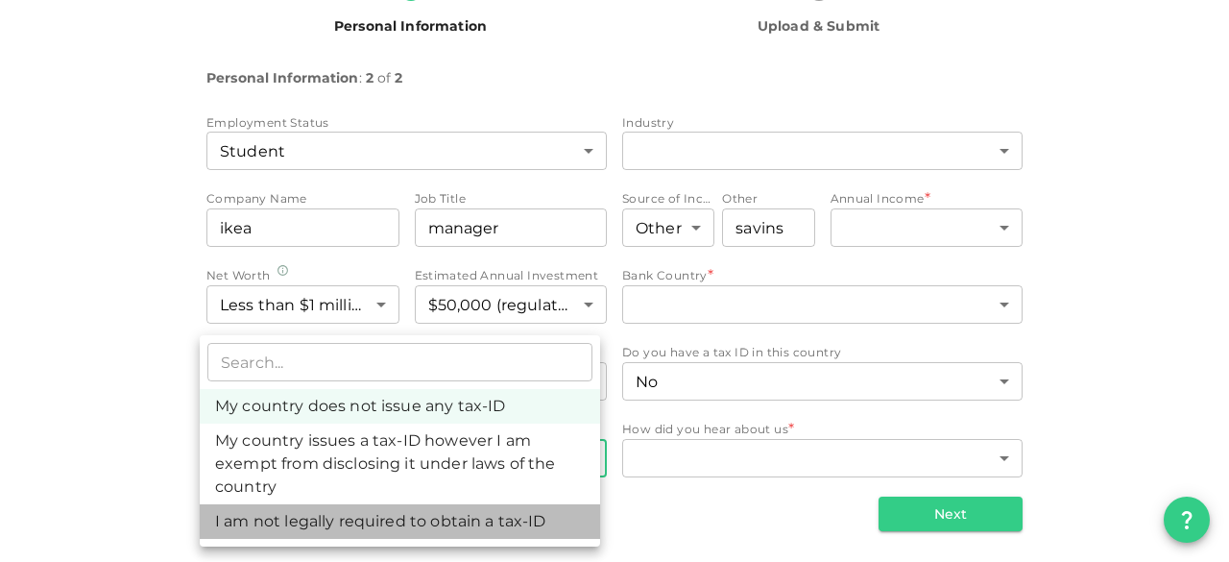
click at [519, 521] on li "I am not legally required to obtain a tax-ID" at bounding box center [400, 521] width 401 height 35
type input "3"
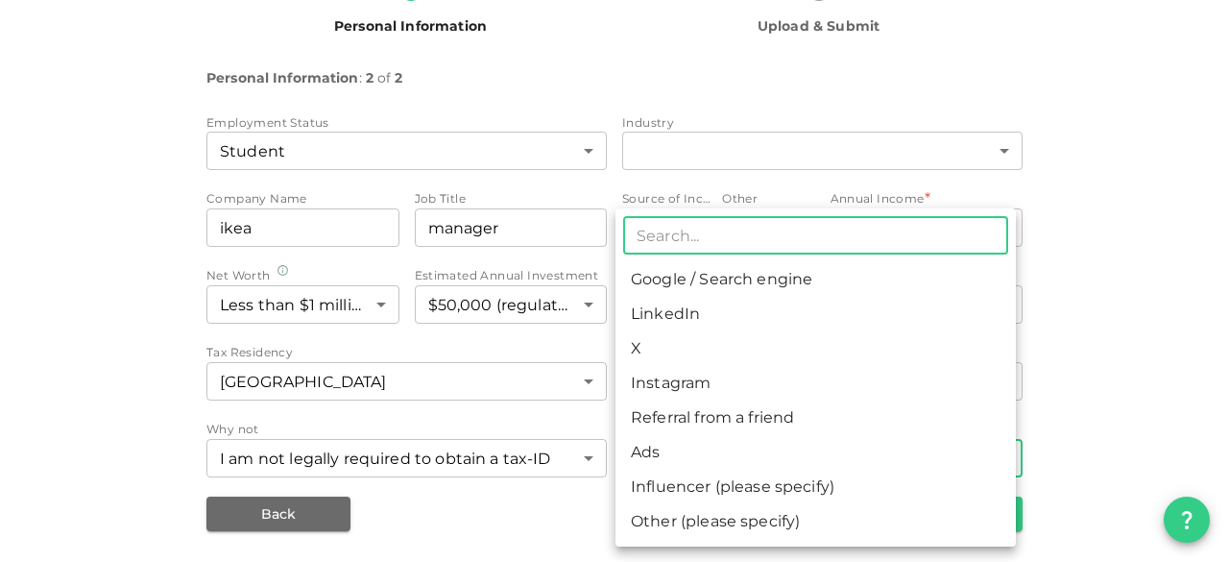
click at [722, 468] on body "KSA Global [EMAIL_ADDRESS][DOMAIN_NAME] 🚀 Get 2% Cashback! Complete your sign-u…" at bounding box center [614, 281] width 1229 height 562
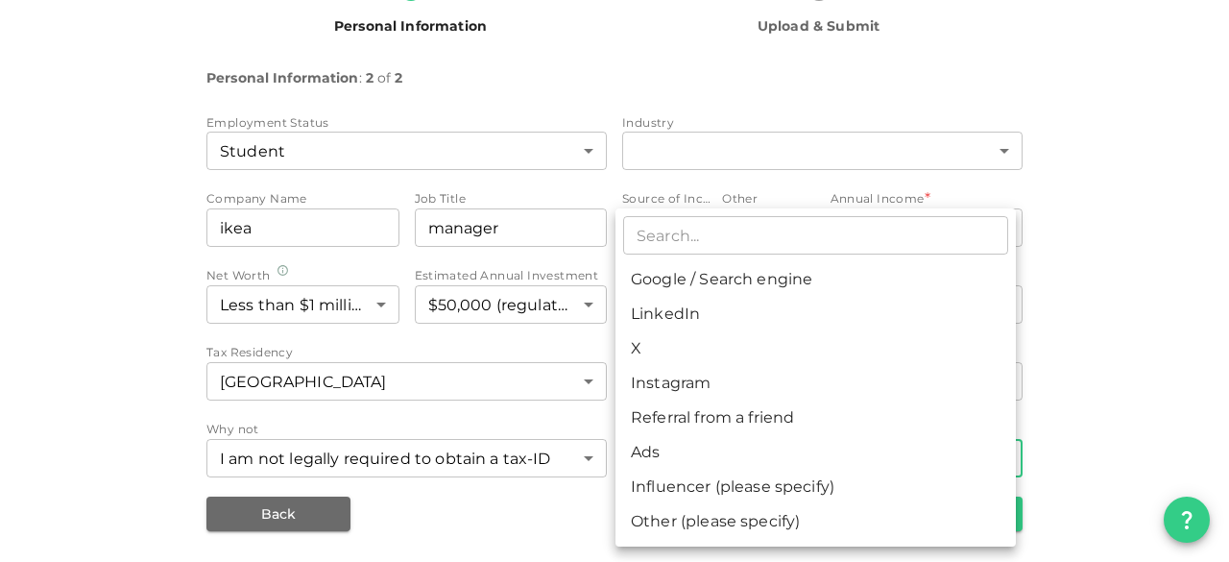
click at [582, 440] on div at bounding box center [614, 281] width 1229 height 562
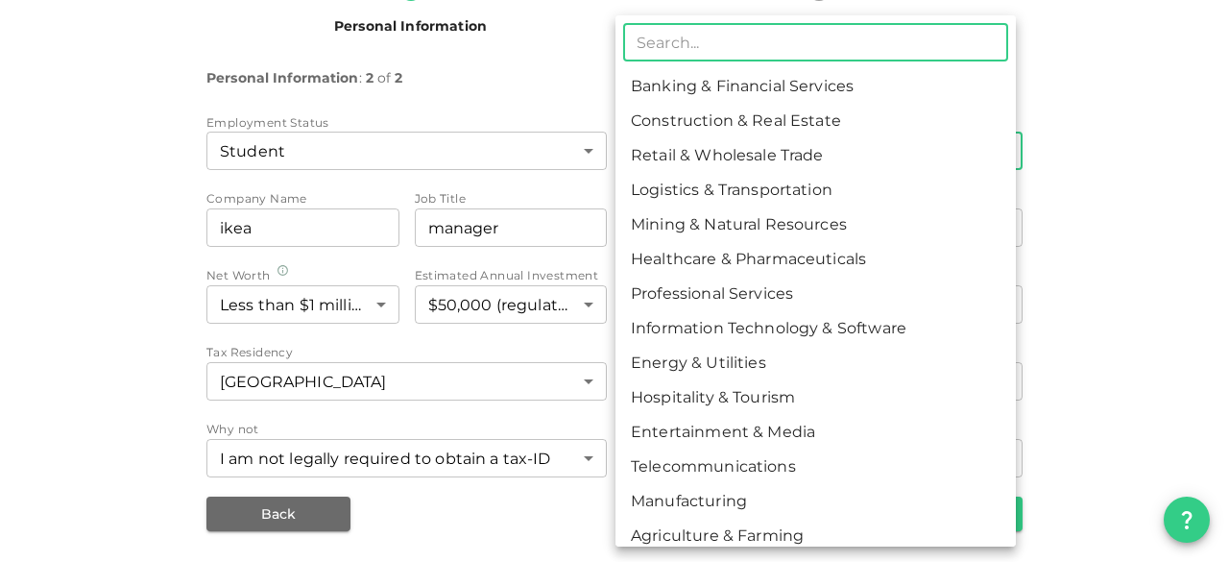
click at [688, 160] on body "KSA Global [EMAIL_ADDRESS][DOMAIN_NAME] 🚀 Get 2% Cashback! Complete your sign-u…" at bounding box center [614, 281] width 1229 height 562
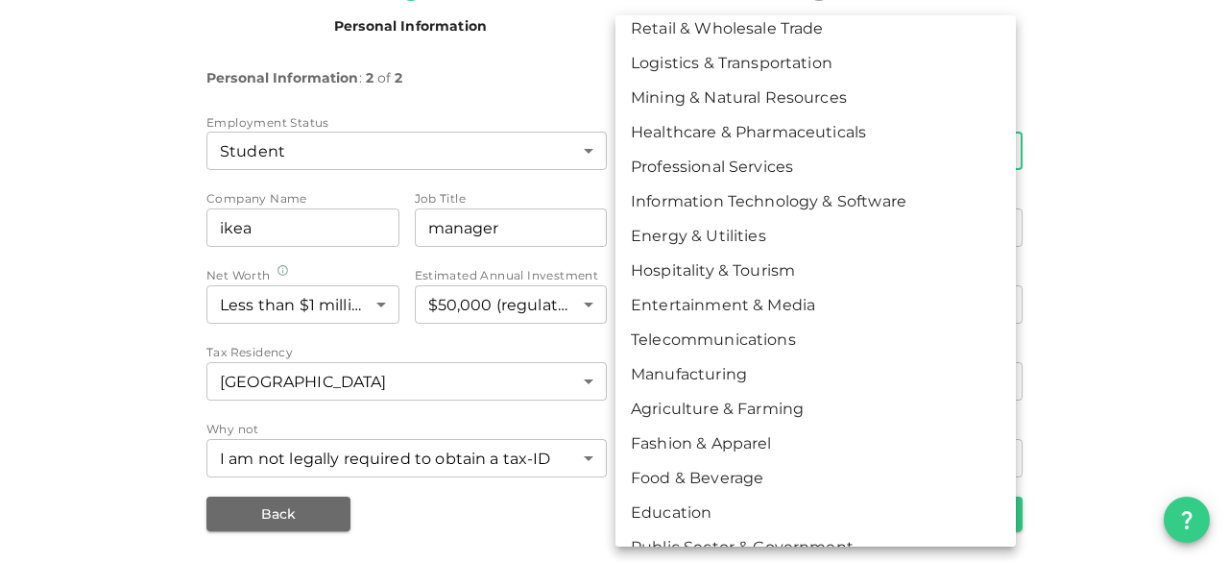
scroll to position [130, 0]
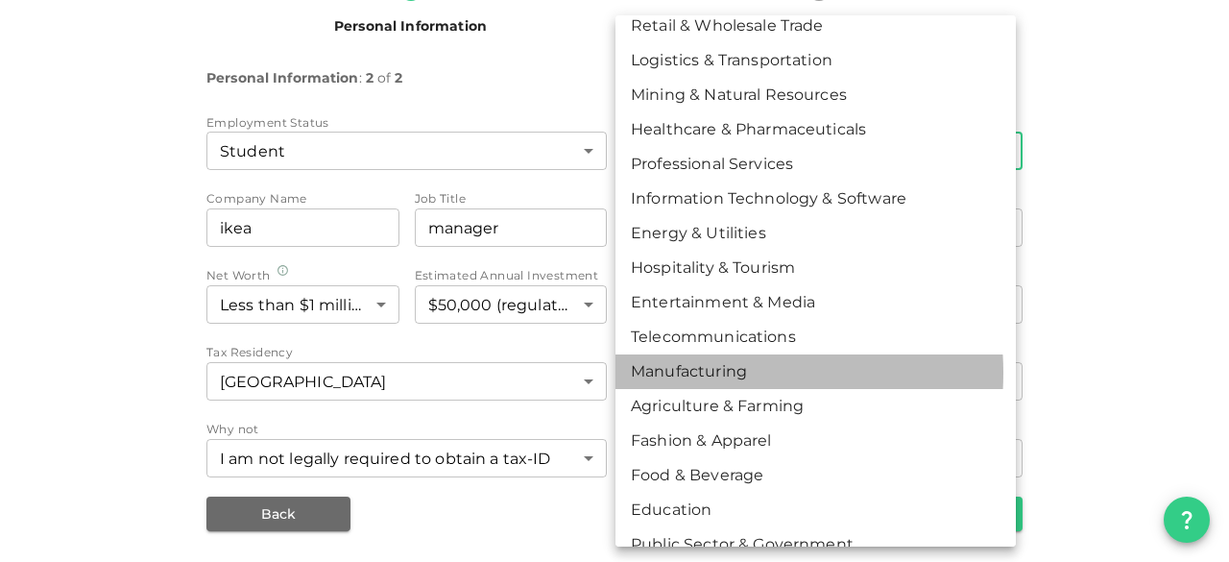
click at [692, 373] on li "Manufacturing" at bounding box center [816, 371] width 401 height 35
type input "13"
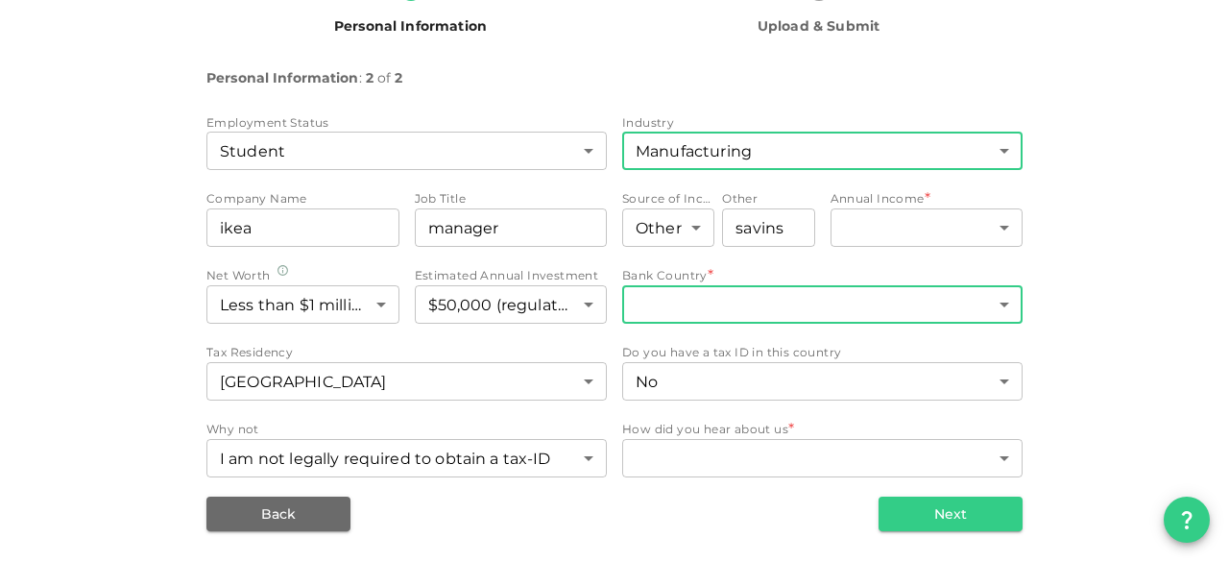
click at [729, 322] on body "KSA Global [EMAIL_ADDRESS][DOMAIN_NAME] 🚀 Get 2% Cashback! Complete your sign-u…" at bounding box center [614, 281] width 1229 height 562
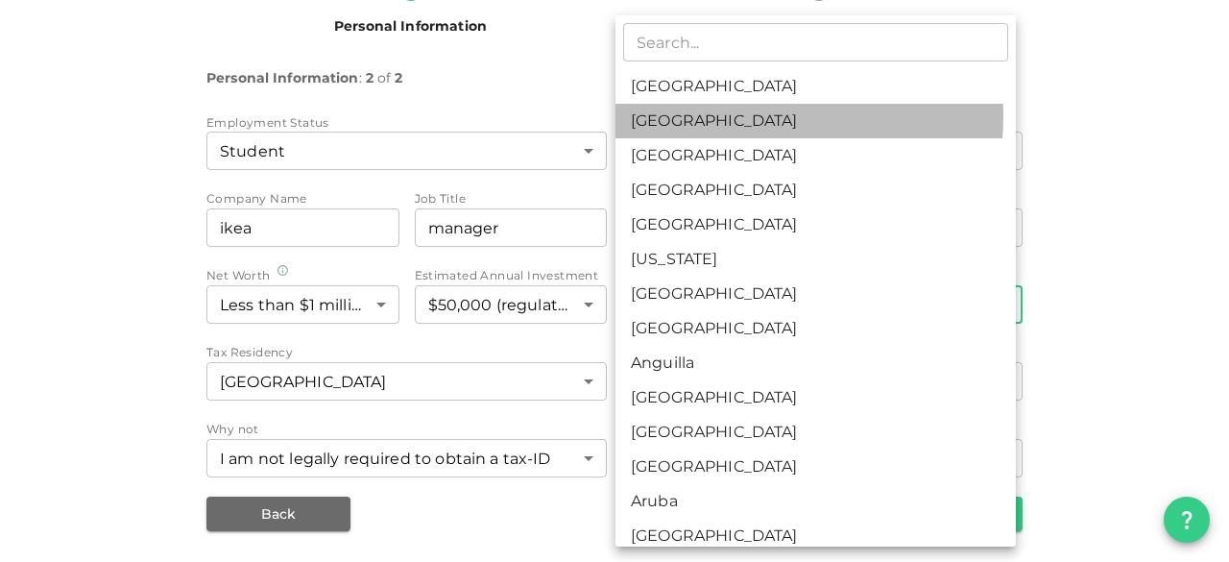
click at [712, 116] on li "[GEOGRAPHIC_DATA]" at bounding box center [816, 121] width 401 height 35
type input "2"
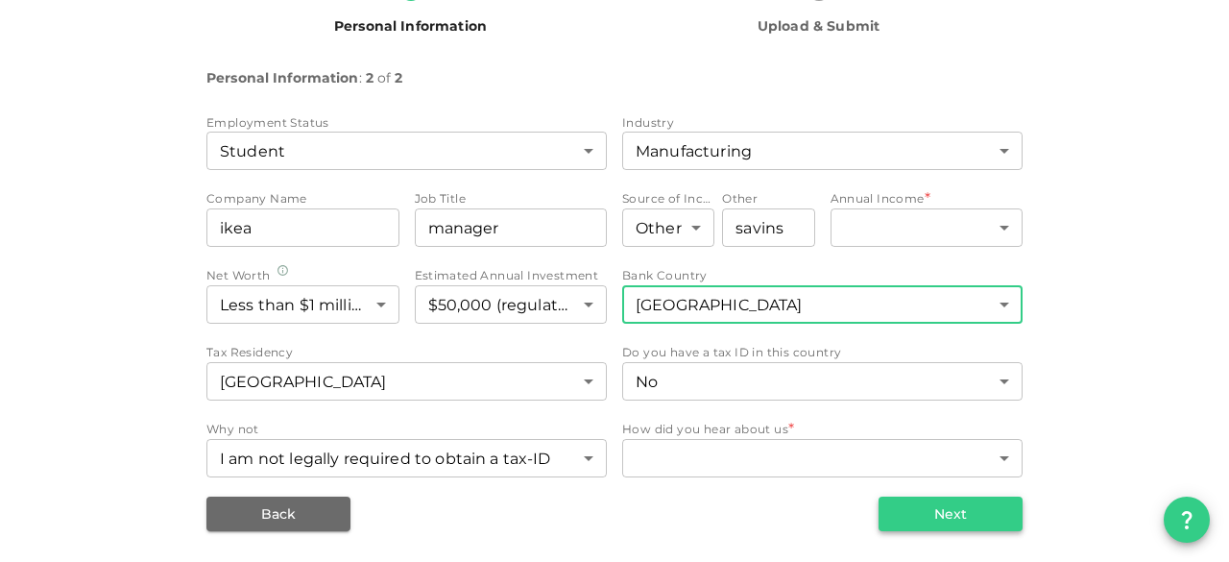
click at [940, 520] on button "Next" at bounding box center [951, 514] width 144 height 35
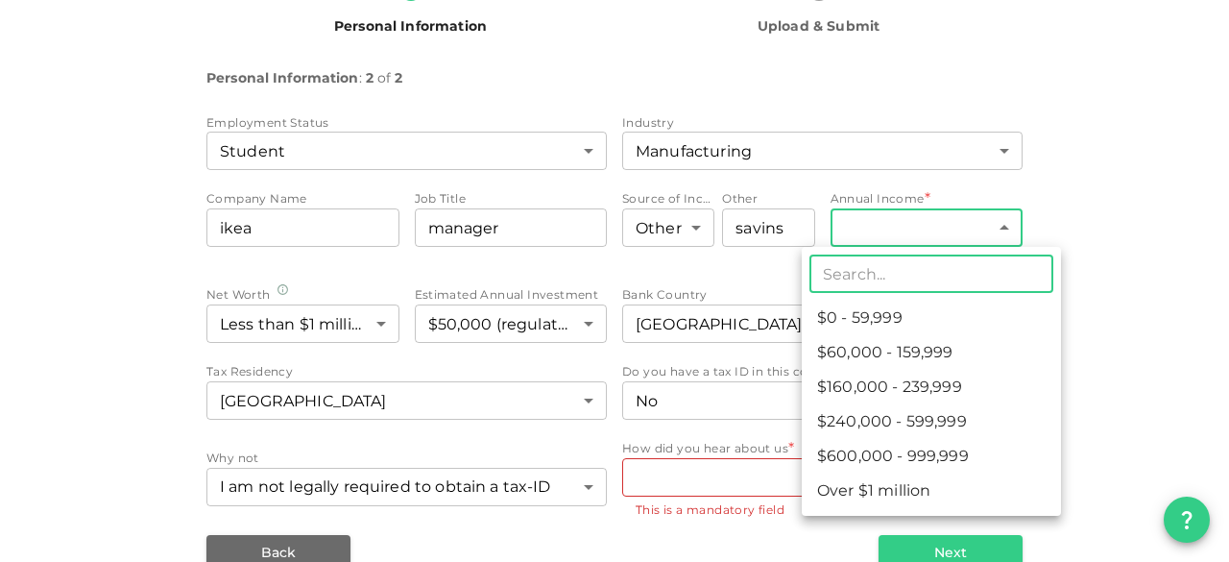
click at [928, 239] on body "KSA Global [EMAIL_ADDRESS][DOMAIN_NAME] 🚀 Get 2% Cashback! Complete your sign-u…" at bounding box center [614, 281] width 1229 height 562
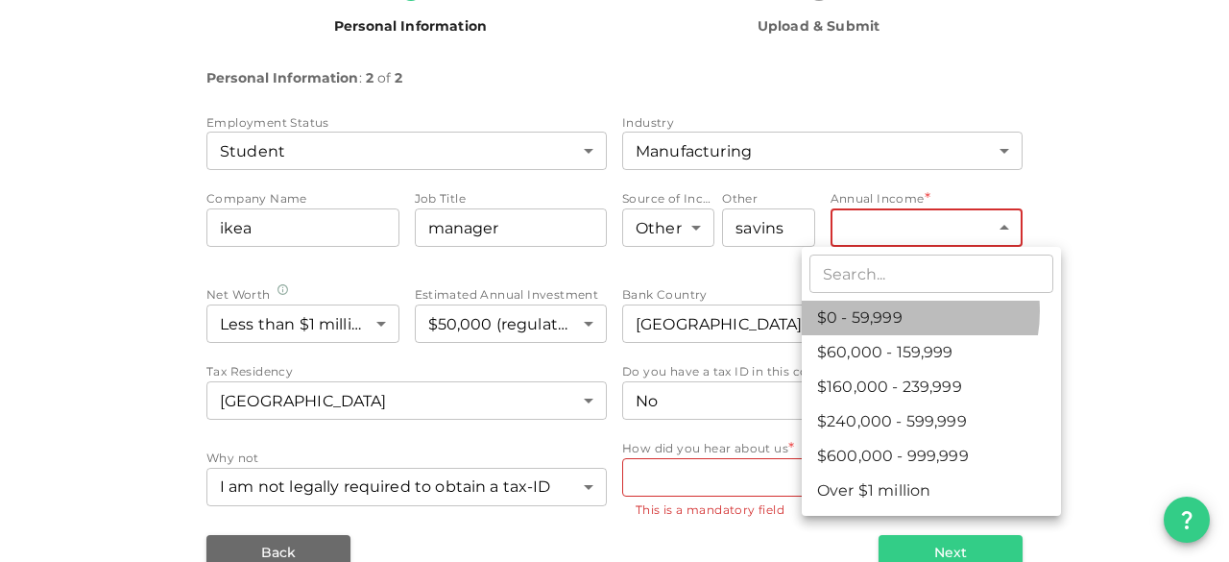
click at [888, 311] on li "$0 - 59,999" at bounding box center [931, 318] width 259 height 35
type input "1"
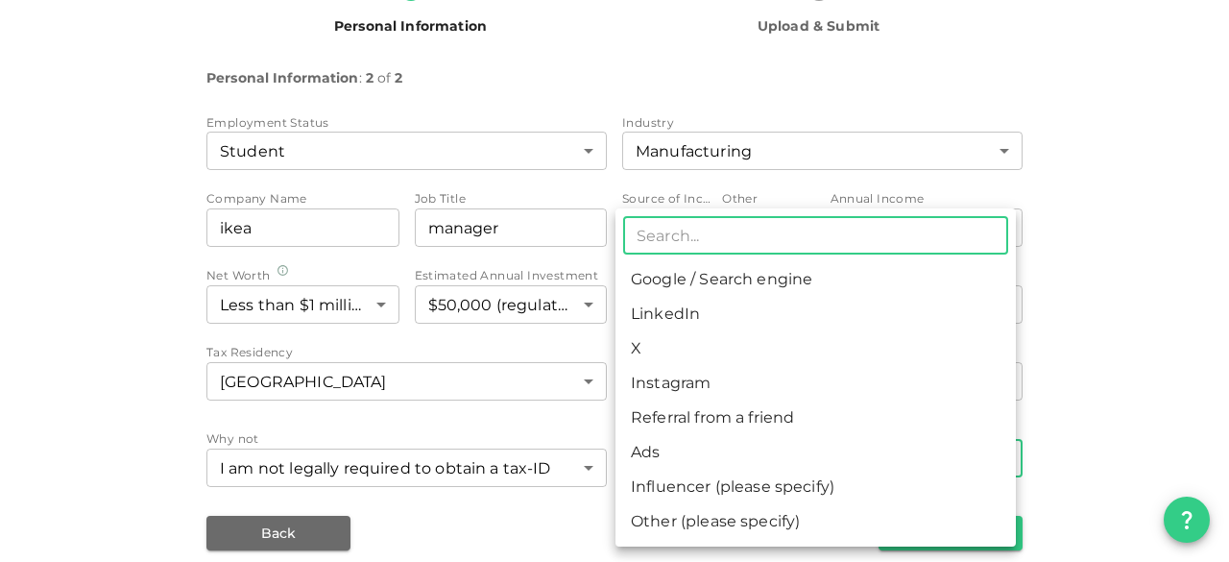
click at [818, 454] on body "KSA Global [EMAIL_ADDRESS][DOMAIN_NAME] 🚀 Get 2% Cashback! Complete your sign-u…" at bounding box center [614, 281] width 1229 height 562
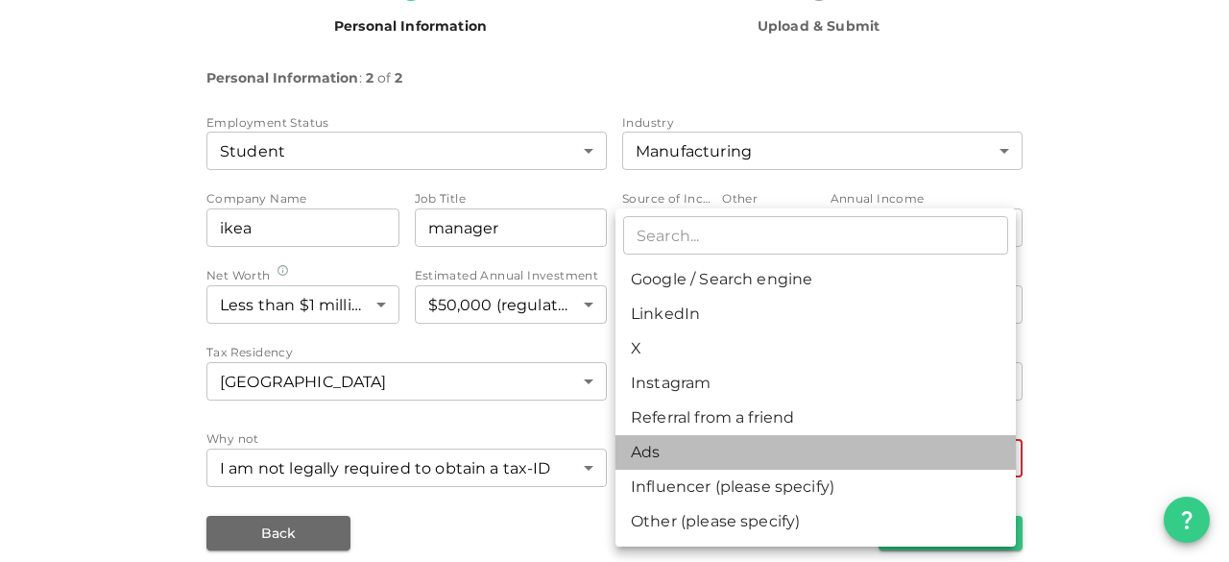
click at [672, 451] on li "Ads" at bounding box center [816, 452] width 401 height 35
type input "11"
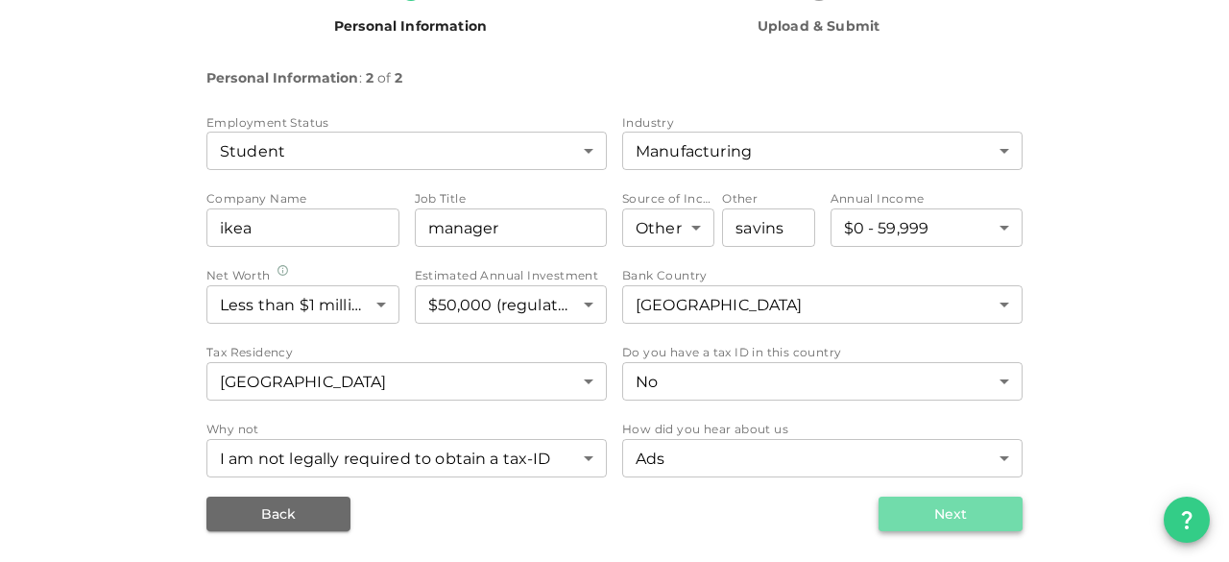
click at [934, 521] on button "Next" at bounding box center [951, 514] width 144 height 35
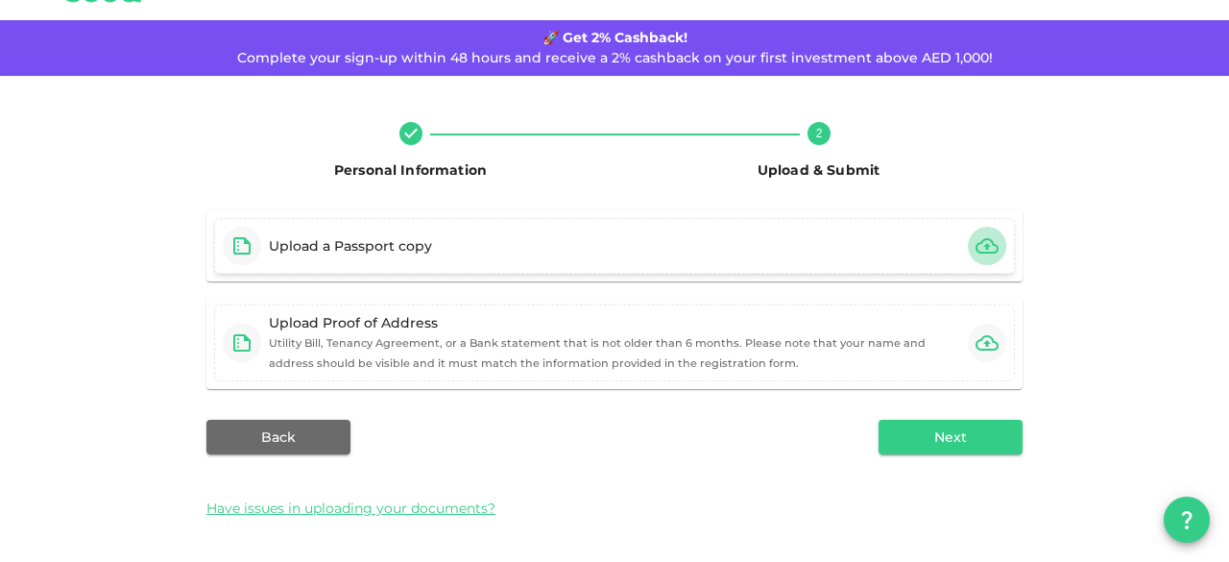
click at [993, 249] on button "button" at bounding box center [987, 246] width 38 height 38
click at [453, 510] on span "Have issues in uploading your documents?" at bounding box center [351, 509] width 289 height 20
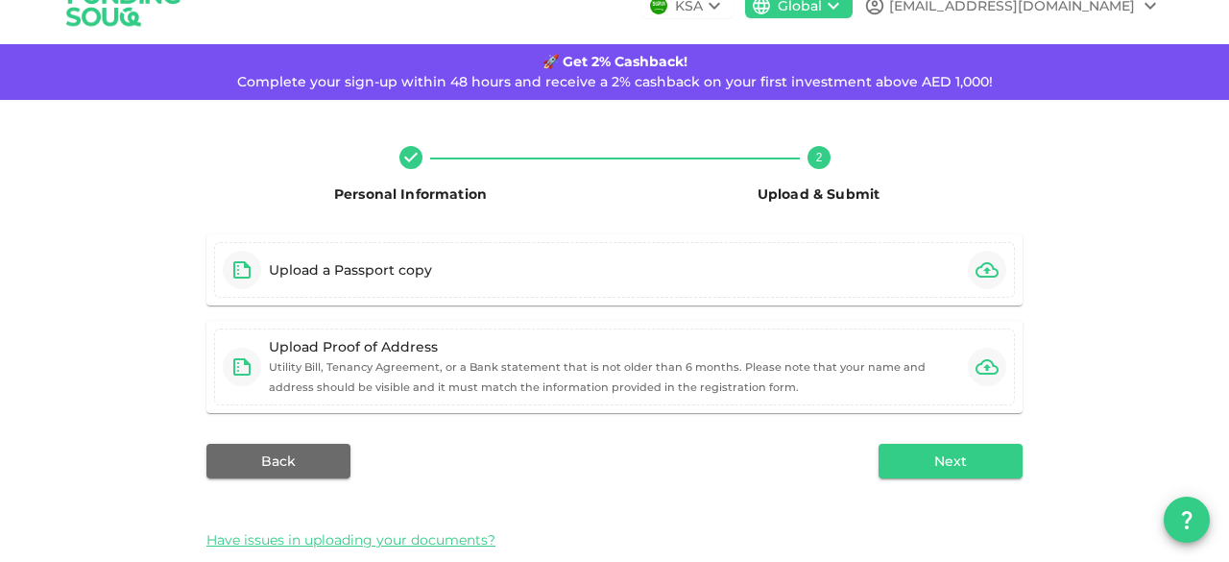
scroll to position [0, 0]
